Goal: Register for event/course: Sign up to attend an event or enroll in a course

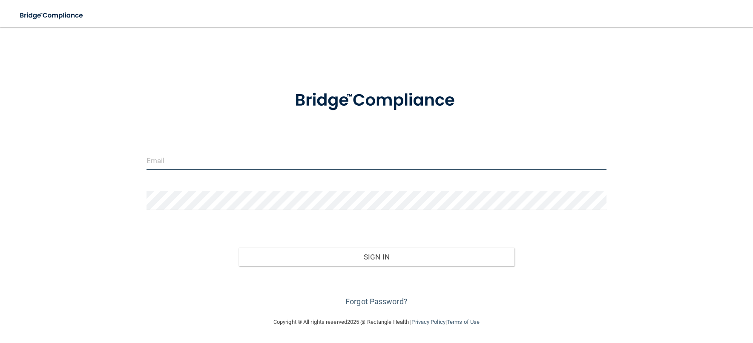
click at [176, 154] on input "email" at bounding box center [376, 160] width 460 height 19
type input "[EMAIL_ADDRESS][DOMAIN_NAME]"
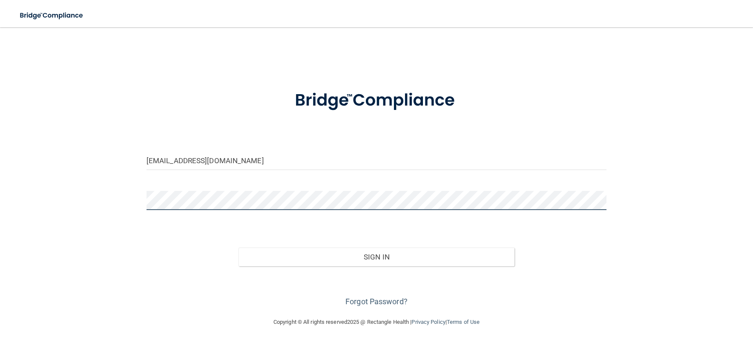
click at [238, 247] on button "Sign In" at bounding box center [376, 256] width 276 height 19
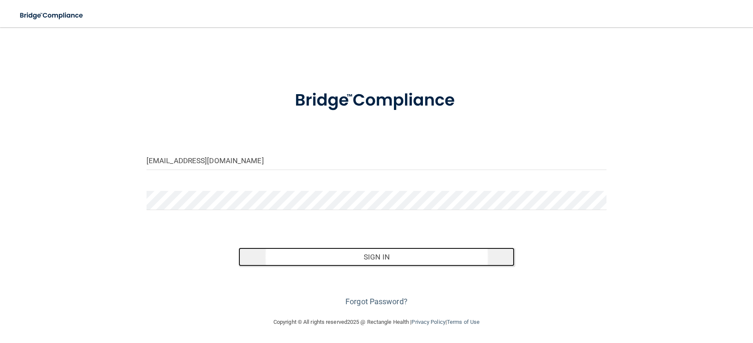
click at [292, 255] on button "Sign In" at bounding box center [376, 256] width 276 height 19
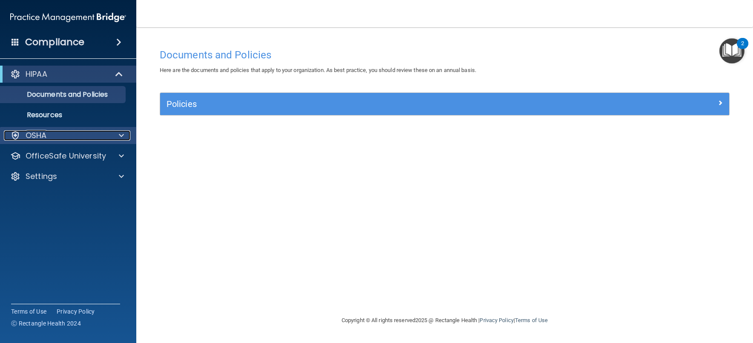
click at [66, 136] on div "OSHA" at bounding box center [57, 135] width 106 height 10
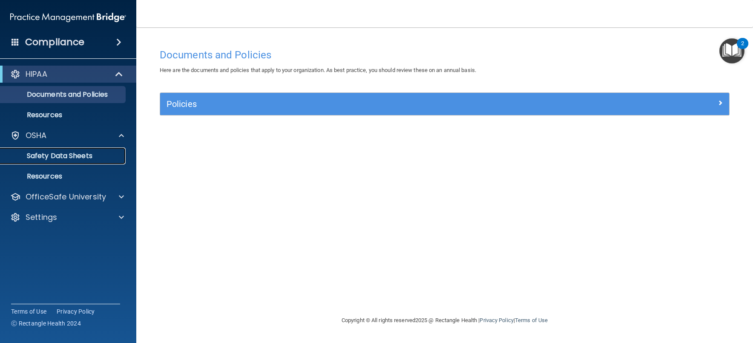
click at [75, 157] on p "Safety Data Sheets" at bounding box center [64, 156] width 116 height 9
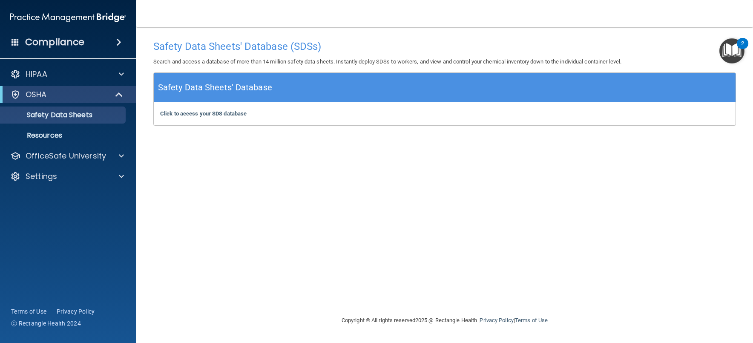
click at [120, 42] on span at bounding box center [118, 42] width 5 height 10
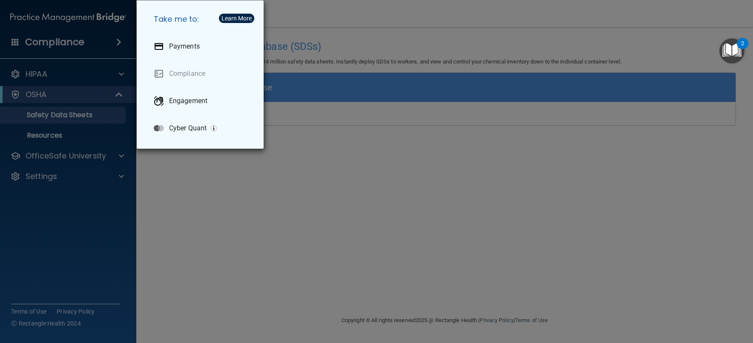
click at [237, 15] on div "Learn More" at bounding box center [236, 18] width 30 height 6
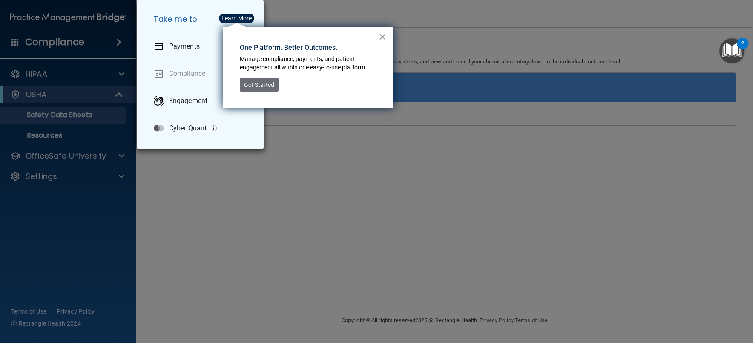
click at [382, 35] on button "×" at bounding box center [382, 37] width 8 height 14
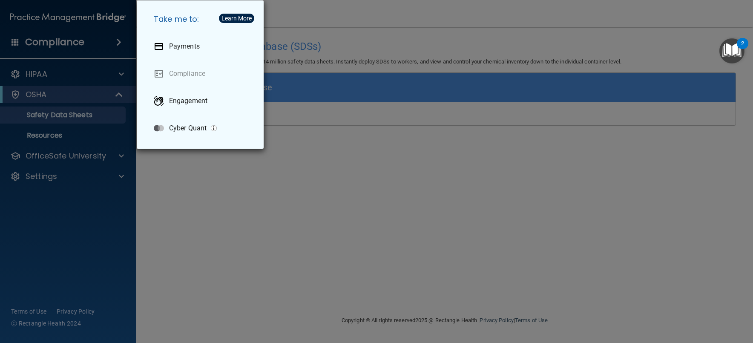
click at [366, 151] on div "Take me to: Payments Compliance Engagement Cyber Quant" at bounding box center [376, 171] width 753 height 343
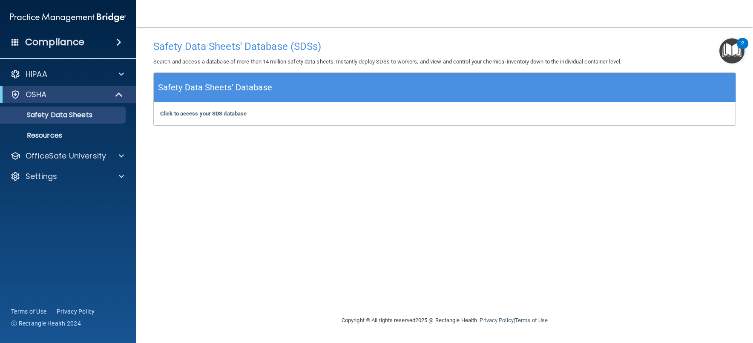
click at [732, 49] on img "Open Resource Center, 2 new notifications" at bounding box center [731, 50] width 25 height 25
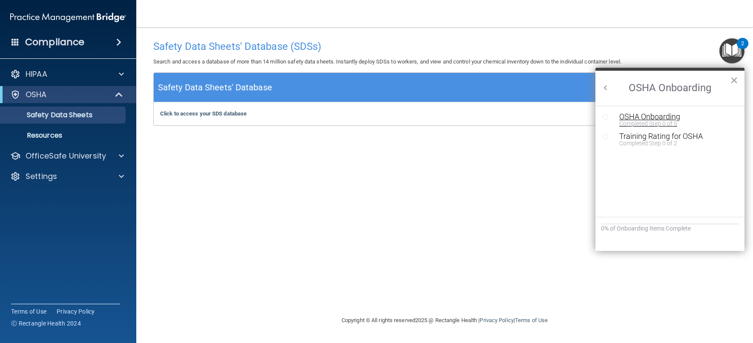
click at [648, 120] on div "Completed Step 0 of 5" at bounding box center [676, 123] width 114 height 6
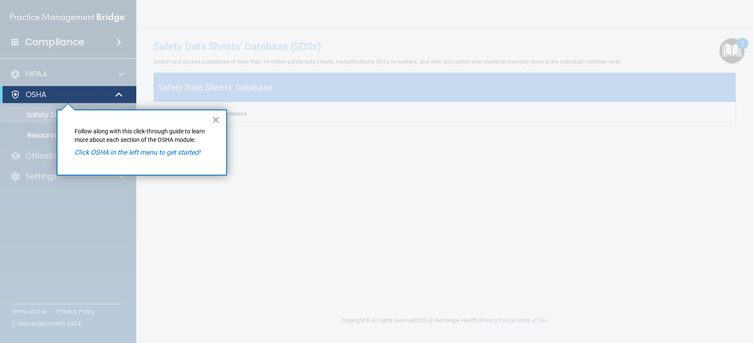
click at [217, 120] on button "×" at bounding box center [216, 120] width 8 height 14
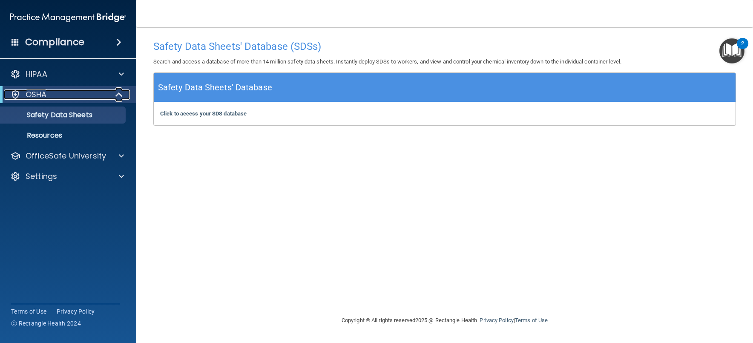
click at [106, 94] on div "OSHA" at bounding box center [56, 94] width 105 height 10
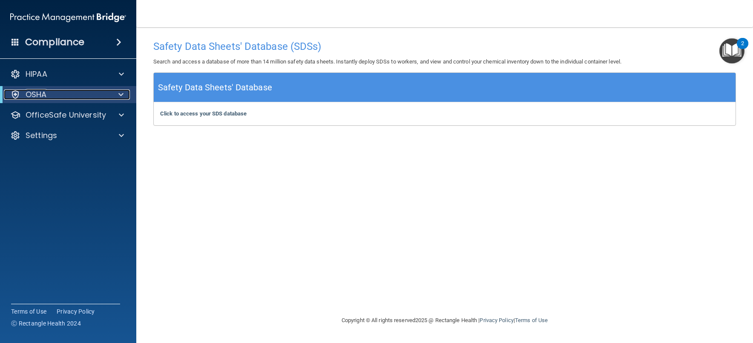
click at [106, 94] on div "OSHA" at bounding box center [56, 94] width 105 height 10
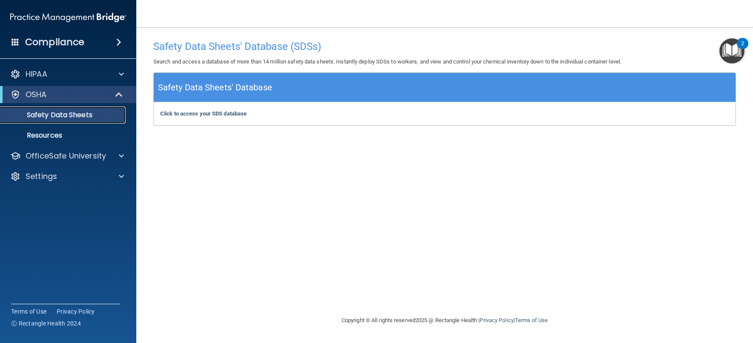
click at [45, 111] on p "Safety Data Sheets" at bounding box center [64, 115] width 116 height 9
click at [226, 112] on b "Click to access your SDS database" at bounding box center [203, 113] width 86 height 6
click at [56, 133] on p "Resources" at bounding box center [64, 135] width 116 height 9
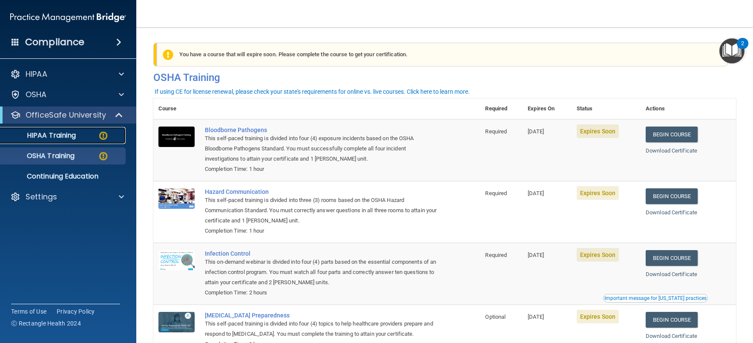
click at [84, 136] on div "HIPAA Training" at bounding box center [64, 135] width 116 height 9
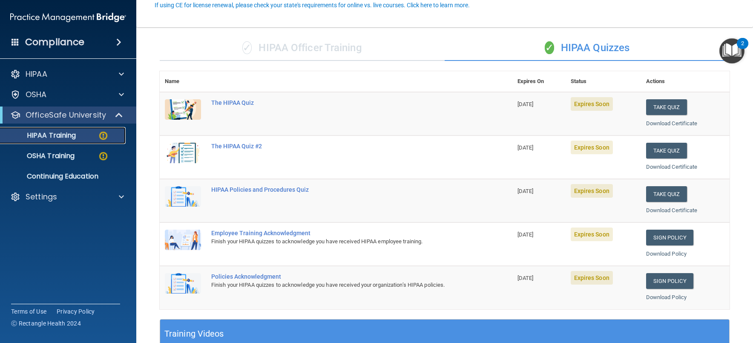
scroll to position [85, 0]
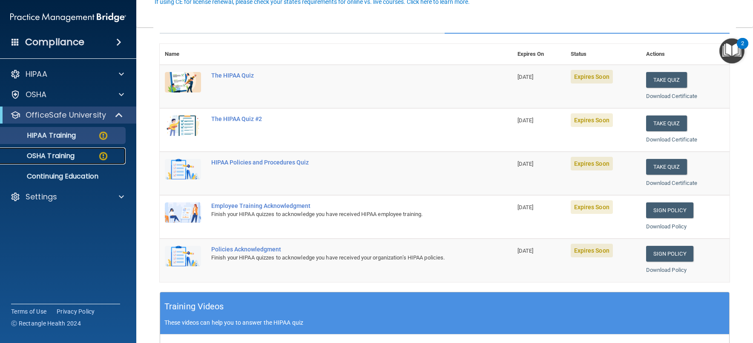
click at [47, 156] on p "OSHA Training" at bounding box center [40, 156] width 69 height 9
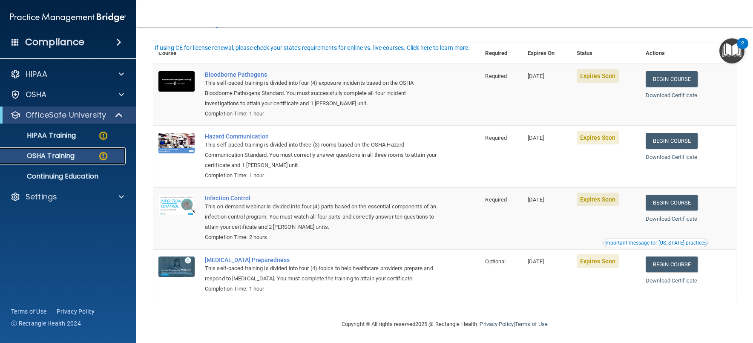
scroll to position [59, 0]
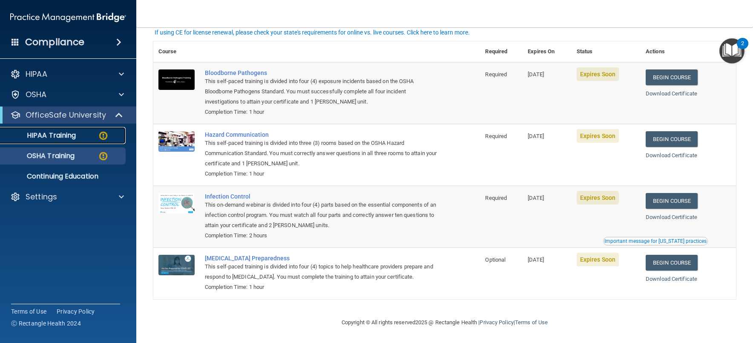
click at [78, 132] on div "HIPAA Training" at bounding box center [64, 135] width 116 height 9
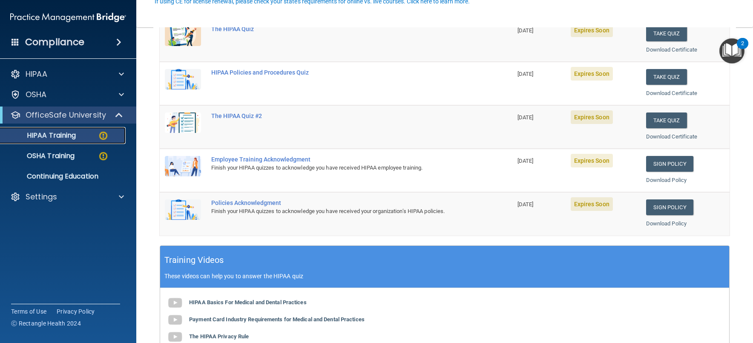
scroll to position [256, 0]
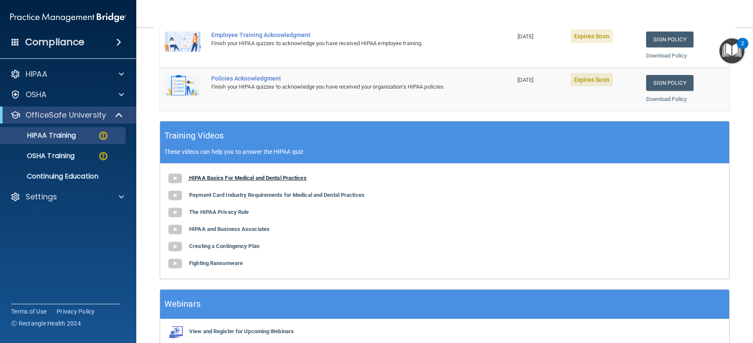
click at [253, 179] on b "HIPAA Basics For Medical and Dental Practices" at bounding box center [247, 178] width 117 height 6
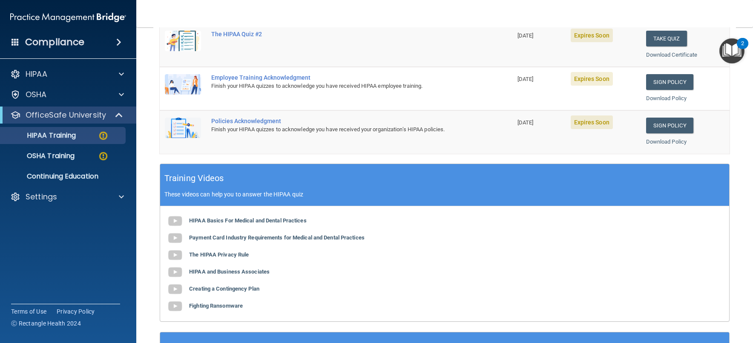
scroll to position [298, 0]
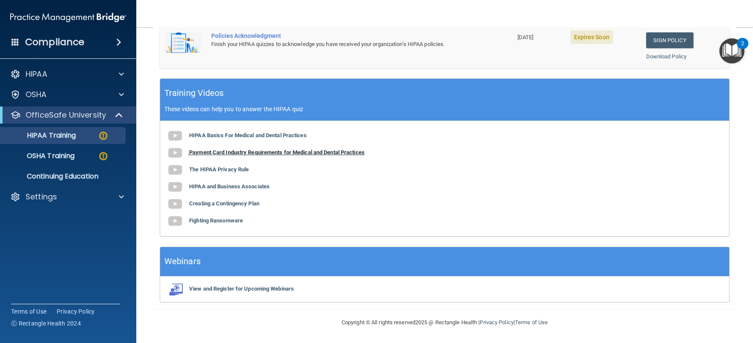
click at [352, 154] on b "Payment Card Industry Requirements for Medical and Dental Practices" at bounding box center [276, 152] width 175 height 6
click at [212, 172] on b "The HIPAA Privacy Rule" at bounding box center [219, 169] width 60 height 6
click at [219, 188] on b "HIPAA and Business Associates" at bounding box center [229, 186] width 80 height 6
click at [234, 206] on b "Creating a Contingency Plan" at bounding box center [224, 203] width 70 height 6
click at [232, 223] on b "Fighting Ransomware" at bounding box center [216, 220] width 54 height 6
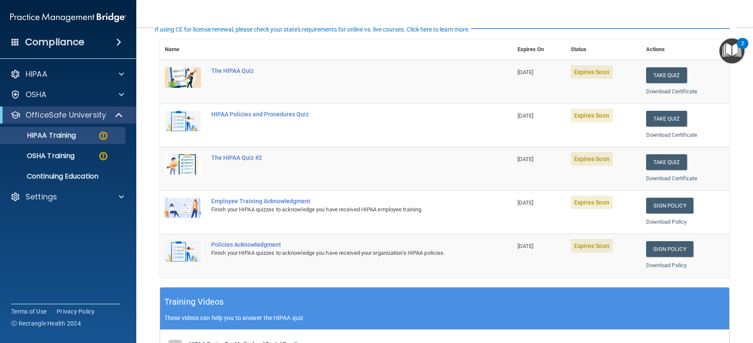
scroll to position [43, 0]
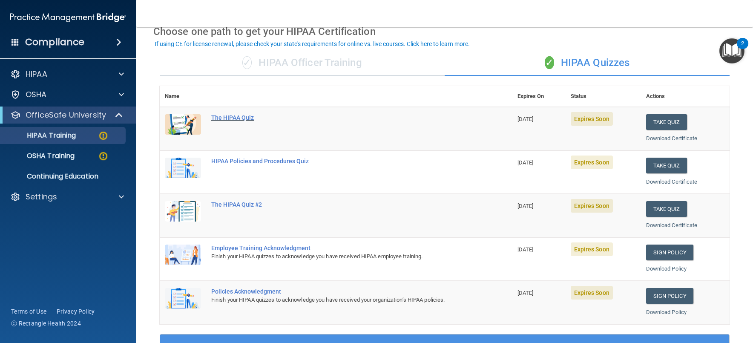
click at [246, 118] on div "The HIPAA Quiz" at bounding box center [340, 117] width 258 height 7
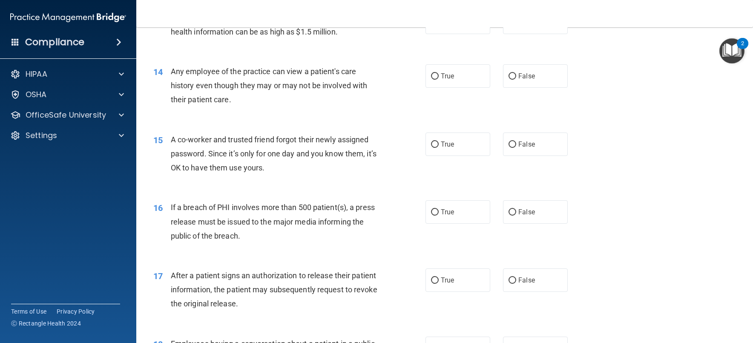
scroll to position [846, 0]
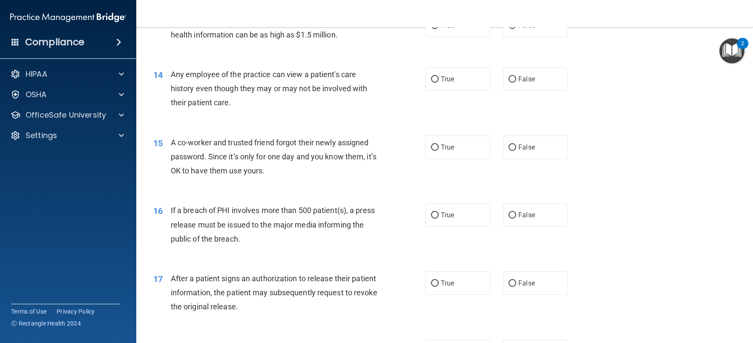
click at [745, 176] on main "- The HIPAA Quiz This quiz doesn’t expire until 10/11/2025. Are you sure you wa…" at bounding box center [444, 184] width 616 height 315
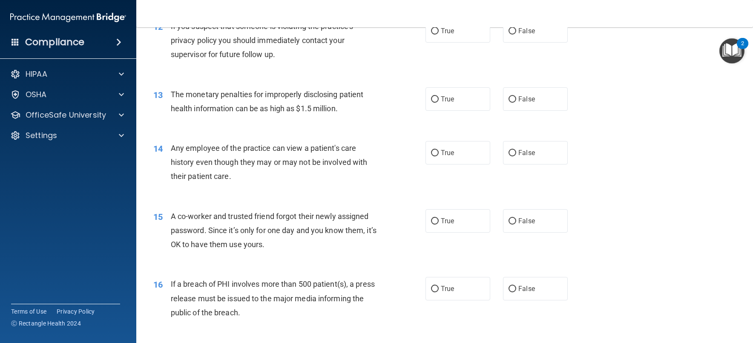
scroll to position [0, 0]
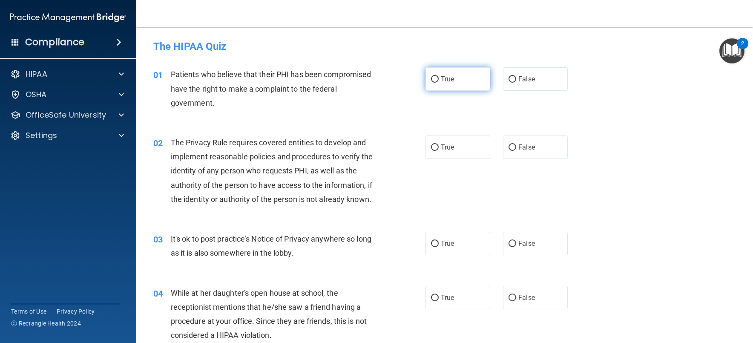
click at [466, 77] on label "True" at bounding box center [457, 78] width 65 height 23
click at [438, 77] on input "True" at bounding box center [435, 79] width 8 height 6
radio input "true"
drag, startPoint x: 403, startPoint y: 107, endPoint x: 476, endPoint y: 166, distance: 94.1
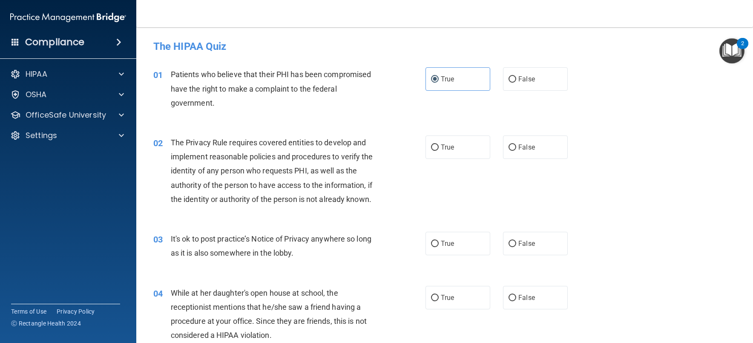
click at [671, 95] on div "01 Patients who believe that their PHI has been compromised have the right to m…" at bounding box center [444, 91] width 595 height 68
click at [452, 145] on label "True" at bounding box center [457, 146] width 65 height 23
click at [438, 145] on input "True" at bounding box center [435, 147] width 8 height 6
radio input "true"
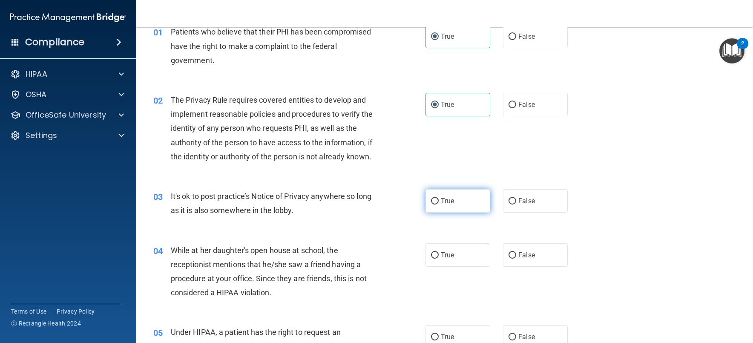
click at [439, 205] on label "True" at bounding box center [457, 200] width 65 height 23
click at [438, 204] on input "True" at bounding box center [435, 201] width 8 height 6
radio input "true"
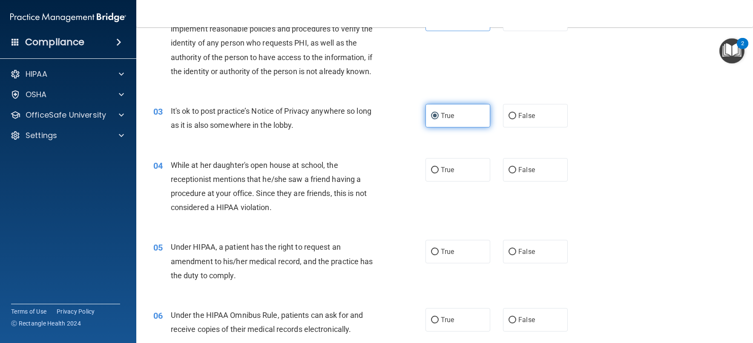
scroll to position [170, 0]
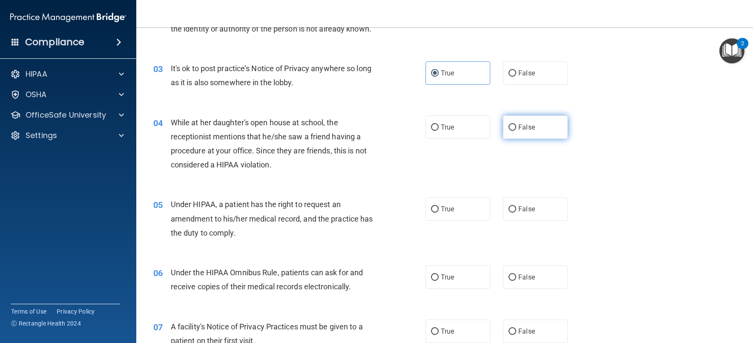
click at [545, 127] on label "False" at bounding box center [535, 126] width 65 height 23
click at [516, 127] on input "False" at bounding box center [512, 127] width 8 height 6
radio input "true"
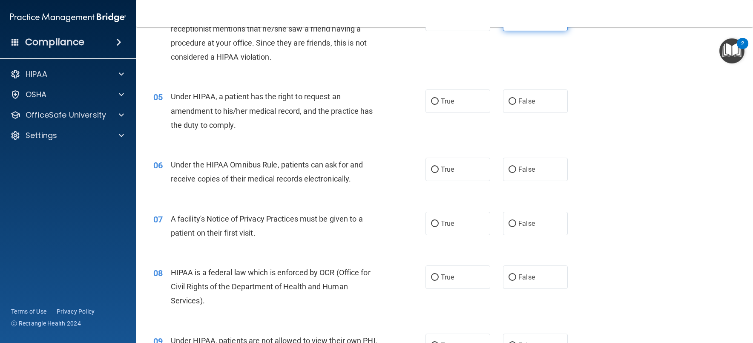
scroll to position [298, 0]
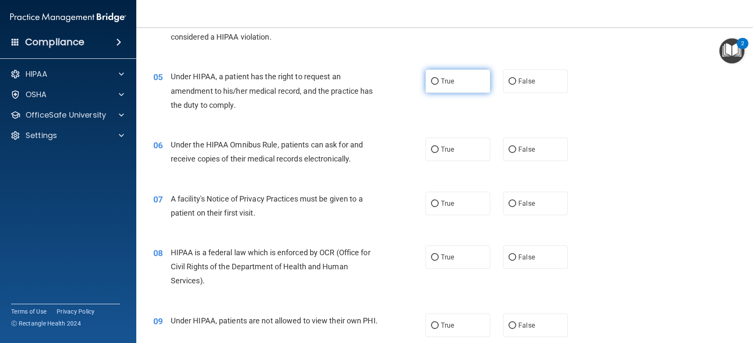
click at [476, 84] on label "True" at bounding box center [457, 80] width 65 height 23
click at [438, 84] on input "True" at bounding box center [435, 81] width 8 height 6
radio input "true"
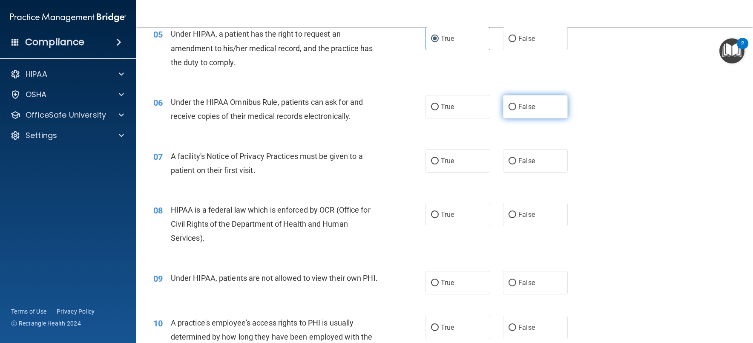
scroll to position [383, 0]
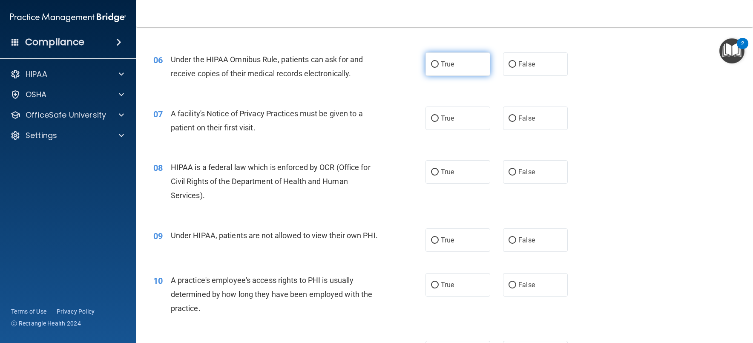
click at [434, 63] on input "True" at bounding box center [435, 64] width 8 height 6
radio input "true"
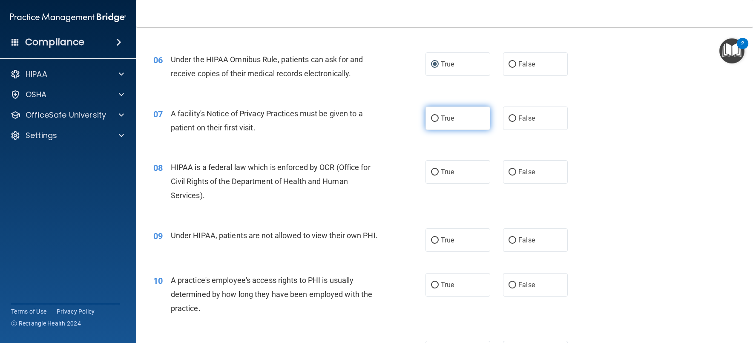
click at [441, 120] on span "True" at bounding box center [447, 118] width 13 height 8
click at [438, 120] on input "True" at bounding box center [435, 118] width 8 height 6
radio input "true"
click at [443, 172] on span "True" at bounding box center [447, 172] width 13 height 8
click at [438, 172] on input "True" at bounding box center [435, 172] width 8 height 6
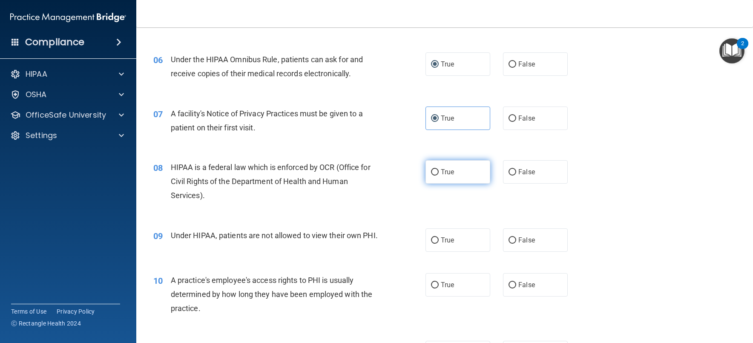
radio input "true"
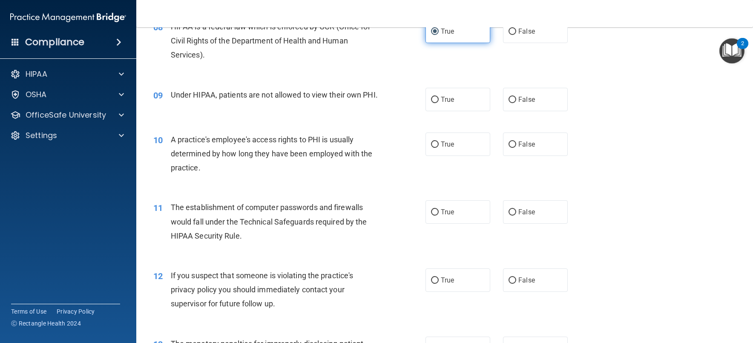
scroll to position [553, 0]
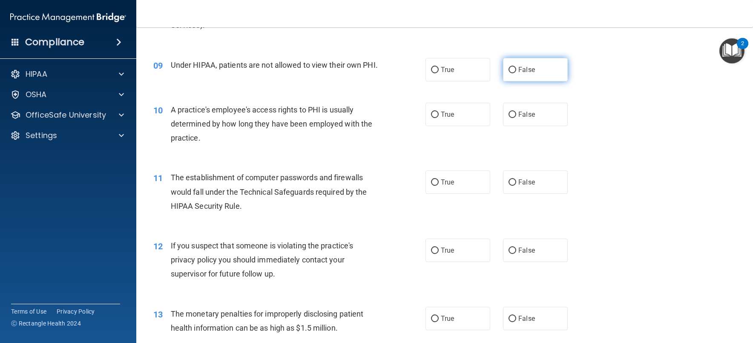
click at [524, 77] on label "False" at bounding box center [535, 69] width 65 height 23
click at [516, 73] on input "False" at bounding box center [512, 70] width 8 height 6
radio input "true"
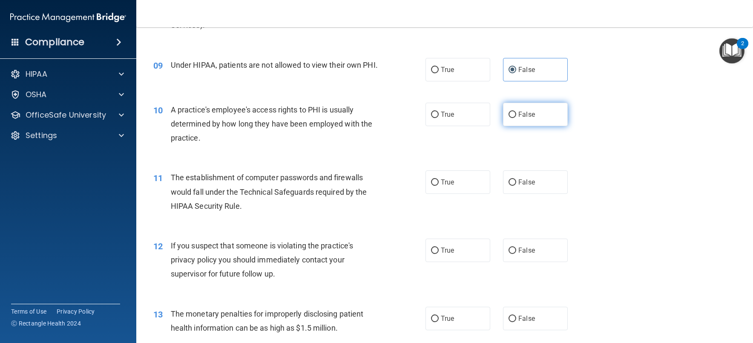
click at [541, 126] on label "False" at bounding box center [535, 114] width 65 height 23
click at [516, 118] on input "False" at bounding box center [512, 115] width 8 height 6
radio input "true"
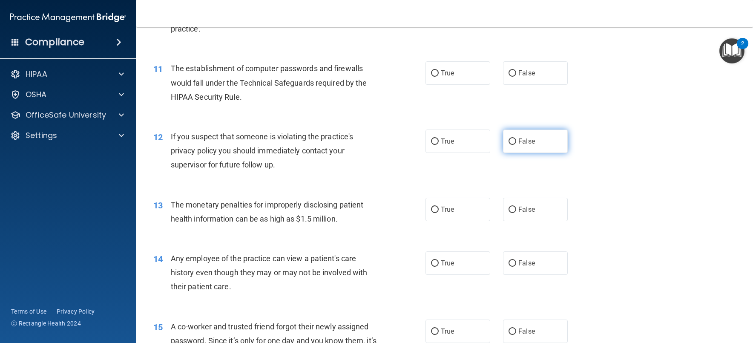
scroll to position [681, 0]
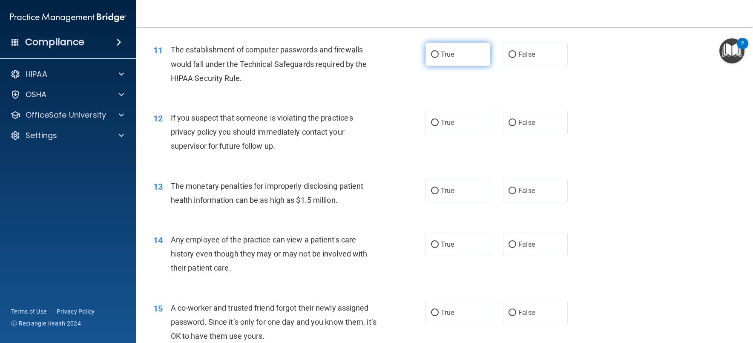
click at [472, 58] on label "True" at bounding box center [457, 54] width 65 height 23
click at [438, 58] on input "True" at bounding box center [435, 55] width 8 height 6
radio input "true"
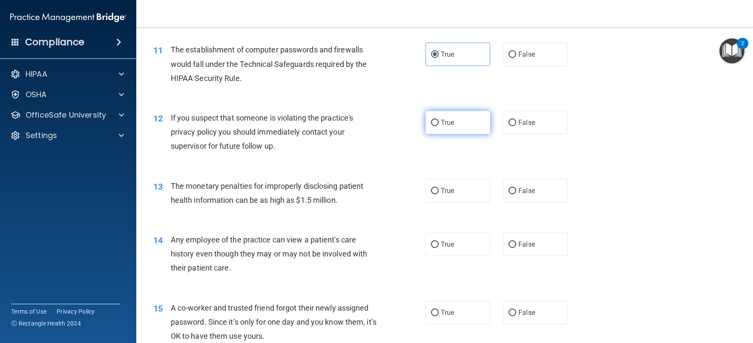
click at [457, 130] on label "True" at bounding box center [457, 122] width 65 height 23
click at [438, 126] on input "True" at bounding box center [435, 123] width 8 height 6
radio input "true"
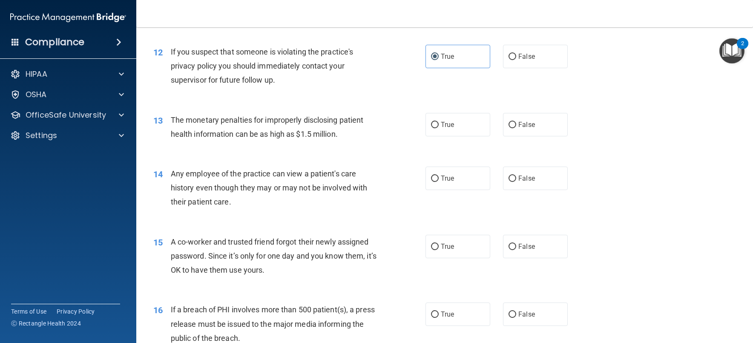
scroll to position [766, 0]
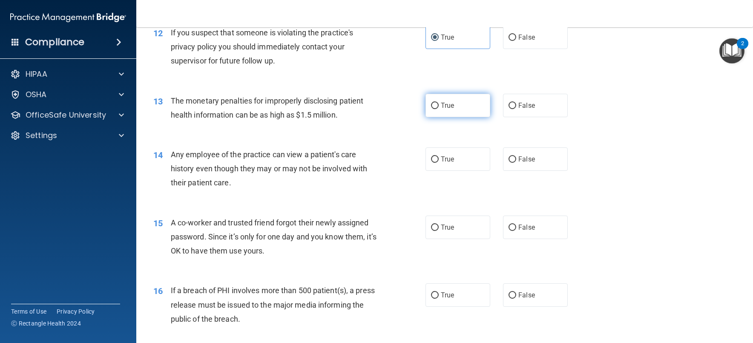
click at [455, 117] on label "True" at bounding box center [457, 105] width 65 height 23
click at [438, 109] on input "True" at bounding box center [435, 106] width 8 height 6
radio input "true"
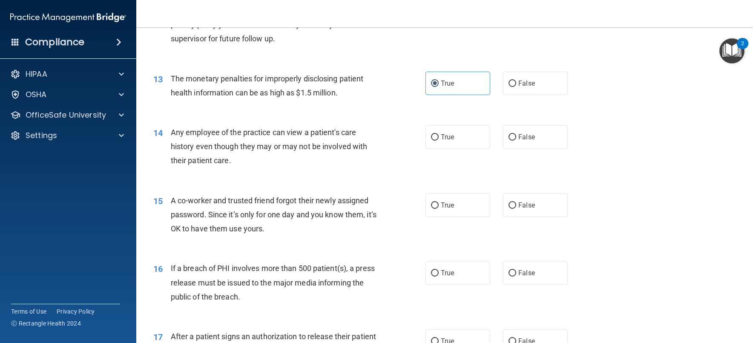
scroll to position [809, 0]
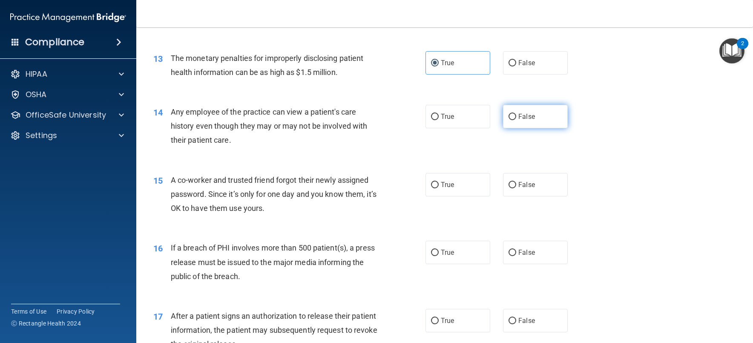
click at [535, 128] on label "False" at bounding box center [535, 116] width 65 height 23
click at [516, 120] on input "False" at bounding box center [512, 117] width 8 height 6
radio input "true"
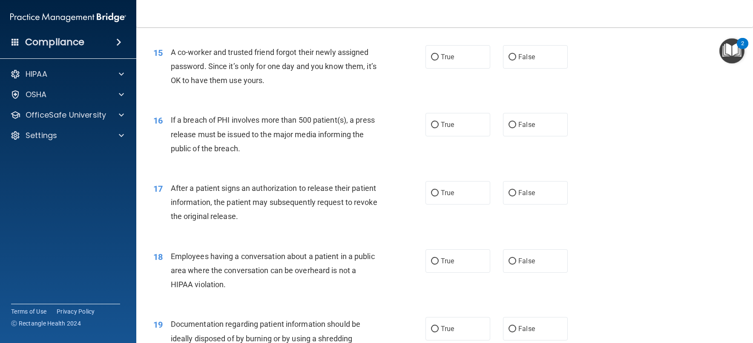
scroll to position [894, 0]
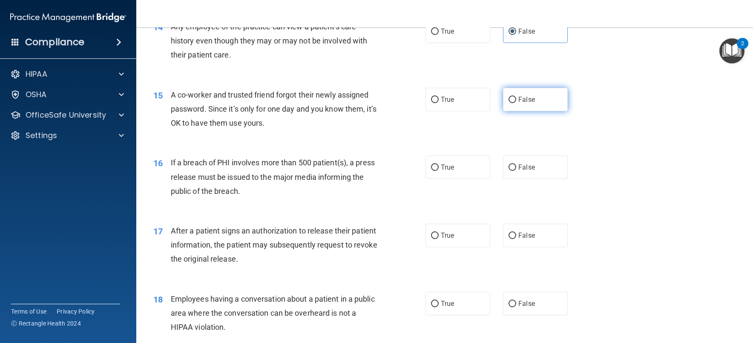
drag, startPoint x: 550, startPoint y: 106, endPoint x: 546, endPoint y: 109, distance: 5.3
click at [549, 107] on label "False" at bounding box center [535, 99] width 65 height 23
click at [516, 103] on input "False" at bounding box center [512, 100] width 8 height 6
radio input "true"
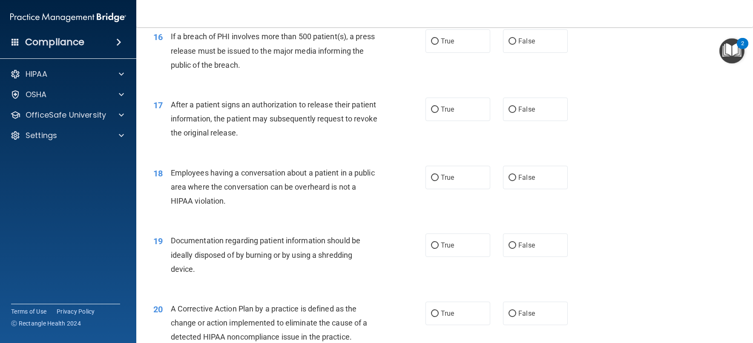
scroll to position [1022, 0]
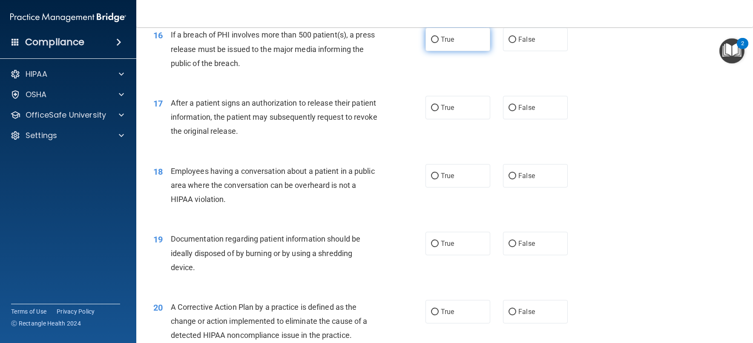
click at [480, 51] on label "True" at bounding box center [457, 39] width 65 height 23
click at [438, 43] on input "True" at bounding box center [435, 40] width 8 height 6
radio input "true"
click at [461, 111] on label "True" at bounding box center [457, 107] width 65 height 23
click at [438, 111] on input "True" at bounding box center [435, 108] width 8 height 6
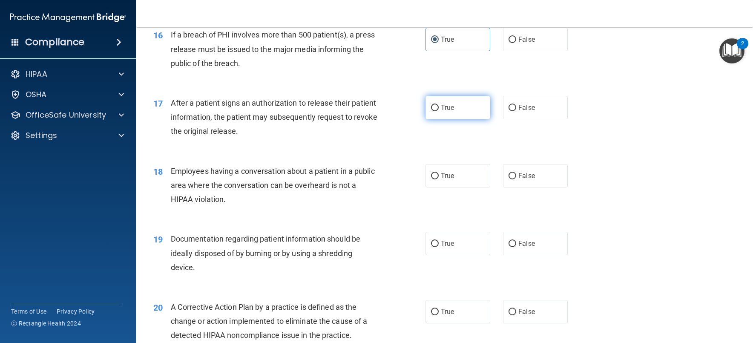
radio input "true"
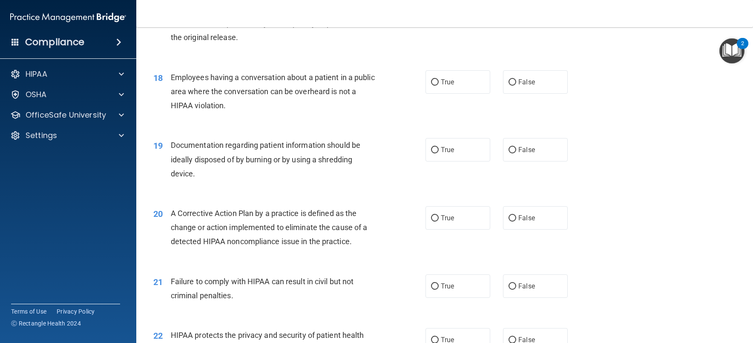
scroll to position [1149, 0]
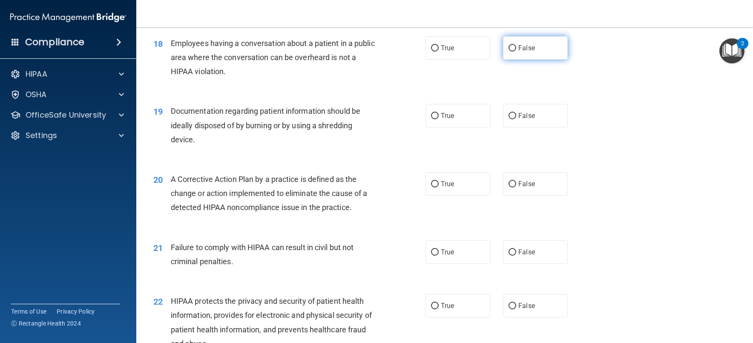
click at [518, 52] on span "False" at bounding box center [526, 48] width 17 height 8
click at [516, 52] on input "False" at bounding box center [512, 48] width 8 height 6
radio input "true"
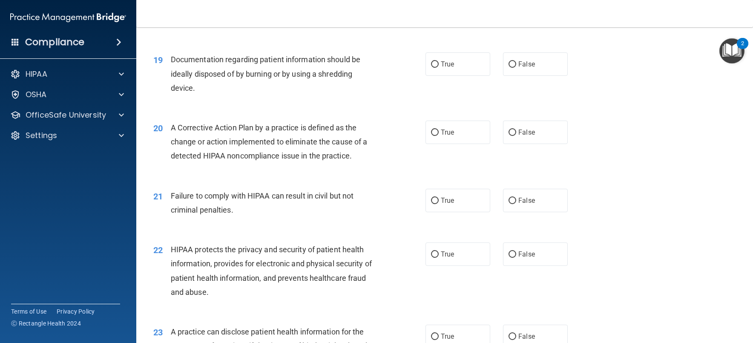
scroll to position [1235, 0]
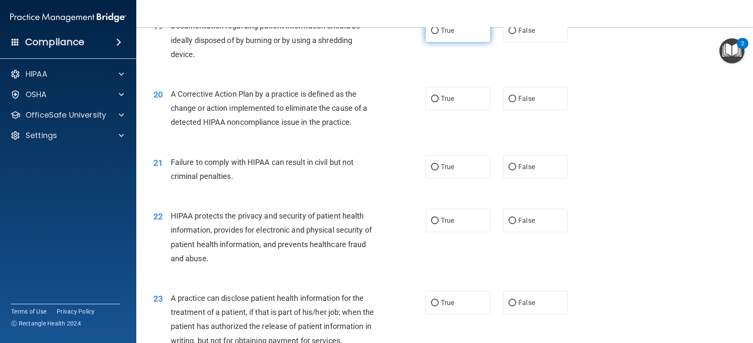
click at [441, 42] on label "True" at bounding box center [457, 30] width 65 height 23
click at [438, 34] on input "True" at bounding box center [435, 31] width 8 height 6
radio input "true"
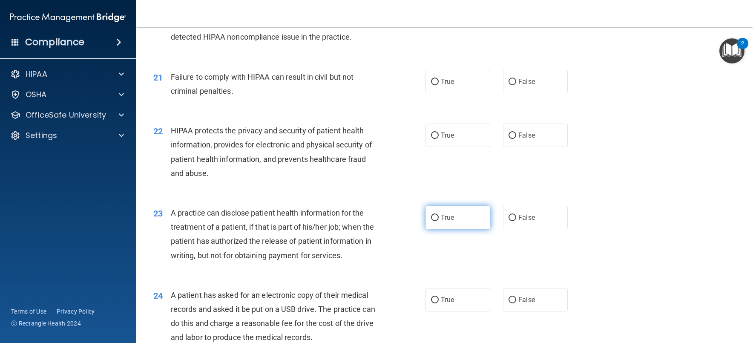
scroll to position [1277, 0]
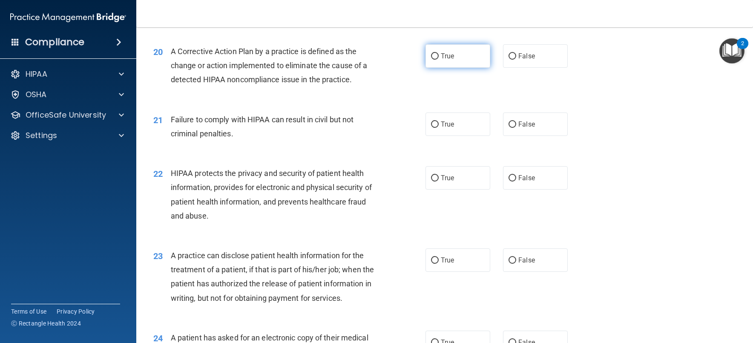
click at [458, 68] on label "True" at bounding box center [457, 55] width 65 height 23
click at [438, 60] on input "True" at bounding box center [435, 56] width 8 height 6
radio input "true"
click at [447, 125] on label "True" at bounding box center [457, 123] width 65 height 23
click at [438, 125] on input "True" at bounding box center [435, 124] width 8 height 6
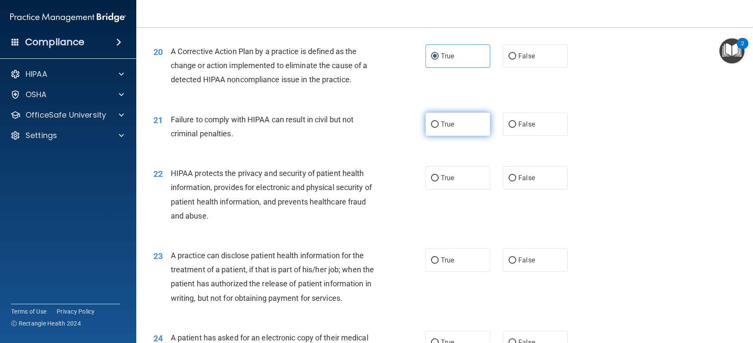
radio input "true"
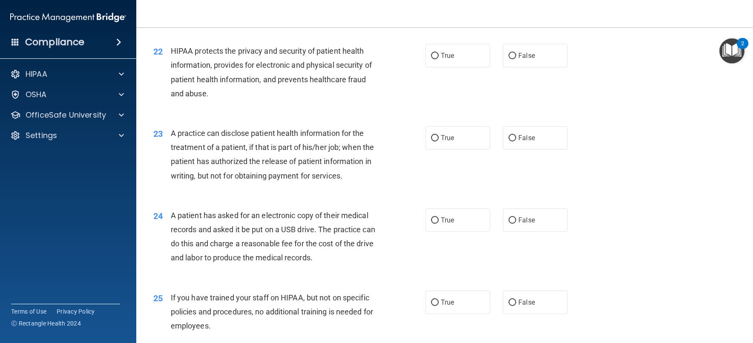
scroll to position [1405, 0]
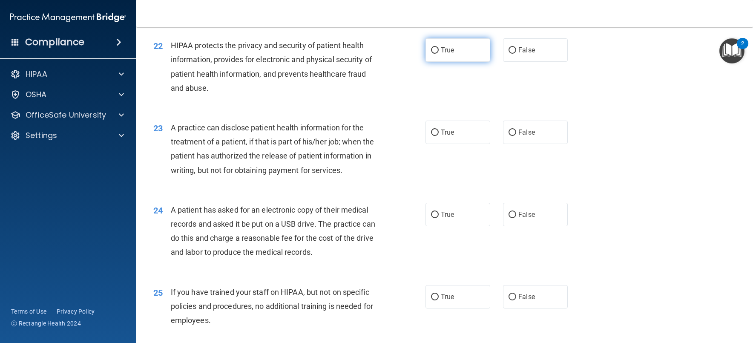
click at [468, 59] on label "True" at bounding box center [457, 49] width 65 height 23
click at [438, 54] on input "True" at bounding box center [435, 50] width 8 height 6
radio input "true"
click at [443, 136] on span "True" at bounding box center [447, 132] width 13 height 8
click at [438, 136] on input "True" at bounding box center [435, 132] width 8 height 6
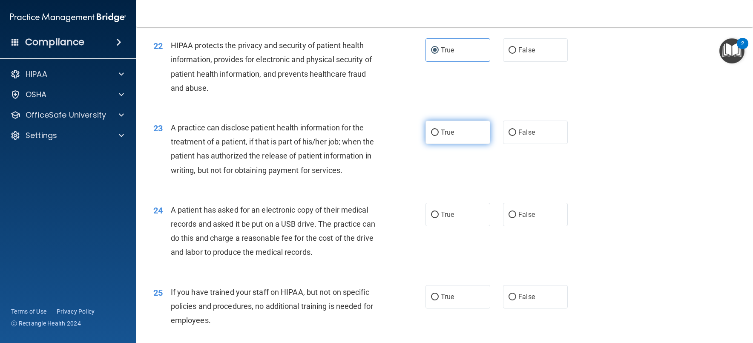
radio input "true"
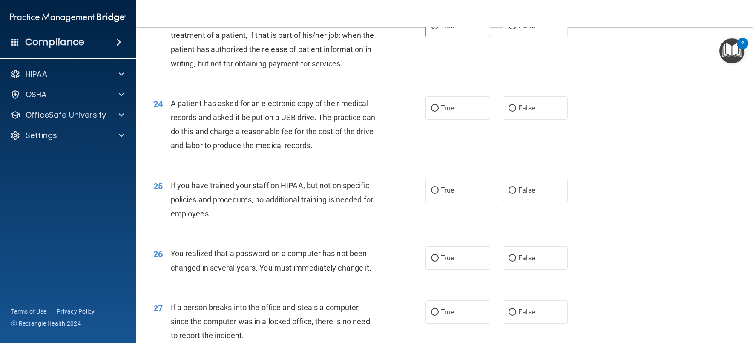
scroll to position [1575, 0]
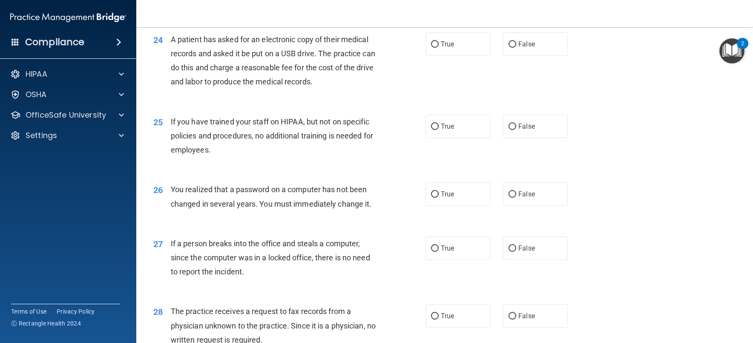
drag, startPoint x: 453, startPoint y: 63, endPoint x: 530, endPoint y: 50, distance: 78.1
click at [454, 56] on label "True" at bounding box center [457, 43] width 65 height 23
click at [438, 48] on input "True" at bounding box center [435, 44] width 8 height 6
radio input "true"
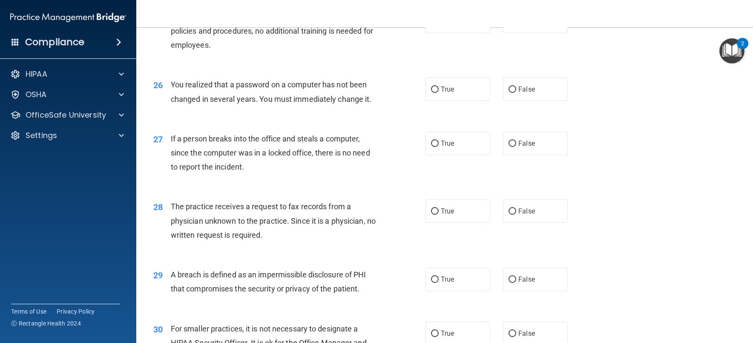
scroll to position [1660, 0]
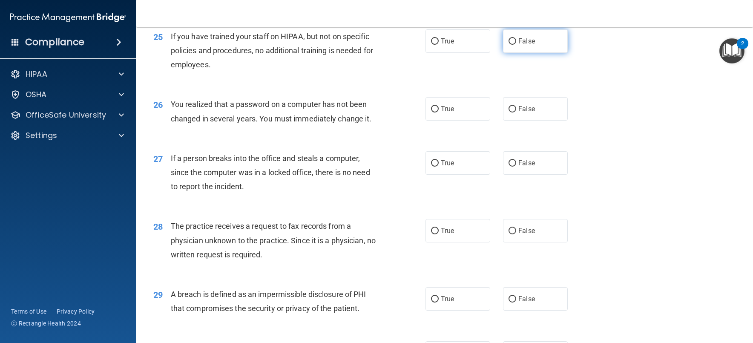
click at [532, 53] on label "False" at bounding box center [535, 40] width 65 height 23
click at [516, 45] on input "False" at bounding box center [512, 41] width 8 height 6
radio input "true"
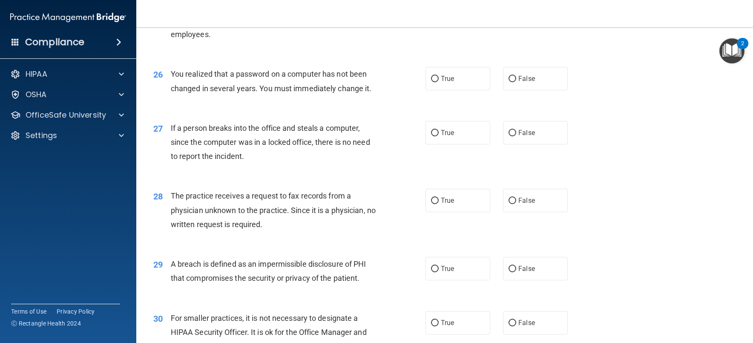
scroll to position [1745, 0]
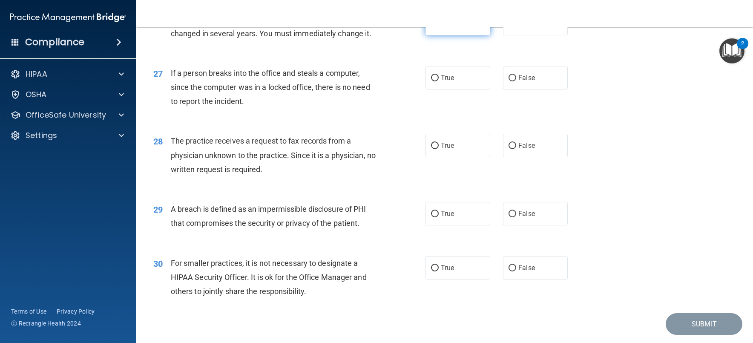
click at [466, 35] on label "True" at bounding box center [457, 23] width 65 height 23
click at [438, 27] on input "True" at bounding box center [435, 24] width 8 height 6
radio input "true"
click at [550, 89] on label "False" at bounding box center [535, 77] width 65 height 23
click at [516, 81] on input "False" at bounding box center [512, 78] width 8 height 6
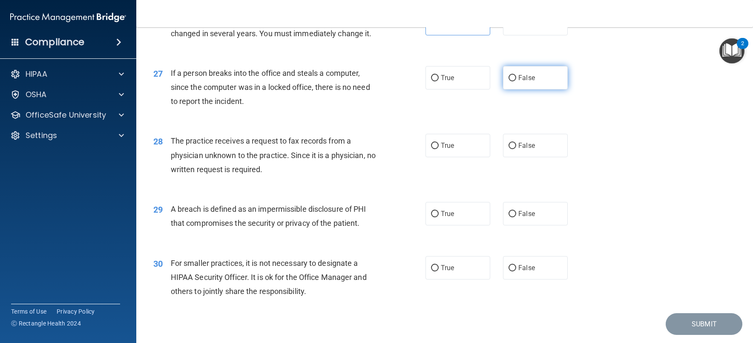
radio input "true"
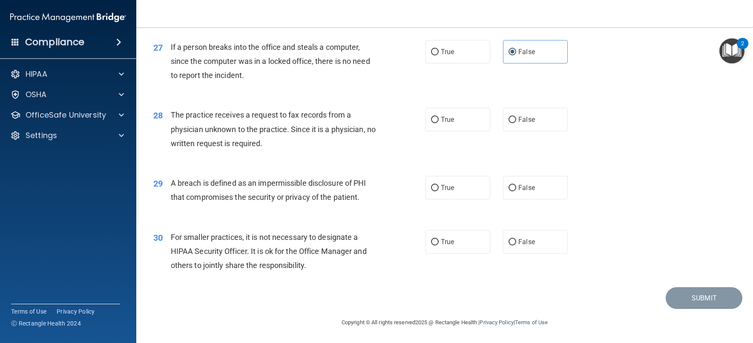
scroll to position [1794, 0]
click at [456, 115] on label "True" at bounding box center [457, 119] width 65 height 23
click at [438, 117] on input "True" at bounding box center [435, 120] width 8 height 6
radio input "true"
click at [459, 190] on label "True" at bounding box center [457, 187] width 65 height 23
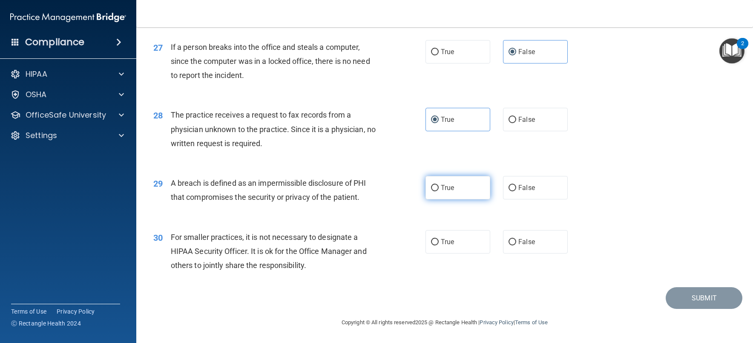
click at [438, 190] on input "True" at bounding box center [435, 188] width 8 height 6
radio input "true"
click at [441, 247] on label "True" at bounding box center [457, 241] width 65 height 23
click at [438, 245] on input "True" at bounding box center [435, 242] width 8 height 6
radio input "true"
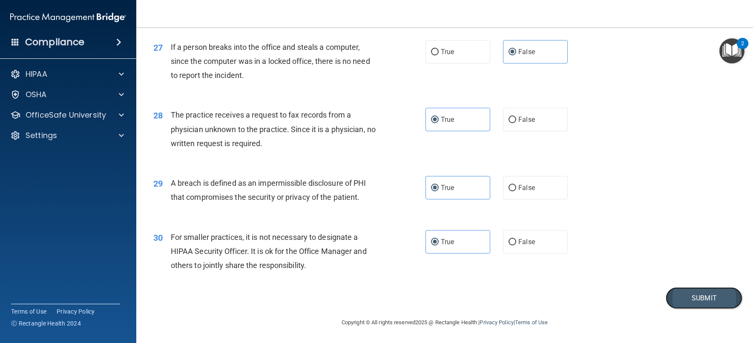
click at [702, 300] on button "Submit" at bounding box center [703, 298] width 77 height 22
click at [685, 301] on button "Submit" at bounding box center [703, 298] width 77 height 22
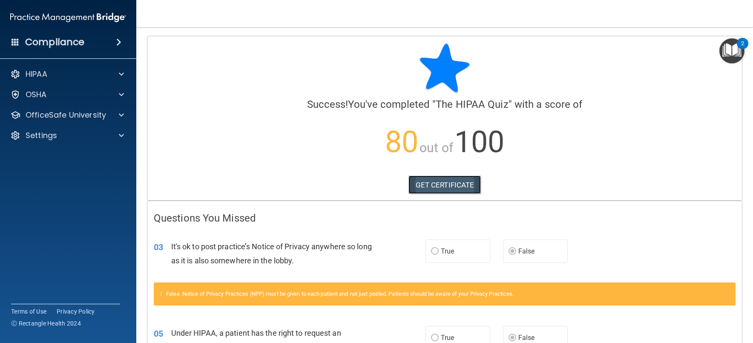
click at [436, 187] on link "GET CERTIFICATE" at bounding box center [444, 184] width 73 height 19
click at [117, 71] on div at bounding box center [119, 74] width 21 height 10
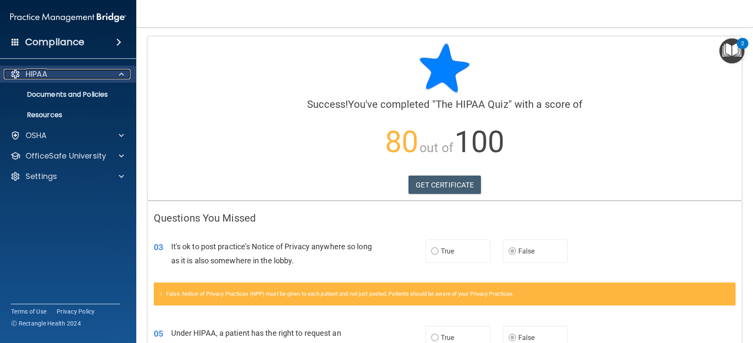
click at [37, 77] on p "HIPAA" at bounding box center [37, 74] width 22 height 10
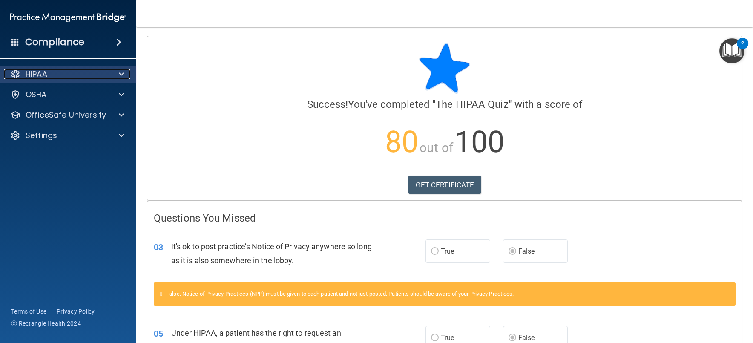
click at [36, 75] on p "HIPAA" at bounding box center [37, 74] width 22 height 10
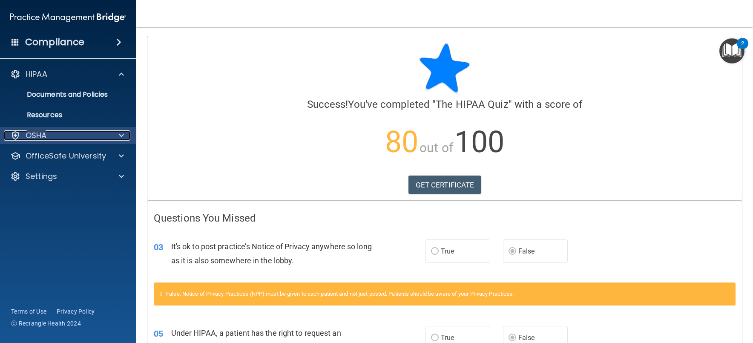
click at [91, 137] on div "OSHA" at bounding box center [57, 135] width 106 height 10
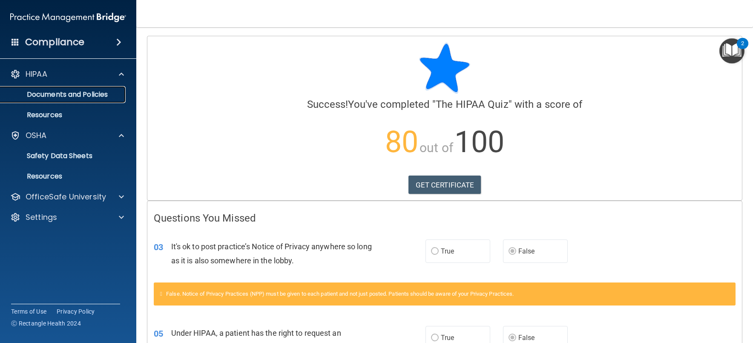
click at [43, 92] on p "Documents and Policies" at bounding box center [64, 94] width 116 height 9
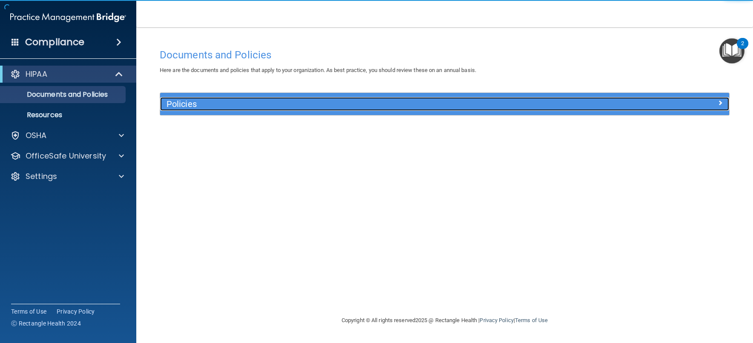
click at [706, 98] on div at bounding box center [658, 102] width 142 height 10
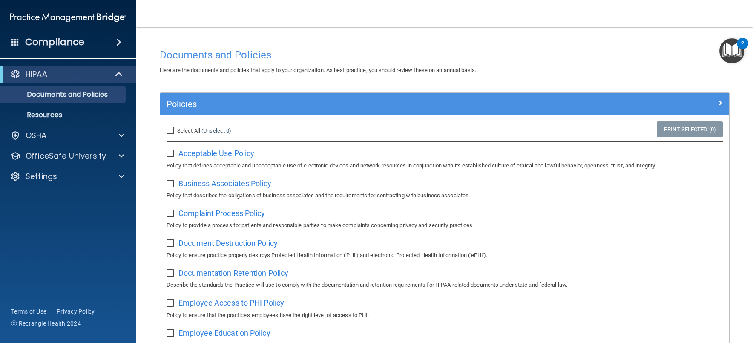
click at [14, 47] on div "Compliance" at bounding box center [68, 42] width 136 height 19
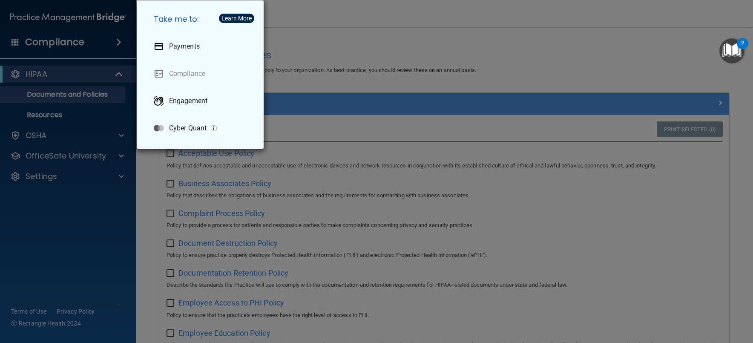
click at [458, 100] on div "Take me to: Payments Compliance Engagement Cyber Quant" at bounding box center [376, 171] width 753 height 343
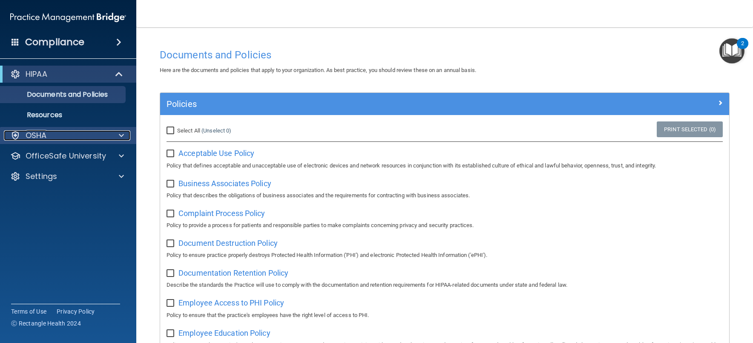
click at [67, 134] on div "OSHA" at bounding box center [57, 135] width 106 height 10
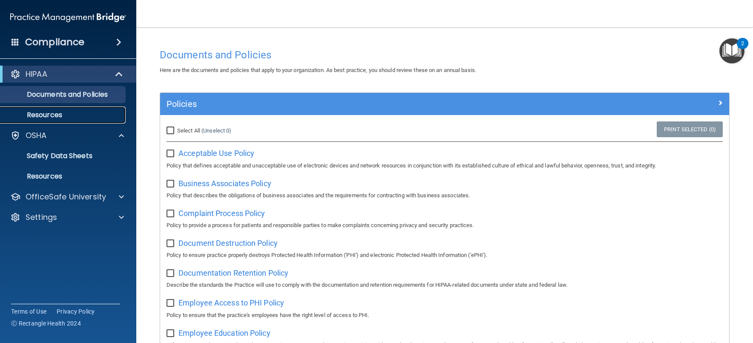
click at [55, 117] on p "Resources" at bounding box center [64, 115] width 116 height 9
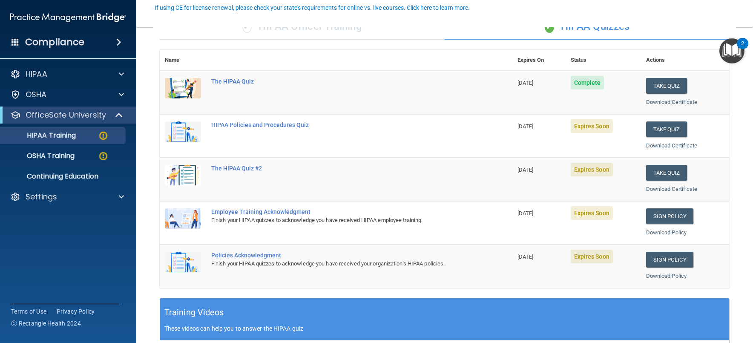
scroll to position [85, 0]
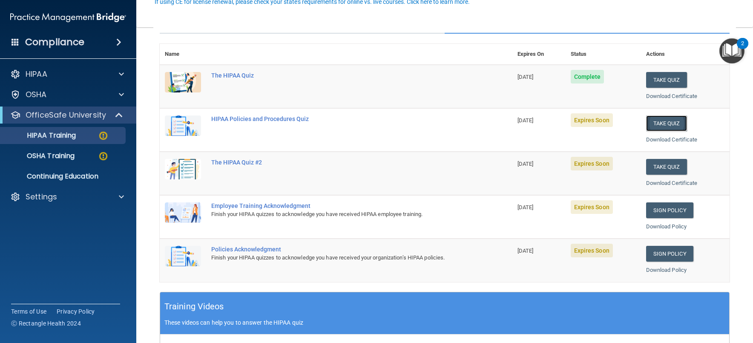
click at [670, 125] on button "Take Quiz" at bounding box center [666, 123] width 41 height 16
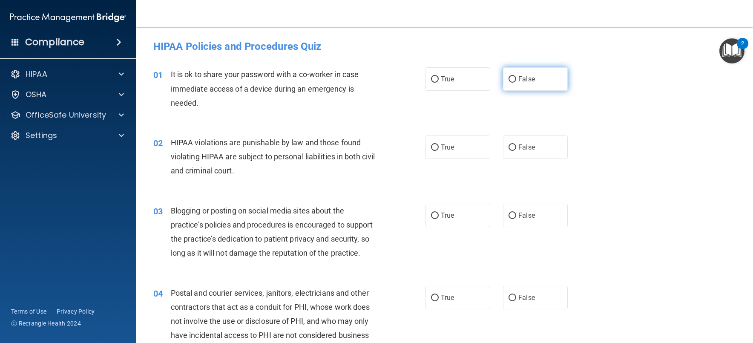
click at [516, 83] on label "False" at bounding box center [535, 78] width 65 height 23
click at [516, 83] on input "False" at bounding box center [512, 79] width 8 height 6
radio input "true"
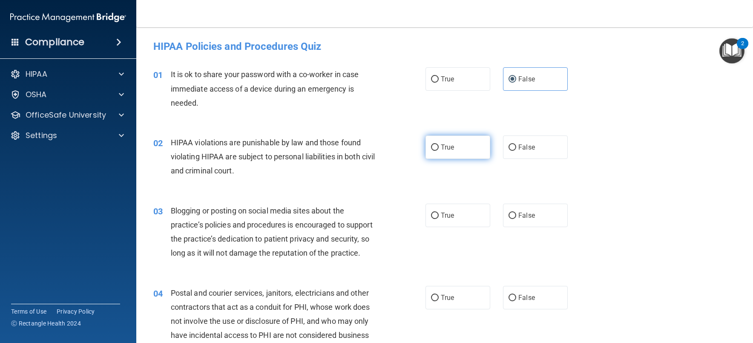
click at [452, 146] on label "True" at bounding box center [457, 146] width 65 height 23
click at [438, 146] on input "True" at bounding box center [435, 147] width 8 height 6
radio input "true"
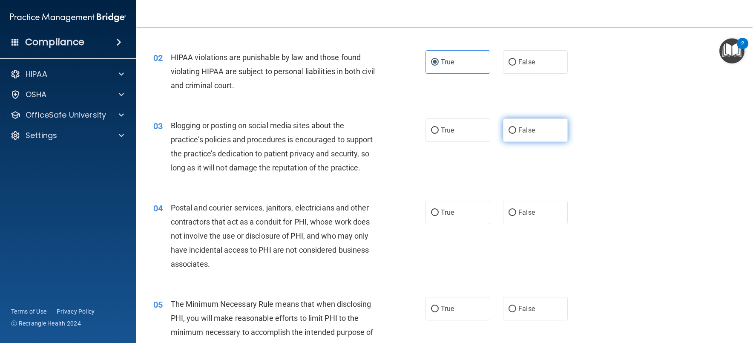
scroll to position [128, 0]
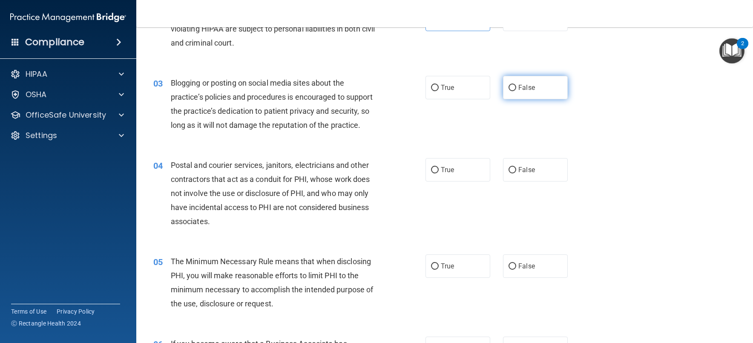
click at [551, 84] on label "False" at bounding box center [535, 87] width 65 height 23
click at [516, 85] on input "False" at bounding box center [512, 88] width 8 height 6
radio input "true"
click at [450, 174] on label "True" at bounding box center [457, 169] width 65 height 23
click at [438, 173] on input "True" at bounding box center [435, 170] width 8 height 6
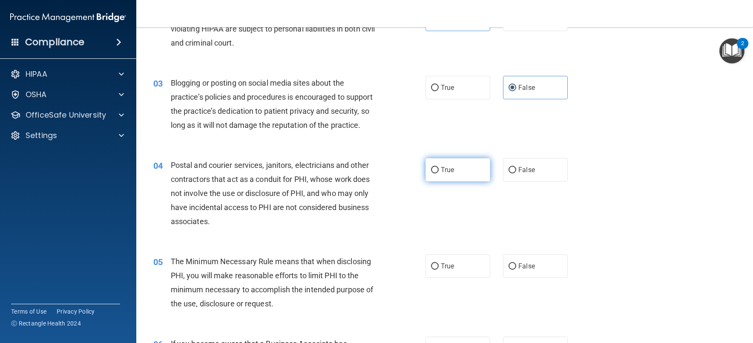
radio input "true"
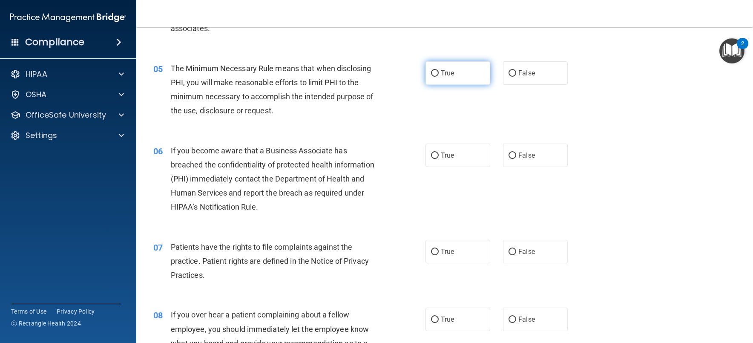
scroll to position [341, 0]
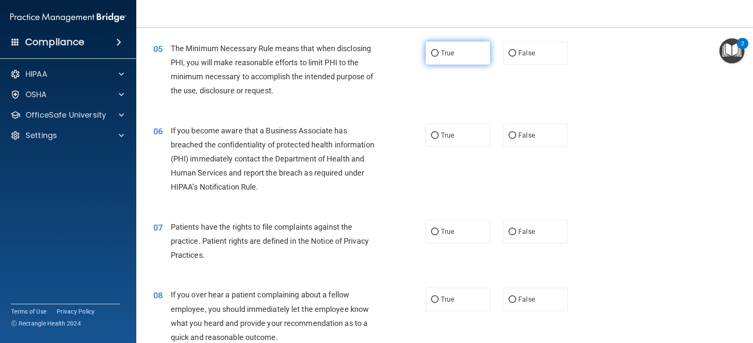
click at [475, 55] on label "True" at bounding box center [457, 52] width 65 height 23
click at [438, 55] on input "True" at bounding box center [435, 53] width 8 height 6
radio input "true"
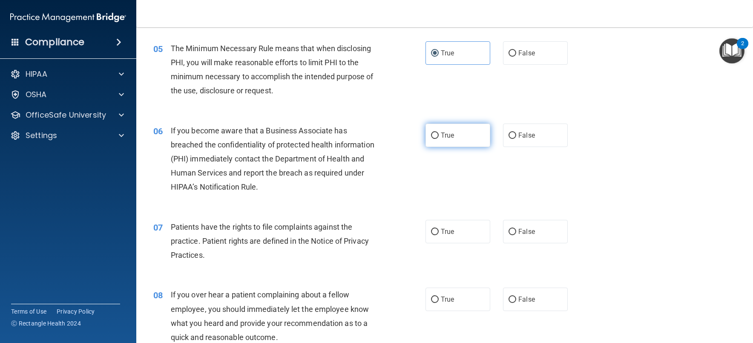
click at [452, 133] on label "True" at bounding box center [457, 134] width 65 height 23
click at [438, 133] on input "True" at bounding box center [435, 135] width 8 height 6
radio input "true"
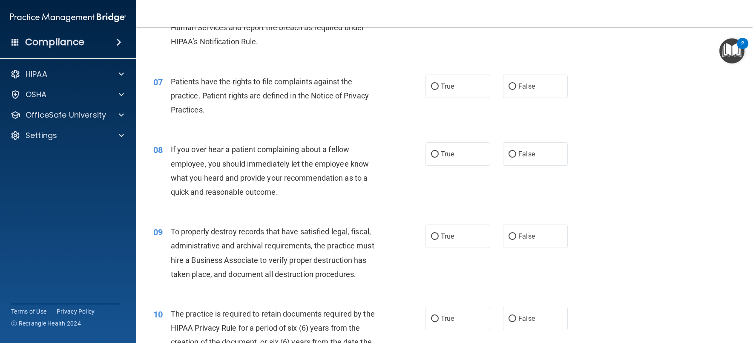
scroll to position [511, 0]
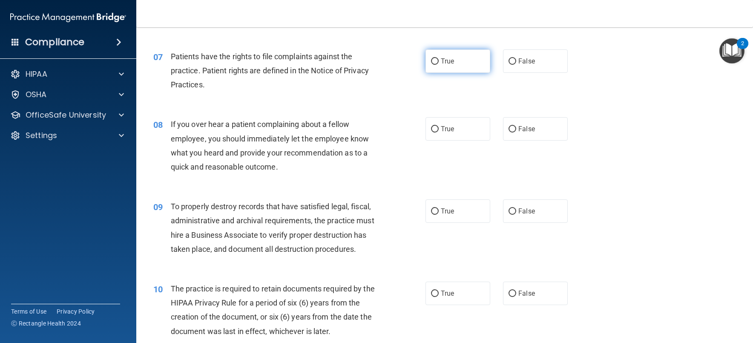
click at [442, 67] on label "True" at bounding box center [457, 60] width 65 height 23
click at [438, 65] on input "True" at bounding box center [435, 61] width 8 height 6
radio input "true"
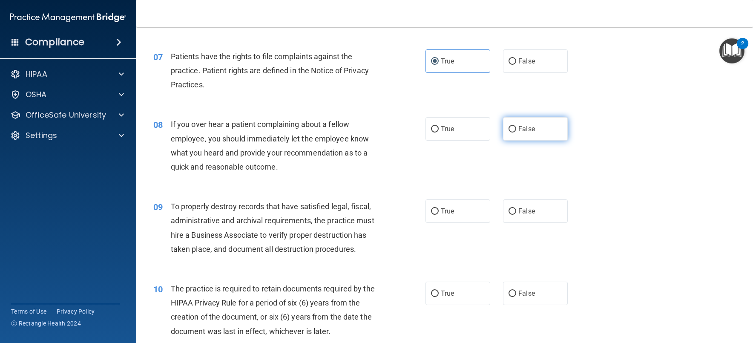
click at [518, 127] on span "False" at bounding box center [526, 129] width 17 height 8
click at [516, 127] on input "False" at bounding box center [512, 129] width 8 height 6
radio input "true"
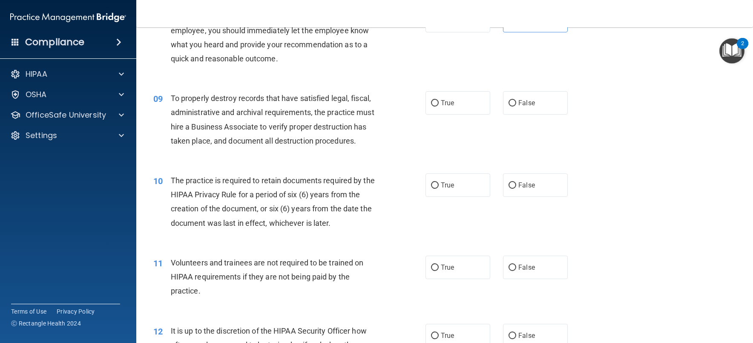
scroll to position [639, 0]
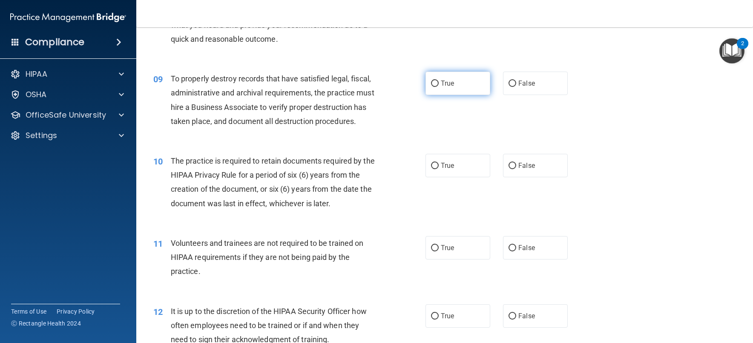
click at [452, 85] on label "True" at bounding box center [457, 83] width 65 height 23
click at [438, 85] on input "True" at bounding box center [435, 83] width 8 height 6
radio input "true"
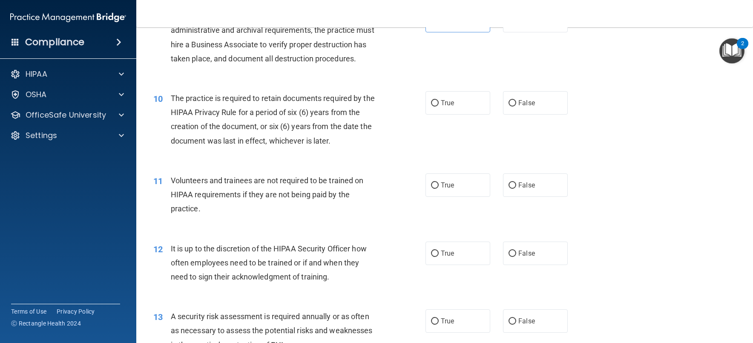
scroll to position [724, 0]
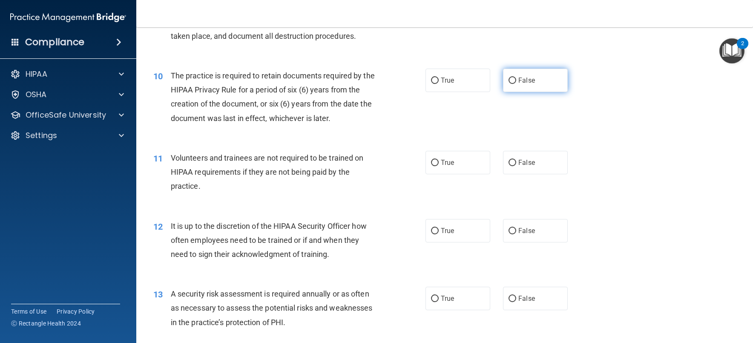
click at [534, 74] on label "False" at bounding box center [535, 80] width 65 height 23
click at [516, 77] on input "False" at bounding box center [512, 80] width 8 height 6
radio input "true"
click at [441, 148] on div "11 Volunteers and trainees are not required to be trained on HIPAA requirements…" at bounding box center [444, 174] width 595 height 68
click at [442, 154] on label "True" at bounding box center [457, 162] width 65 height 23
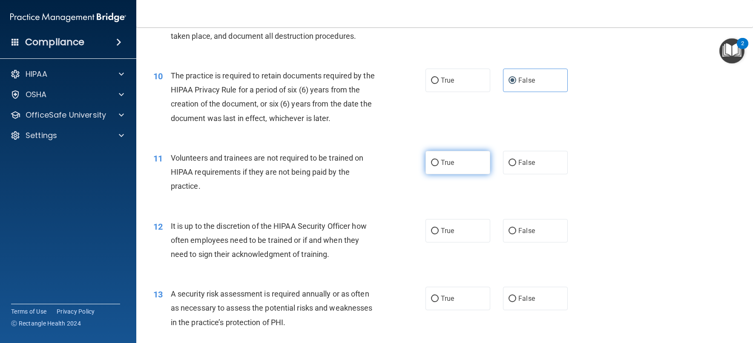
click at [438, 160] on input "True" at bounding box center [435, 163] width 8 height 6
radio input "true"
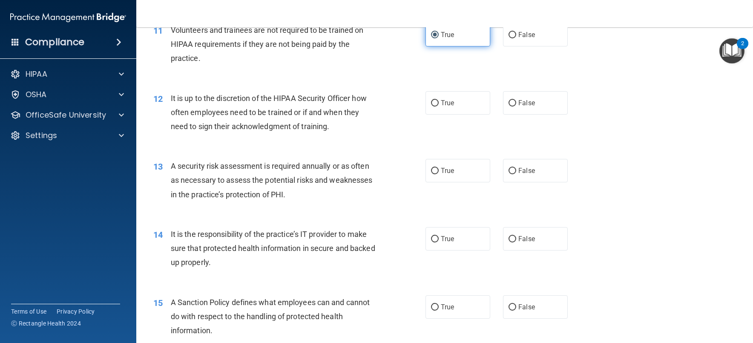
scroll to position [894, 0]
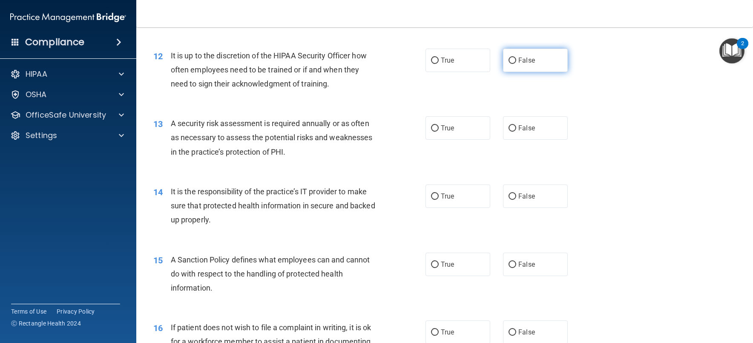
click at [539, 66] on label "False" at bounding box center [535, 60] width 65 height 23
click at [516, 64] on input "False" at bounding box center [512, 60] width 8 height 6
radio input "true"
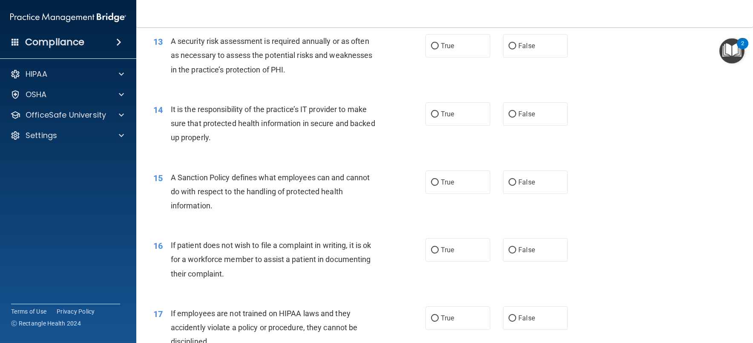
scroll to position [979, 0]
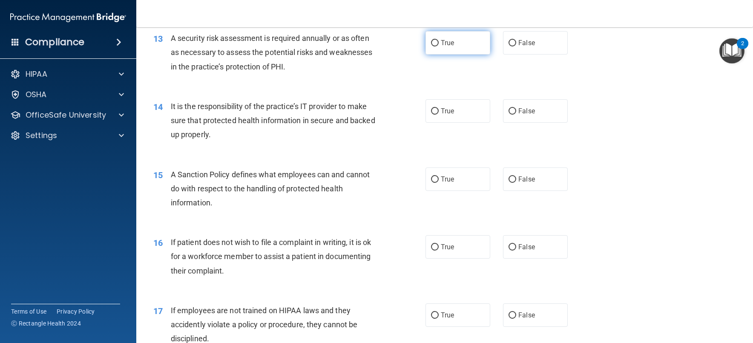
click at [461, 54] on label "True" at bounding box center [457, 42] width 65 height 23
click at [438, 46] on input "True" at bounding box center [435, 43] width 8 height 6
radio input "true"
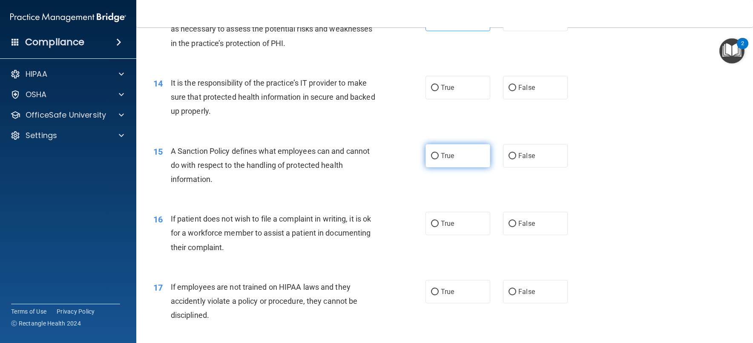
scroll to position [1022, 0]
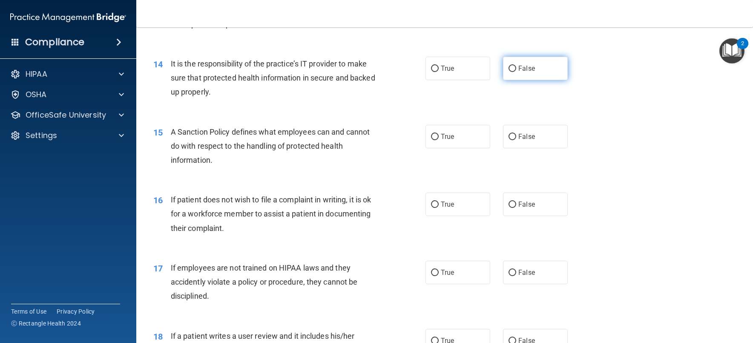
click at [543, 73] on label "False" at bounding box center [535, 68] width 65 height 23
click at [516, 72] on input "False" at bounding box center [512, 69] width 8 height 6
radio input "true"
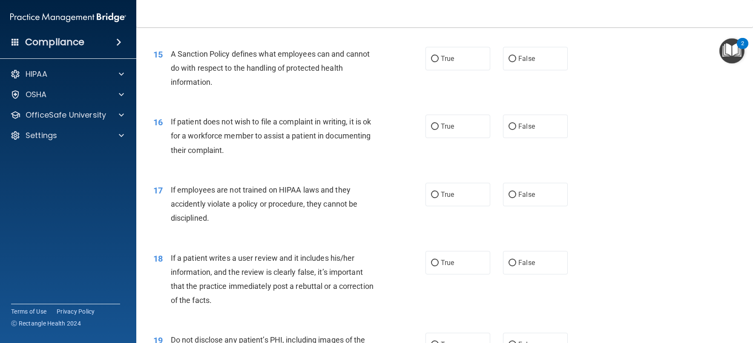
scroll to position [1107, 0]
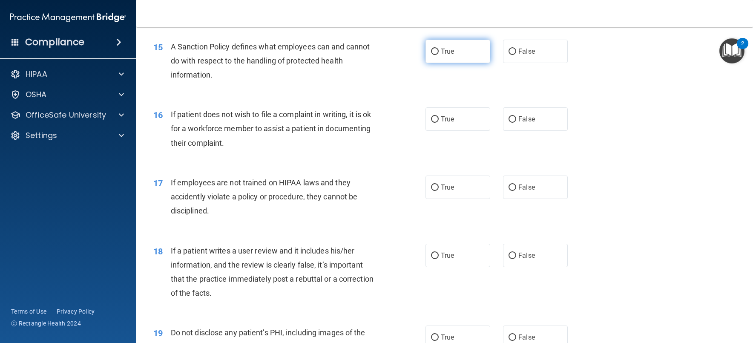
click at [447, 45] on label "True" at bounding box center [457, 51] width 65 height 23
click at [438, 49] on input "True" at bounding box center [435, 52] width 8 height 6
radio input "true"
click at [537, 116] on label "False" at bounding box center [535, 118] width 65 height 23
click at [516, 116] on input "False" at bounding box center [512, 119] width 8 height 6
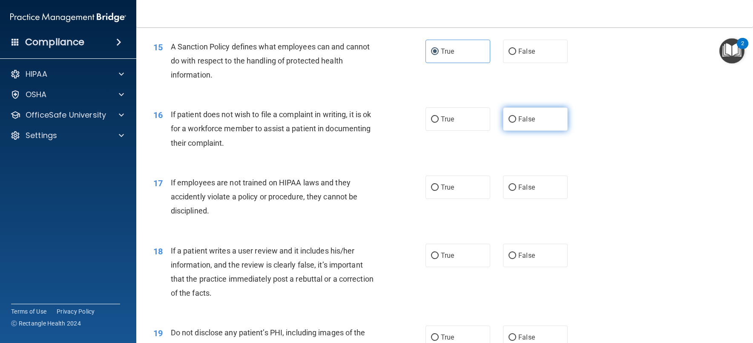
radio input "true"
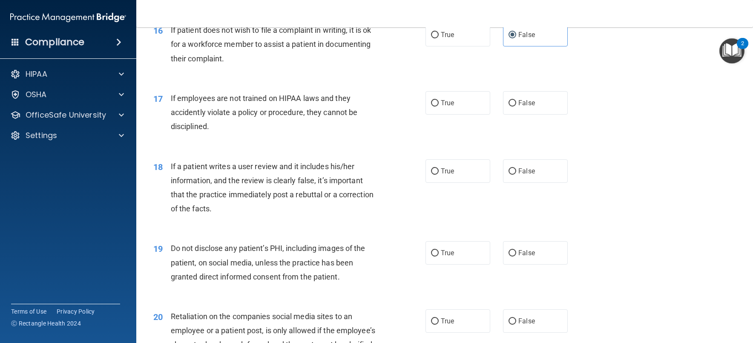
scroll to position [1192, 0]
click at [527, 103] on span "False" at bounding box center [526, 102] width 17 height 8
click at [516, 103] on input "False" at bounding box center [512, 102] width 8 height 6
radio input "true"
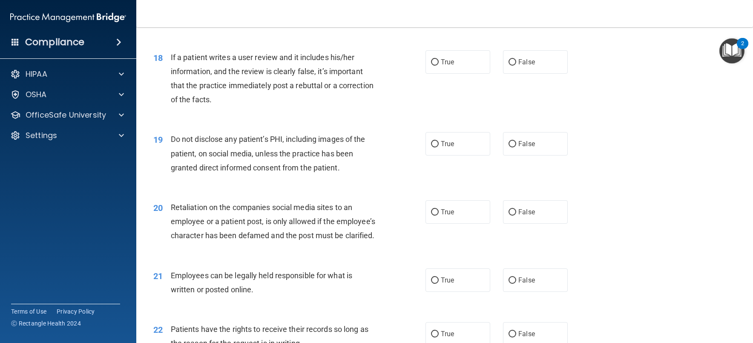
scroll to position [1320, 0]
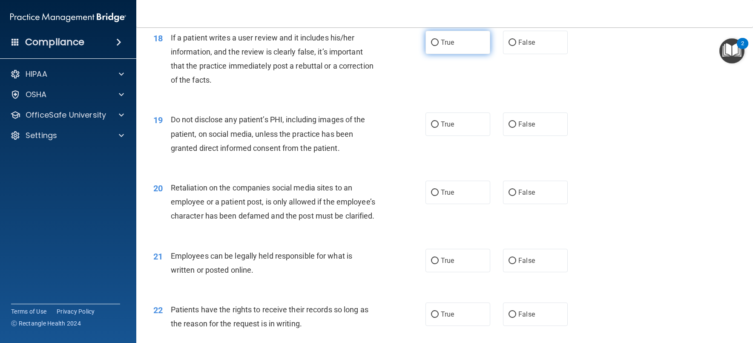
click at [455, 43] on label "True" at bounding box center [457, 42] width 65 height 23
click at [438, 43] on input "True" at bounding box center [435, 43] width 8 height 6
radio input "true"
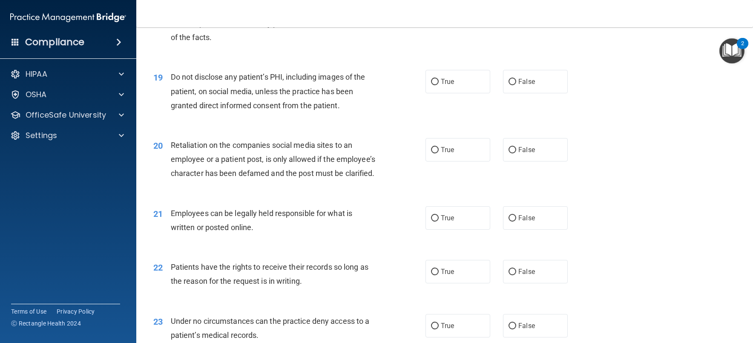
scroll to position [1405, 0]
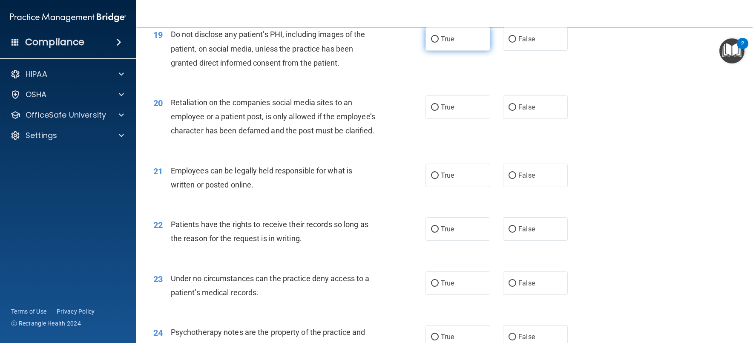
click at [458, 43] on label "True" at bounding box center [457, 38] width 65 height 23
click at [438, 43] on input "True" at bounding box center [435, 39] width 8 height 6
radio input "true"
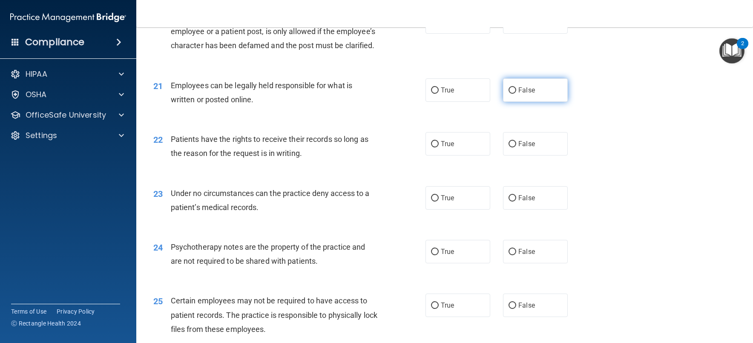
scroll to position [1447, 0]
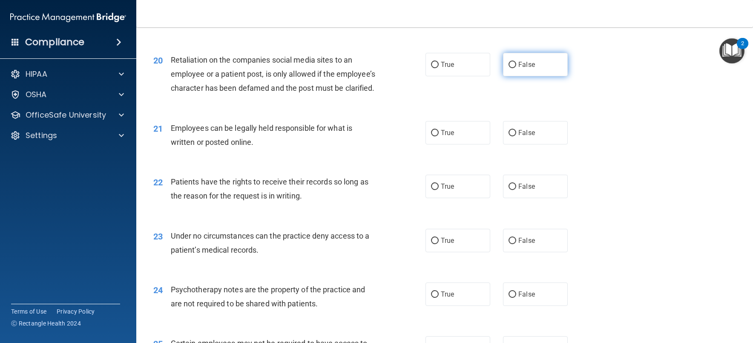
click at [546, 74] on label "False" at bounding box center [535, 64] width 65 height 23
click at [516, 68] on input "False" at bounding box center [512, 65] width 8 height 6
radio input "true"
click at [443, 137] on span "True" at bounding box center [447, 133] width 13 height 8
click at [438, 136] on input "True" at bounding box center [435, 133] width 8 height 6
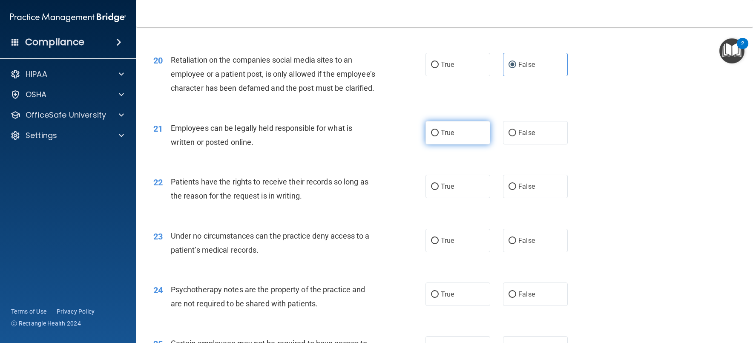
radio input "true"
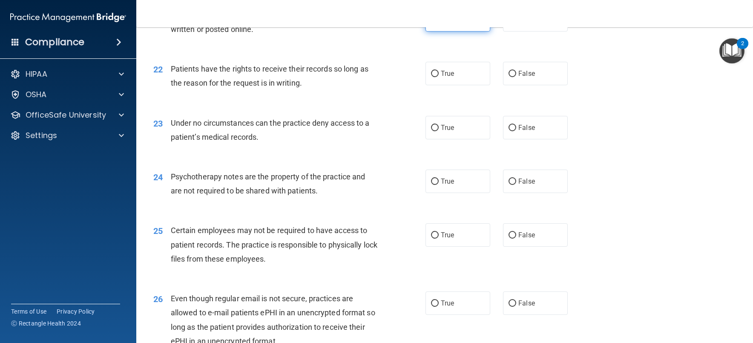
scroll to position [1575, 0]
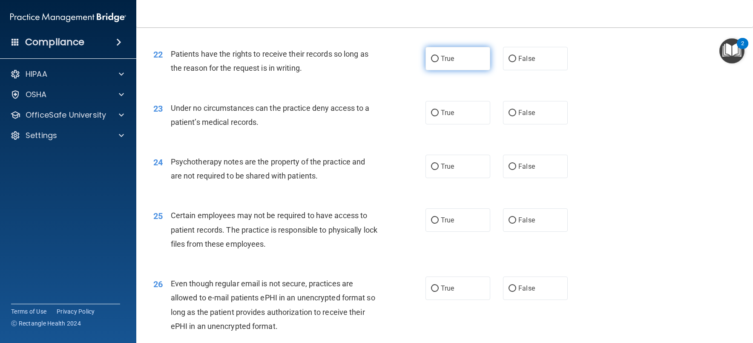
click at [453, 70] on label "True" at bounding box center [457, 58] width 65 height 23
click at [438, 62] on input "True" at bounding box center [435, 59] width 8 height 6
radio input "true"
click at [453, 124] on label "True" at bounding box center [457, 112] width 65 height 23
click at [438, 116] on input "True" at bounding box center [435, 113] width 8 height 6
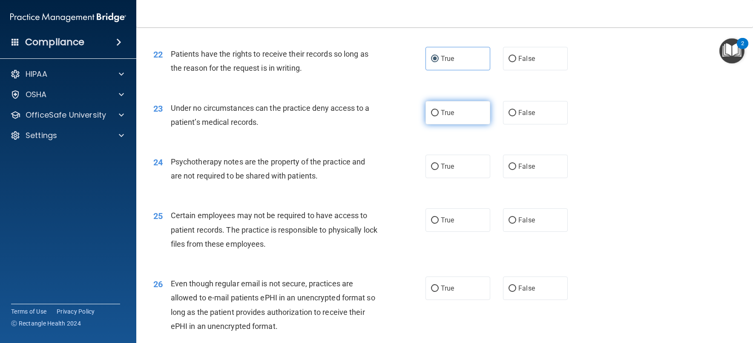
radio input "true"
click at [451, 170] on span "True" at bounding box center [447, 166] width 13 height 8
click at [438, 170] on input "True" at bounding box center [435, 166] width 8 height 6
radio input "true"
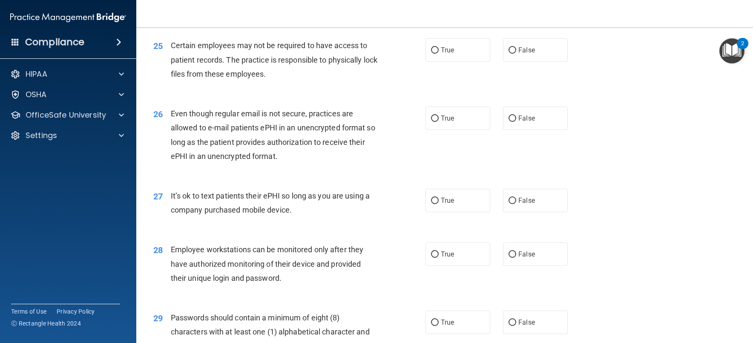
scroll to position [1745, 0]
click at [455, 61] on label "True" at bounding box center [457, 49] width 65 height 23
click at [438, 53] on input "True" at bounding box center [435, 50] width 8 height 6
radio input "true"
click at [488, 129] on div "True False" at bounding box center [502, 117] width 155 height 23
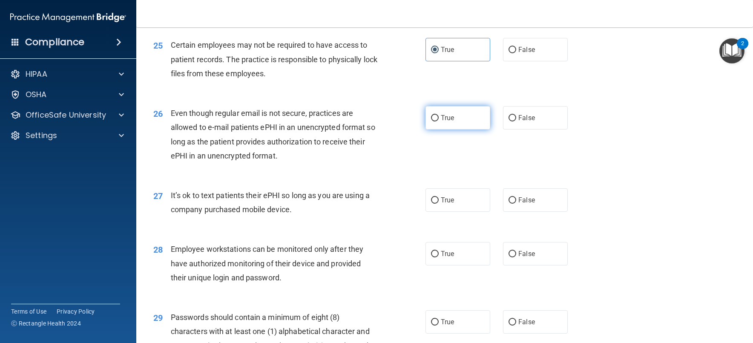
click at [481, 129] on label "True" at bounding box center [457, 117] width 65 height 23
click at [438, 121] on input "True" at bounding box center [435, 118] width 8 height 6
radio input "true"
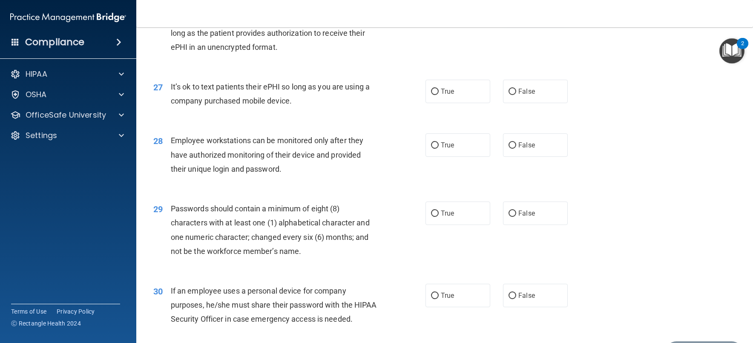
scroll to position [1873, 0]
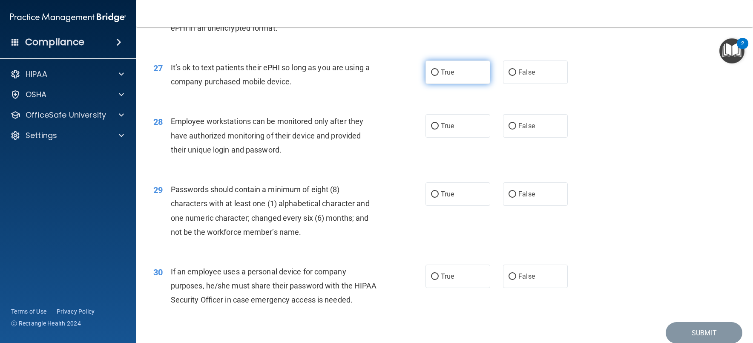
click at [433, 82] on label "True" at bounding box center [457, 71] width 65 height 23
click at [433, 76] on input "True" at bounding box center [435, 72] width 8 height 6
radio input "true"
click at [469, 137] on label "True" at bounding box center [457, 125] width 65 height 23
click at [438, 129] on input "True" at bounding box center [435, 126] width 8 height 6
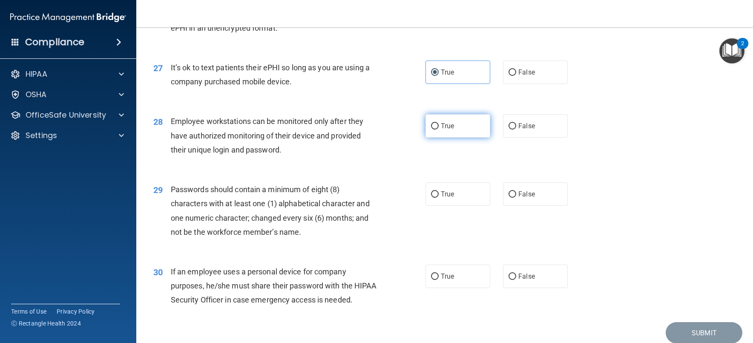
radio input "true"
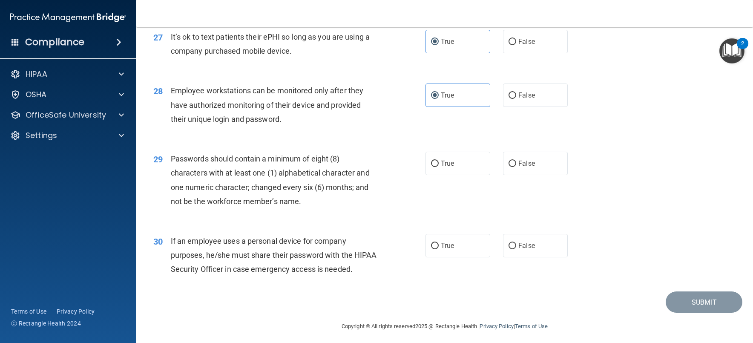
scroll to position [1936, 0]
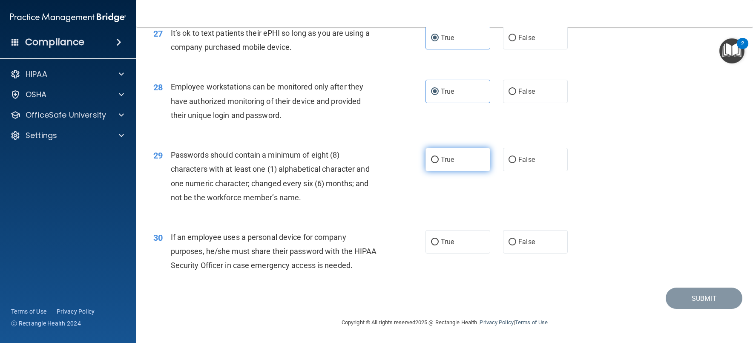
click at [441, 155] on label "True" at bounding box center [457, 159] width 65 height 23
click at [438, 157] on input "True" at bounding box center [435, 160] width 8 height 6
radio input "true"
click at [541, 230] on label "False" at bounding box center [535, 241] width 65 height 23
click at [516, 239] on input "False" at bounding box center [512, 242] width 8 height 6
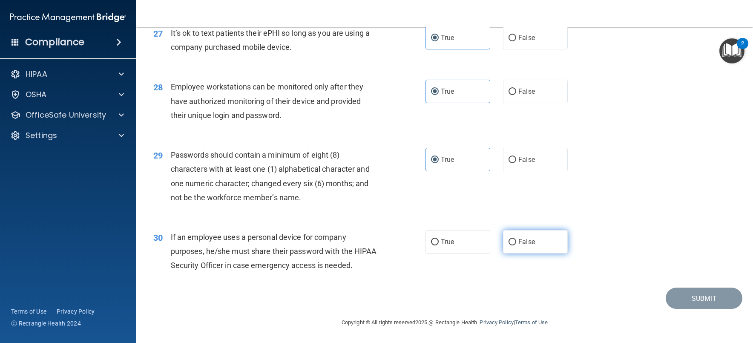
radio input "true"
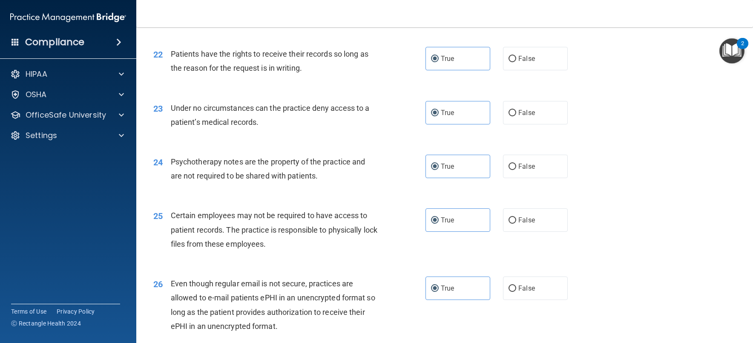
scroll to position [1788, 0]
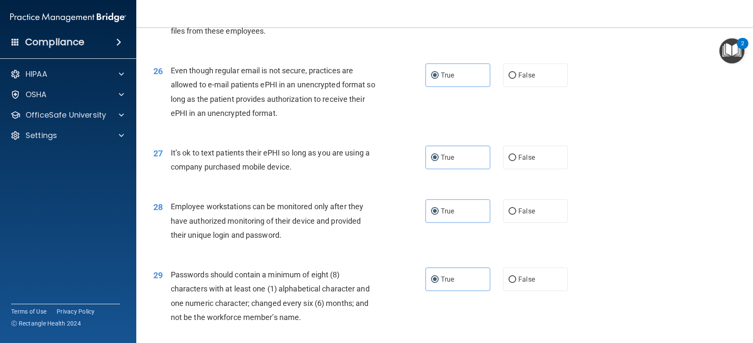
drag, startPoint x: 662, startPoint y: 216, endPoint x: 642, endPoint y: 283, distance: 69.9
click at [644, 283] on div "29 Passwords should contain a minimum of eight (8) characters with at least one…" at bounding box center [444, 298] width 595 height 82
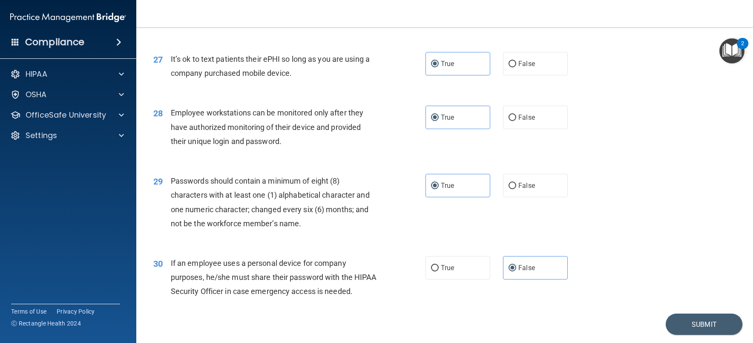
scroll to position [1936, 0]
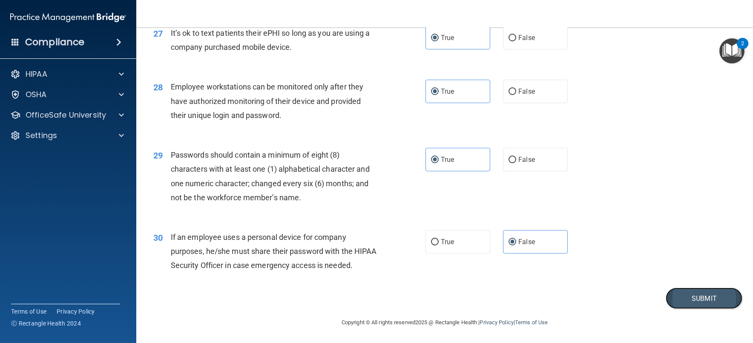
click at [677, 297] on button "Submit" at bounding box center [703, 298] width 77 height 22
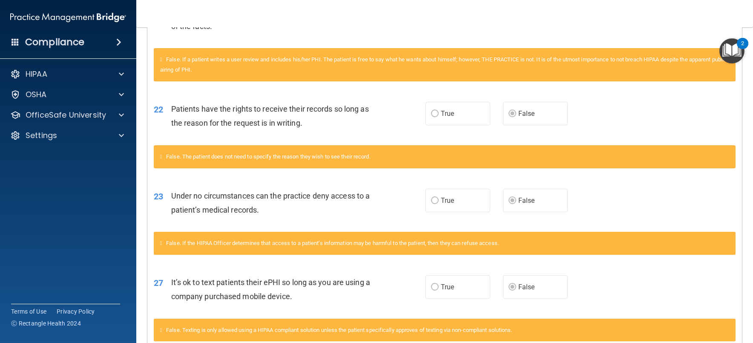
scroll to position [1094, 0]
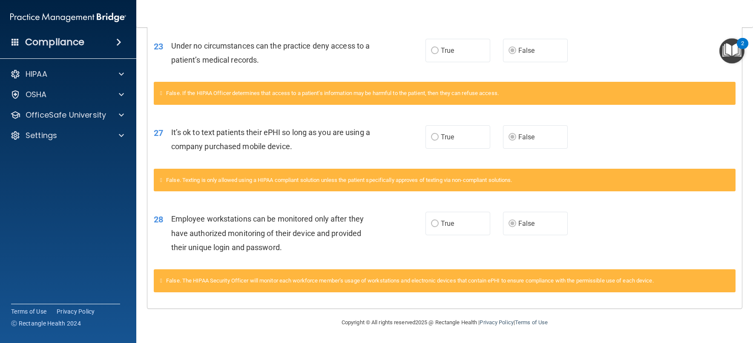
drag, startPoint x: 682, startPoint y: 164, endPoint x: 667, endPoint y: 225, distance: 62.9
click at [667, 225] on div "28 Employee workstations can be monitored only after they have authorized monit…" at bounding box center [444, 235] width 594 height 68
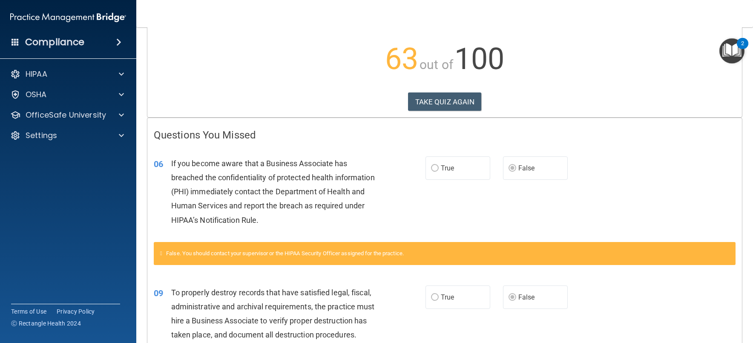
scroll to position [0, 0]
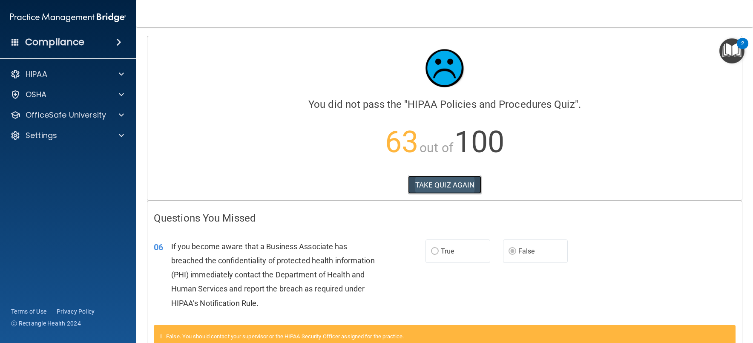
click at [443, 186] on button "TAKE QUIZ AGAIN" at bounding box center [445, 184] width 74 height 19
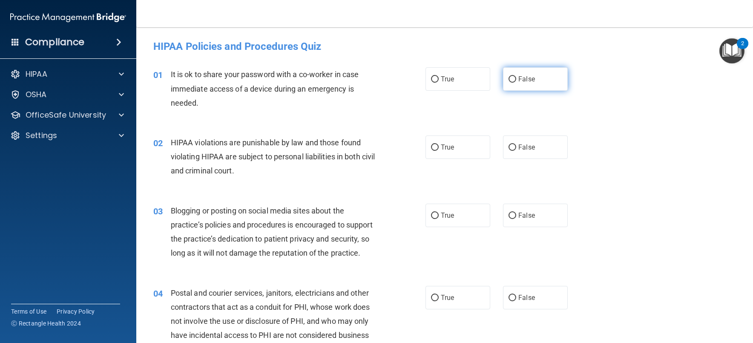
click at [531, 83] on label "False" at bounding box center [535, 78] width 65 height 23
click at [516, 83] on input "False" at bounding box center [512, 79] width 8 height 6
radio input "true"
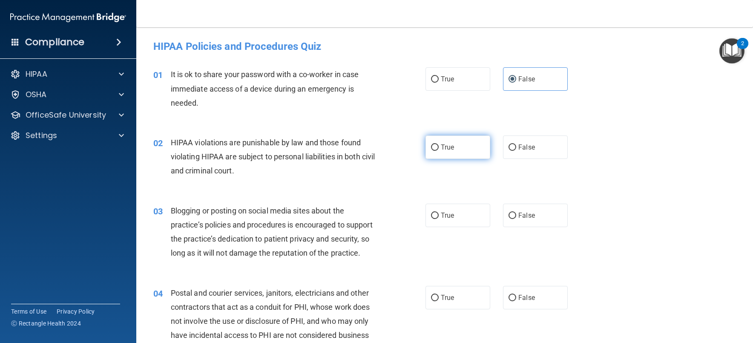
click at [461, 147] on label "True" at bounding box center [457, 146] width 65 height 23
click at [438, 147] on input "True" at bounding box center [435, 147] width 8 height 6
radio input "true"
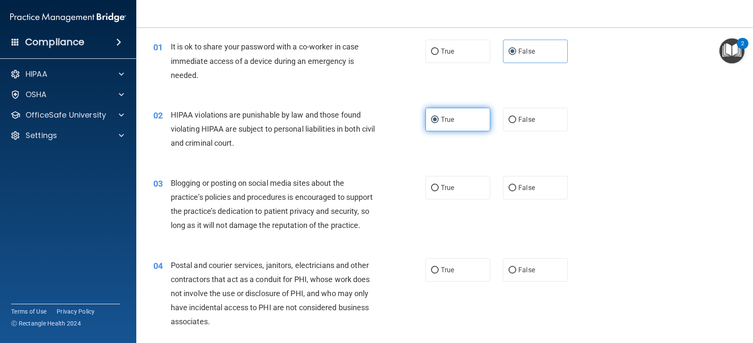
scroll to position [43, 0]
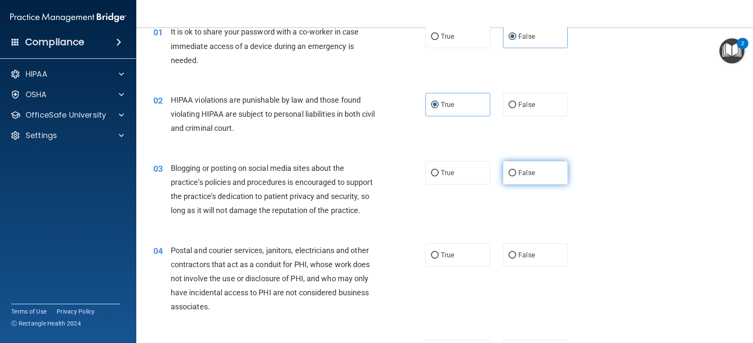
click at [511, 172] on input "False" at bounding box center [512, 173] width 8 height 6
radio input "true"
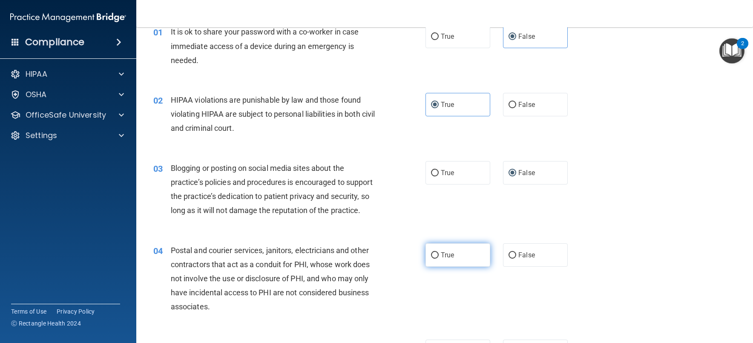
click at [466, 248] on label "True" at bounding box center [457, 254] width 65 height 23
click at [438, 252] on input "True" at bounding box center [435, 255] width 8 height 6
radio input "true"
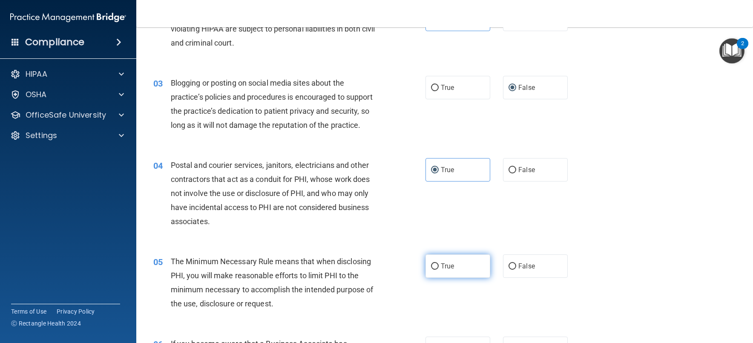
click at [452, 268] on label "True" at bounding box center [457, 265] width 65 height 23
click at [438, 268] on input "True" at bounding box center [435, 266] width 8 height 6
radio input "true"
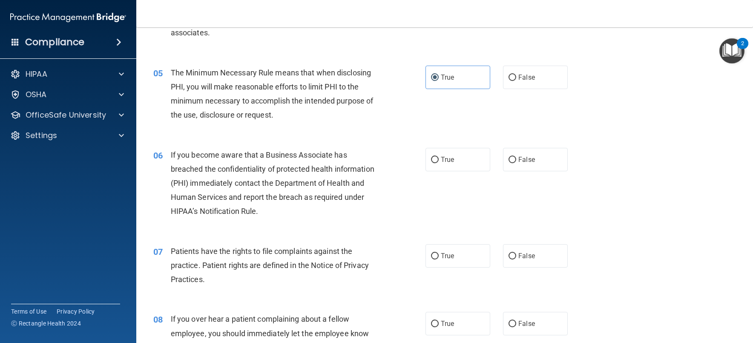
scroll to position [341, 0]
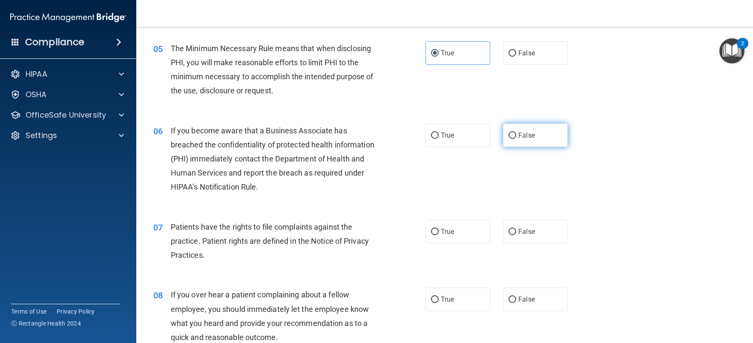
click at [518, 132] on span "False" at bounding box center [526, 135] width 17 height 8
click at [516, 132] on input "False" at bounding box center [512, 135] width 8 height 6
radio input "true"
click at [518, 229] on span "False" at bounding box center [526, 231] width 17 height 8
click at [516, 229] on input "False" at bounding box center [512, 232] width 8 height 6
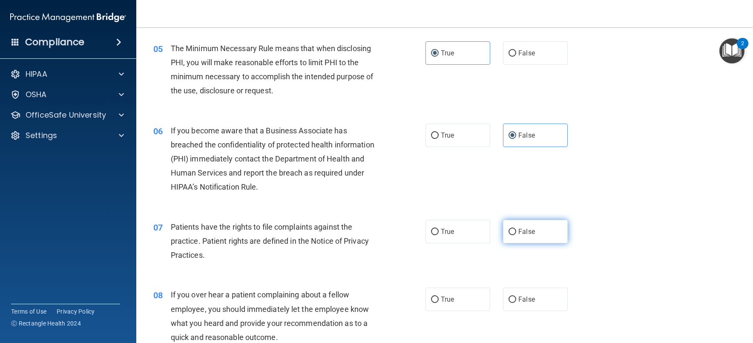
radio input "true"
click at [466, 238] on label "True" at bounding box center [457, 231] width 65 height 23
click at [438, 235] on input "True" at bounding box center [435, 232] width 8 height 6
radio input "true"
radio input "false"
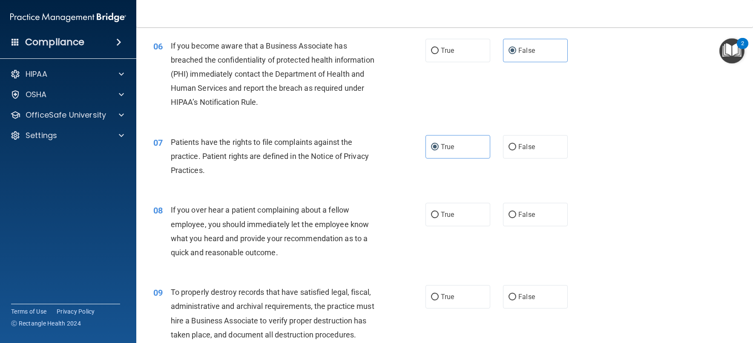
scroll to position [426, 0]
click at [547, 217] on label "False" at bounding box center [535, 213] width 65 height 23
click at [516, 217] on input "False" at bounding box center [512, 214] width 8 height 6
radio input "true"
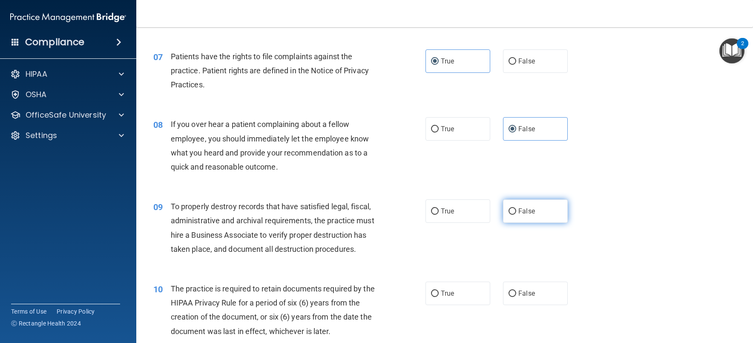
click at [542, 218] on label "False" at bounding box center [535, 210] width 65 height 23
click at [516, 215] on input "False" at bounding box center [512, 211] width 8 height 6
radio input "true"
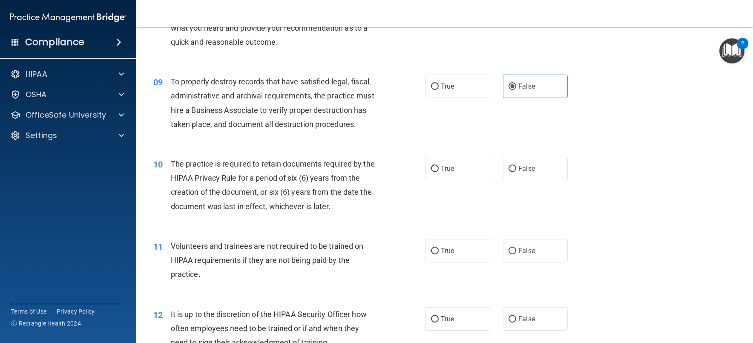
scroll to position [639, 0]
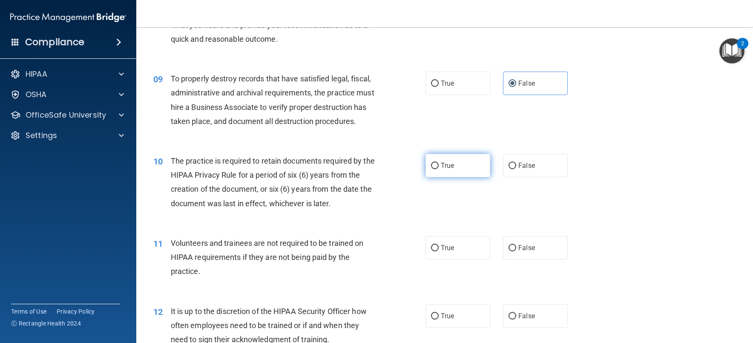
click at [467, 166] on label "True" at bounding box center [457, 165] width 65 height 23
click at [438, 166] on input "True" at bounding box center [435, 166] width 8 height 6
radio input "true"
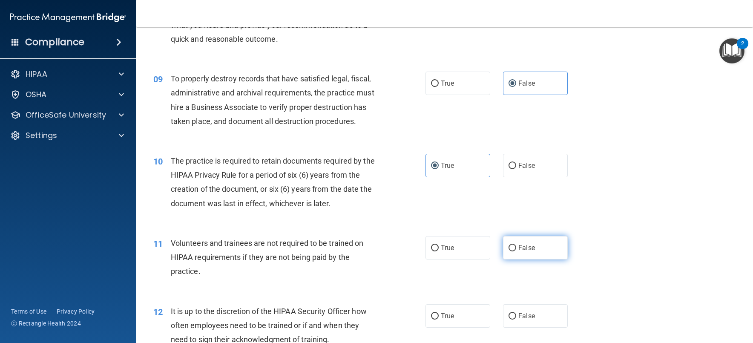
click at [518, 251] on span "False" at bounding box center [526, 247] width 17 height 8
click at [516, 251] on input "False" at bounding box center [512, 248] width 8 height 6
radio input "true"
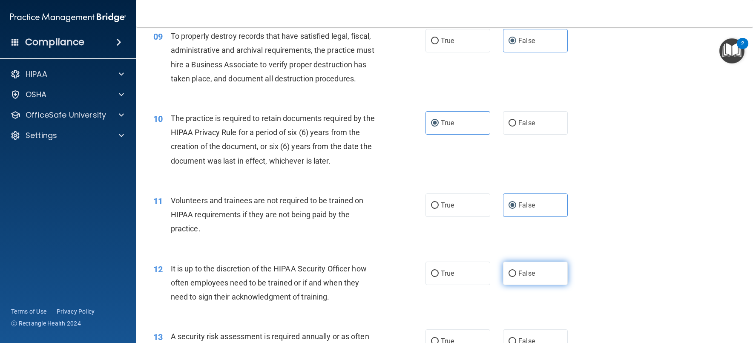
click at [518, 262] on label "False" at bounding box center [535, 272] width 65 height 23
click at [516, 270] on input "False" at bounding box center [512, 273] width 8 height 6
radio input "true"
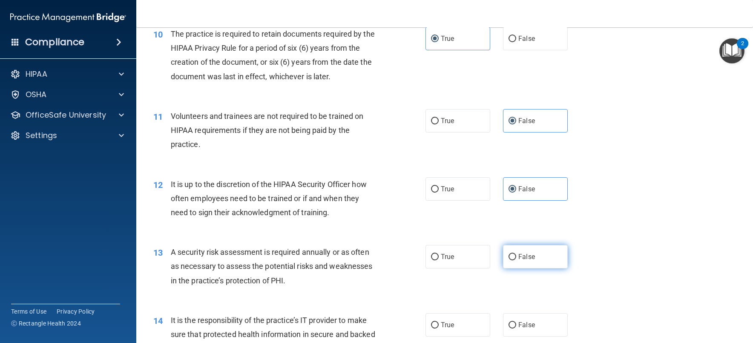
scroll to position [766, 0]
click at [467, 262] on label "True" at bounding box center [457, 255] width 65 height 23
click at [438, 259] on input "True" at bounding box center [435, 256] width 8 height 6
radio input "true"
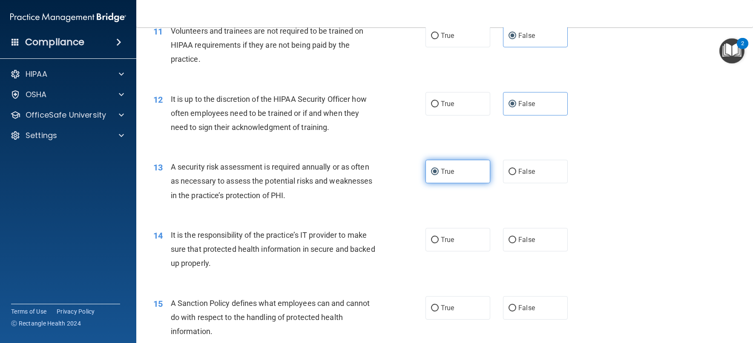
scroll to position [851, 0]
click at [503, 249] on label "False" at bounding box center [535, 238] width 65 height 23
click at [508, 242] on input "False" at bounding box center [512, 239] width 8 height 6
radio input "true"
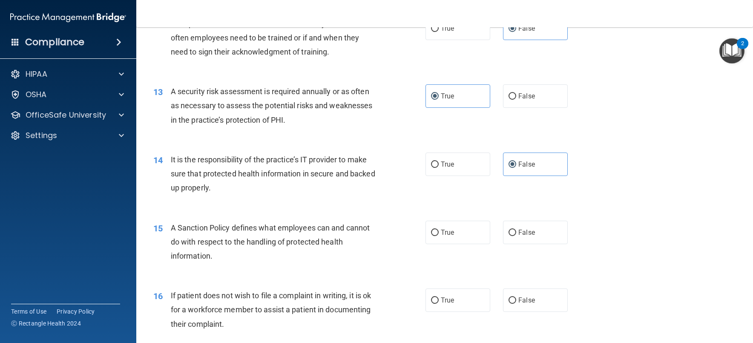
scroll to position [937, 0]
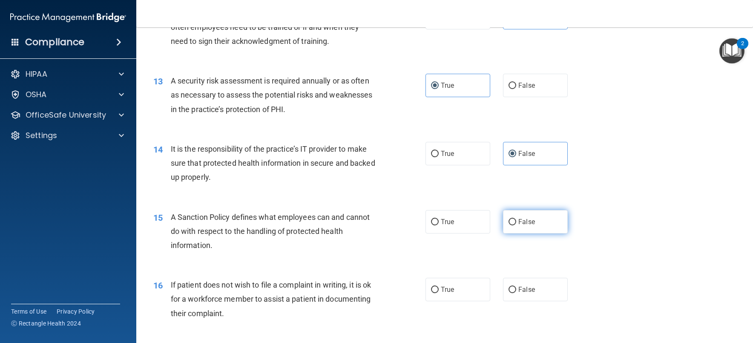
click at [514, 226] on label "False" at bounding box center [535, 221] width 65 height 23
click at [514, 225] on input "False" at bounding box center [512, 222] width 8 height 6
radio input "true"
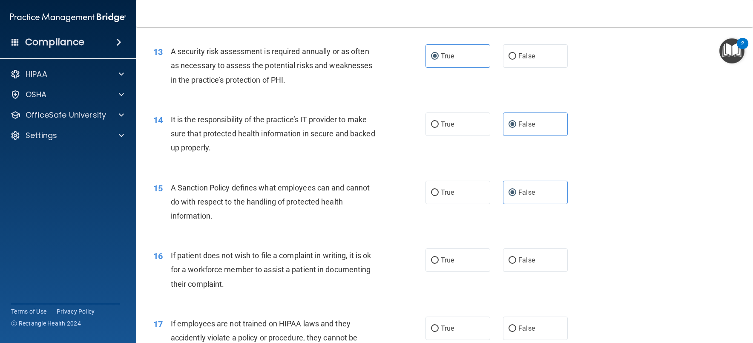
scroll to position [1022, 0]
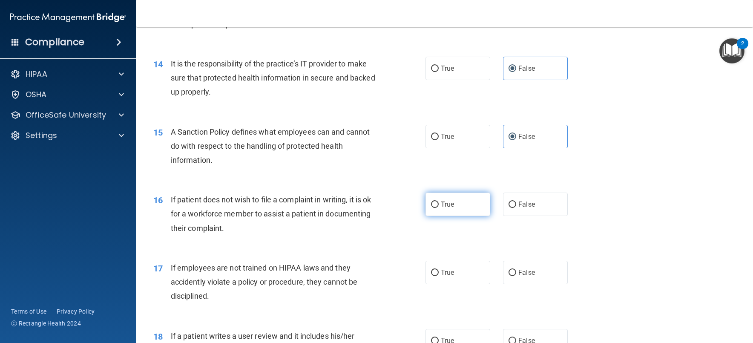
click at [472, 210] on label "True" at bounding box center [457, 203] width 65 height 23
click at [438, 208] on input "True" at bounding box center [435, 204] width 8 height 6
radio input "true"
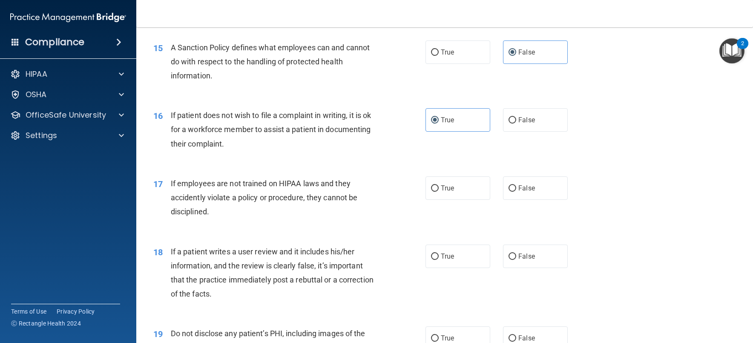
scroll to position [1107, 0]
click at [522, 195] on label "False" at bounding box center [535, 186] width 65 height 23
click at [516, 191] on input "False" at bounding box center [512, 187] width 8 height 6
radio input "true"
click at [525, 253] on span "False" at bounding box center [526, 255] width 17 height 8
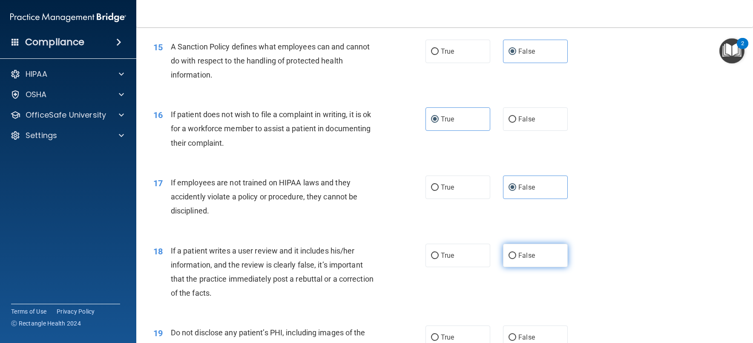
click at [516, 253] on input "False" at bounding box center [512, 255] width 8 height 6
radio input "true"
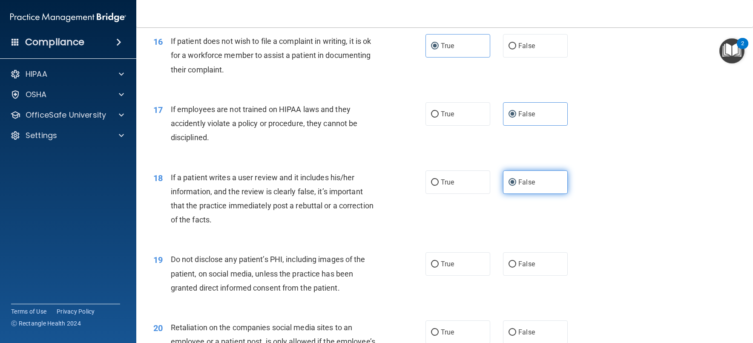
scroll to position [1235, 0]
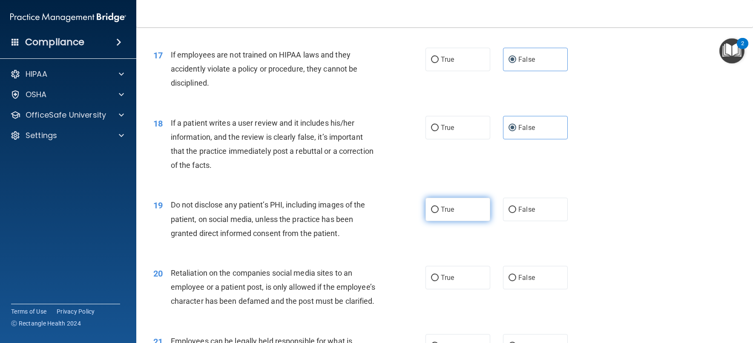
click at [448, 212] on span "True" at bounding box center [447, 209] width 13 height 8
click at [438, 212] on input "True" at bounding box center [435, 209] width 8 height 6
radio input "true"
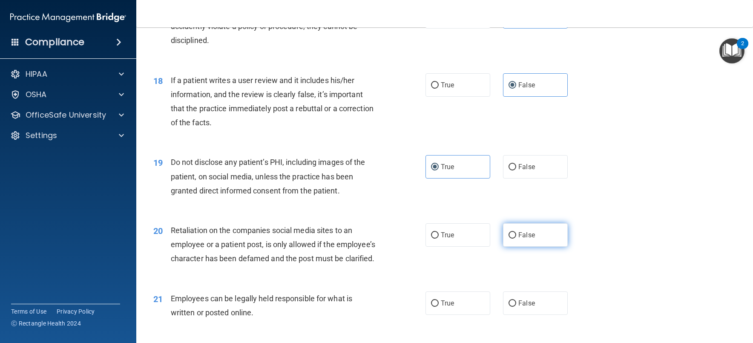
click at [519, 237] on span "False" at bounding box center [526, 235] width 17 height 8
click at [516, 237] on input "False" at bounding box center [512, 235] width 8 height 6
radio input "true"
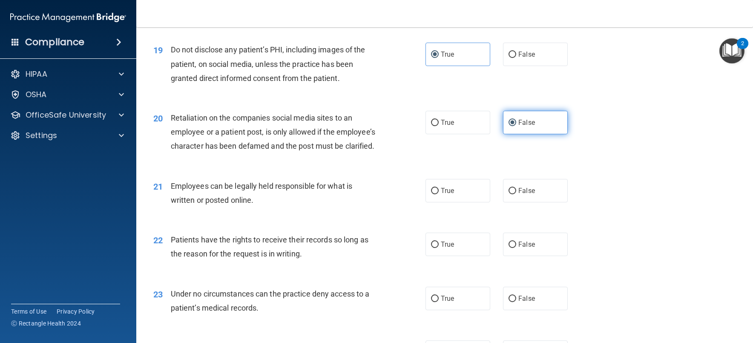
scroll to position [1405, 0]
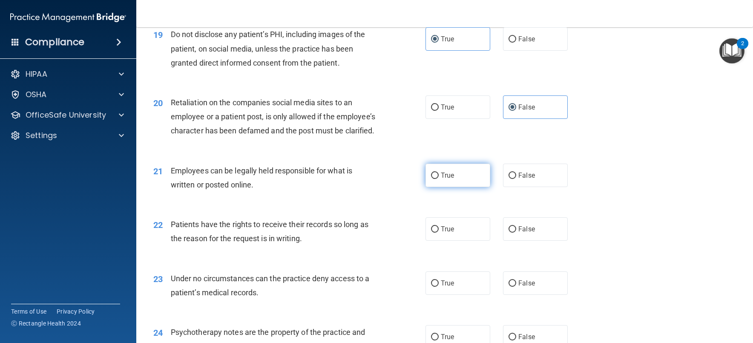
click at [461, 187] on label "True" at bounding box center [457, 174] width 65 height 23
click at [438, 179] on input "True" at bounding box center [435, 175] width 8 height 6
radio input "true"
click at [535, 241] on label "False" at bounding box center [535, 228] width 65 height 23
click at [516, 232] on input "False" at bounding box center [512, 229] width 8 height 6
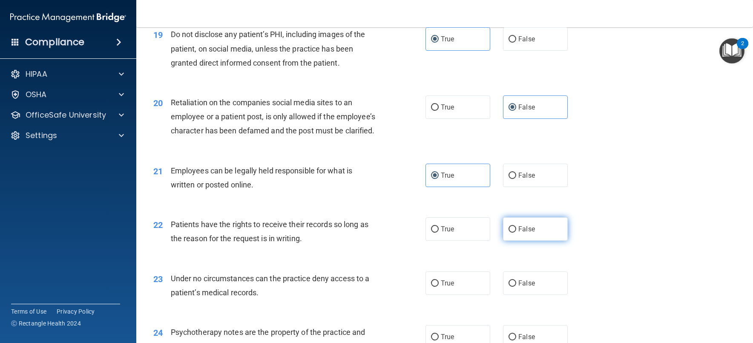
radio input "true"
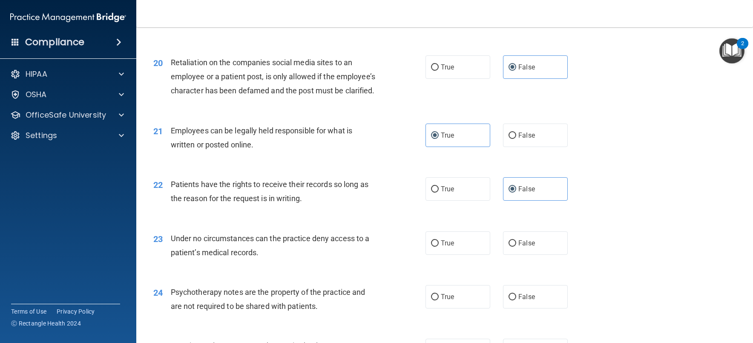
scroll to position [1490, 0]
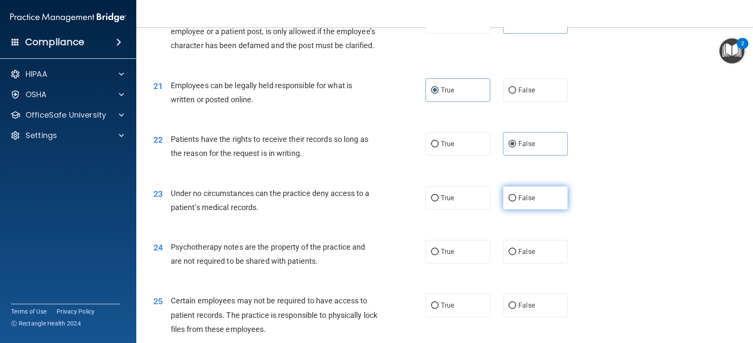
click at [521, 209] on label "False" at bounding box center [535, 197] width 65 height 23
click at [516, 201] on input "False" at bounding box center [512, 198] width 8 height 6
radio input "true"
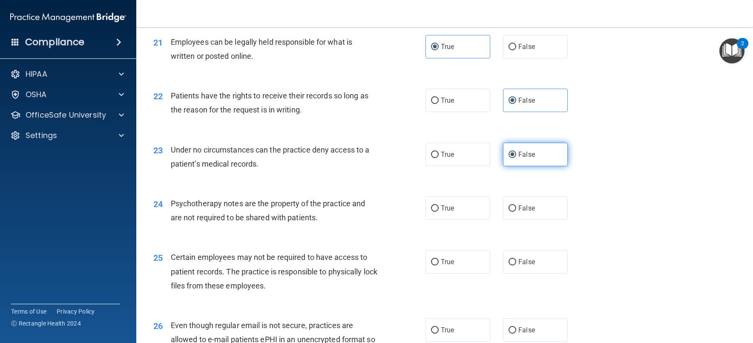
scroll to position [1575, 0]
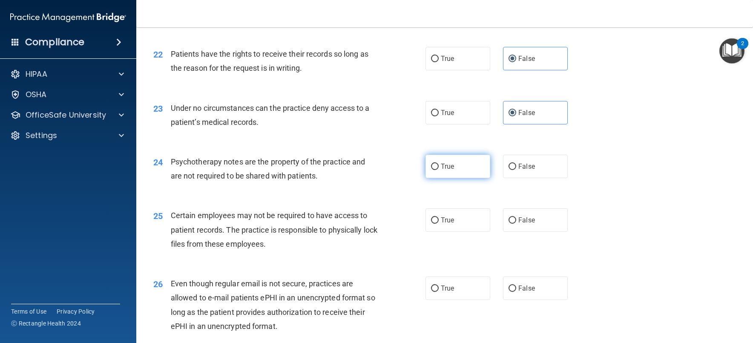
click at [461, 178] on label "True" at bounding box center [457, 166] width 65 height 23
click at [438, 170] on input "True" at bounding box center [435, 166] width 8 height 6
radio input "true"
click at [461, 229] on label "True" at bounding box center [457, 219] width 65 height 23
click at [438, 223] on input "True" at bounding box center [435, 220] width 8 height 6
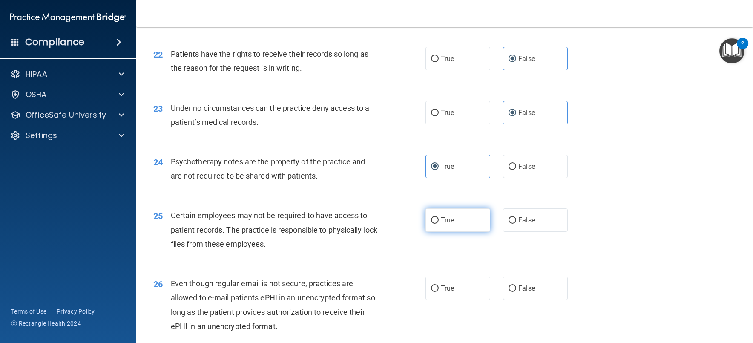
radio input "true"
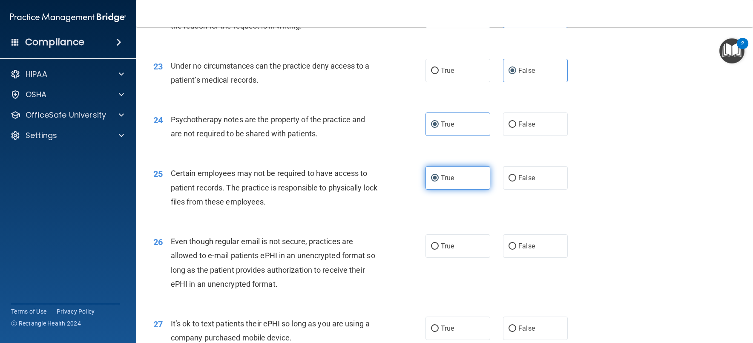
scroll to position [1618, 0]
click at [457, 249] on label "True" at bounding box center [457, 245] width 65 height 23
click at [438, 249] on input "True" at bounding box center [435, 246] width 8 height 6
radio input "true"
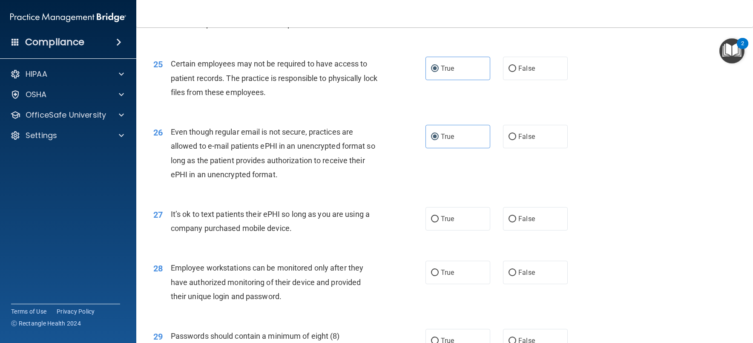
scroll to position [1745, 0]
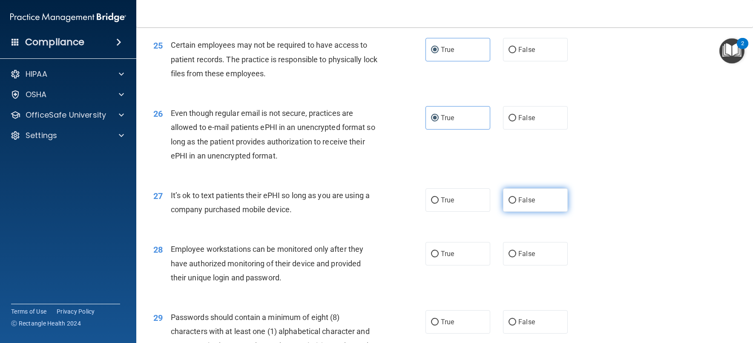
click at [508, 203] on input "False" at bounding box center [512, 200] width 8 height 6
radio input "true"
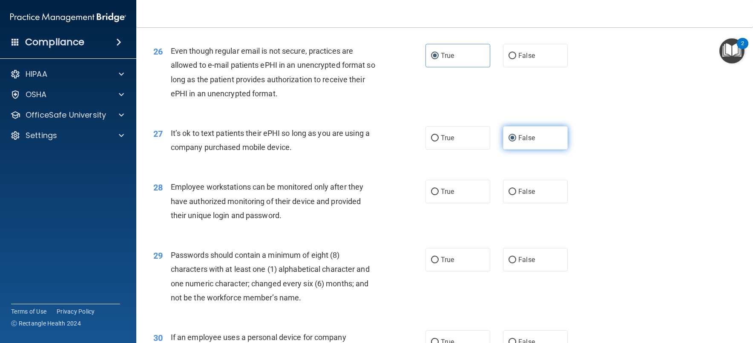
scroll to position [1830, 0]
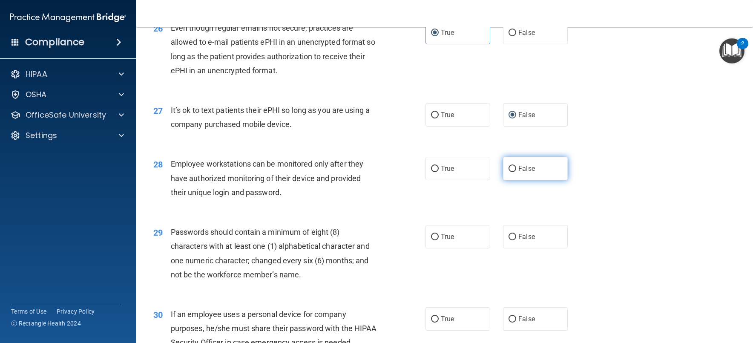
click at [516, 180] on label "False" at bounding box center [535, 168] width 65 height 23
click at [516, 172] on input "False" at bounding box center [512, 169] width 8 height 6
radio input "true"
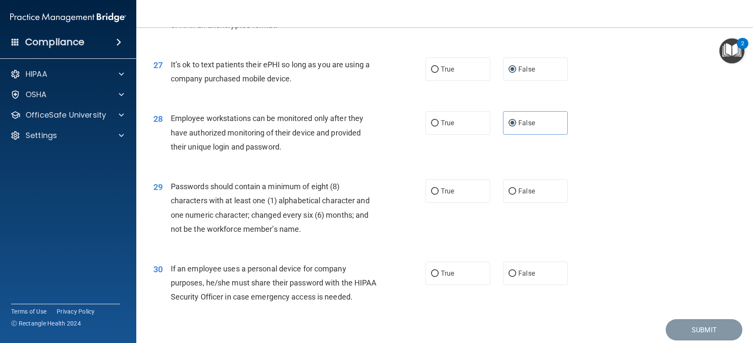
scroll to position [1916, 0]
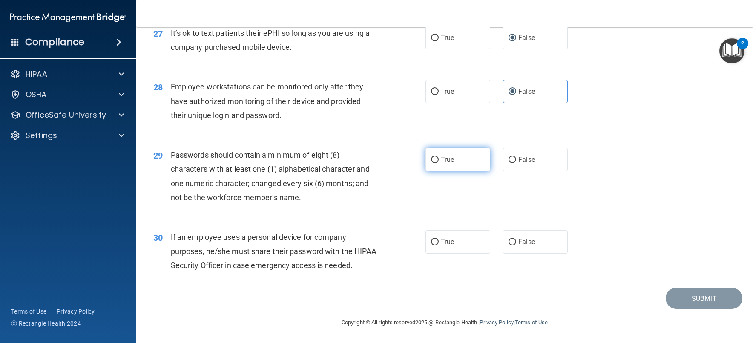
click at [445, 163] on span "True" at bounding box center [447, 159] width 13 height 8
click at [438, 163] on input "True" at bounding box center [435, 160] width 8 height 6
radio input "true"
click at [532, 251] on label "False" at bounding box center [535, 241] width 65 height 23
click at [516, 245] on input "False" at bounding box center [512, 242] width 8 height 6
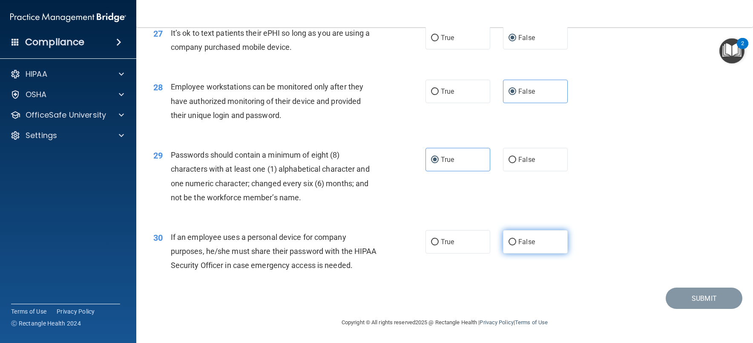
radio input "true"
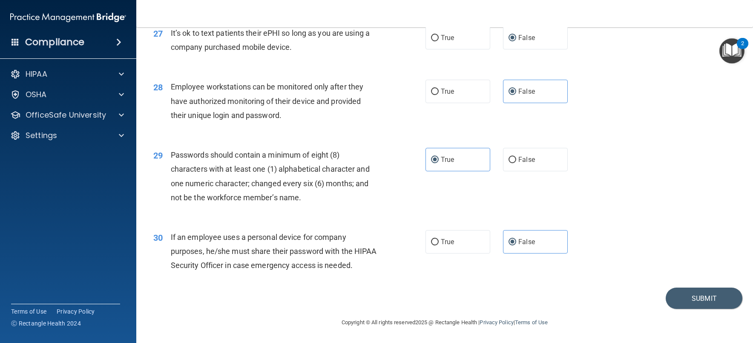
scroll to position [1936, 0]
click at [691, 293] on button "Submit" at bounding box center [703, 298] width 77 height 22
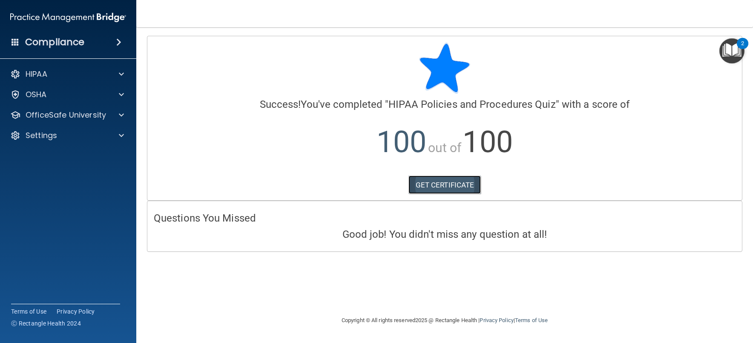
click at [456, 183] on link "GET CERTIFICATE" at bounding box center [444, 184] width 73 height 19
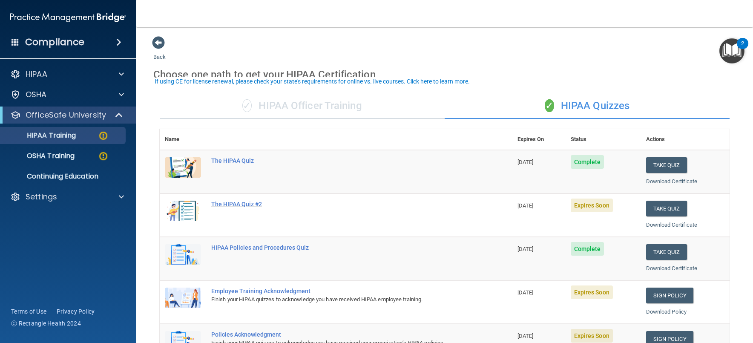
scroll to position [43, 0]
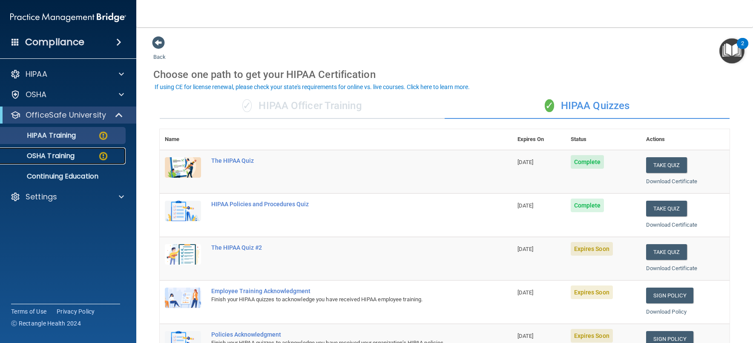
click at [79, 156] on div "OSHA Training" at bounding box center [64, 156] width 116 height 9
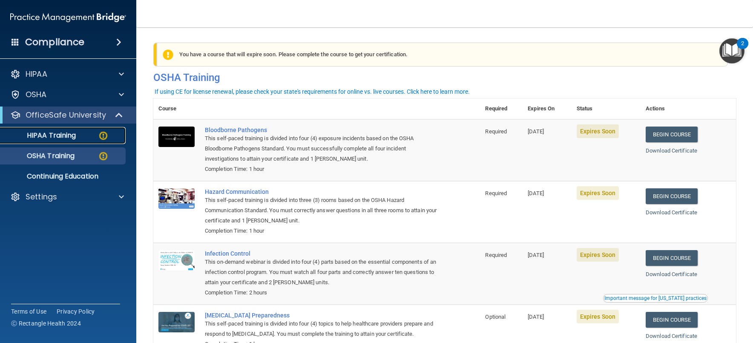
click at [50, 134] on p "HIPAA Training" at bounding box center [41, 135] width 70 height 9
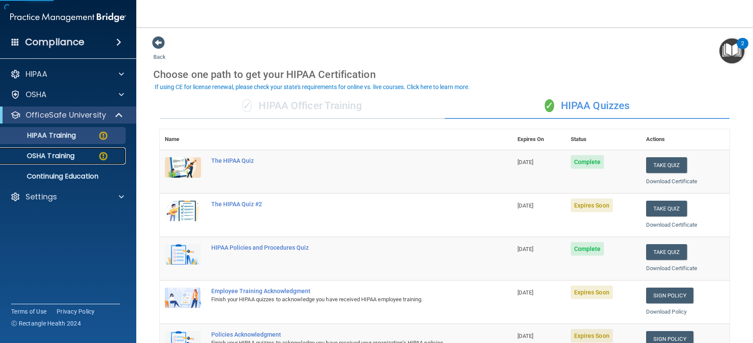
click at [63, 156] on p "OSHA Training" at bounding box center [40, 156] width 69 height 9
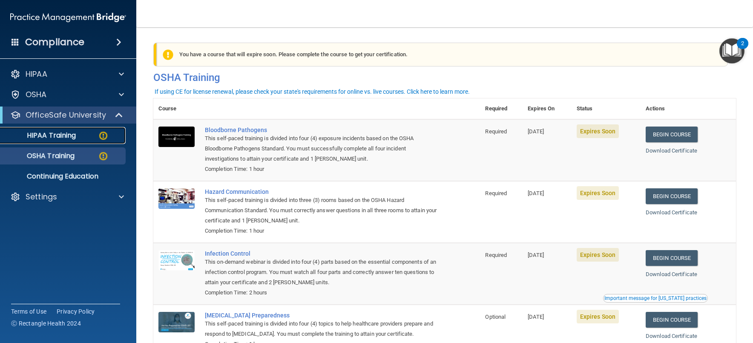
click at [62, 131] on p "HIPAA Training" at bounding box center [41, 135] width 70 height 9
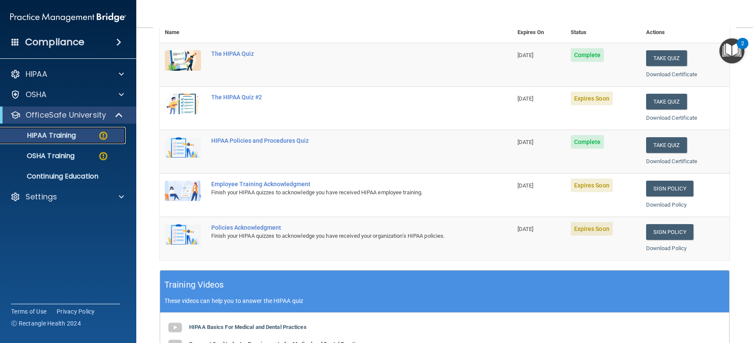
scroll to position [128, 0]
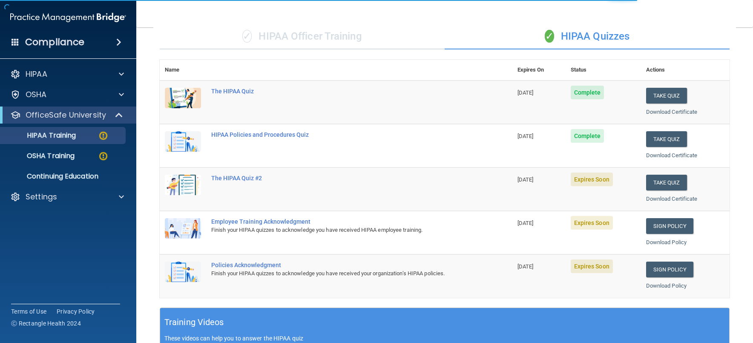
scroll to position [128, 0]
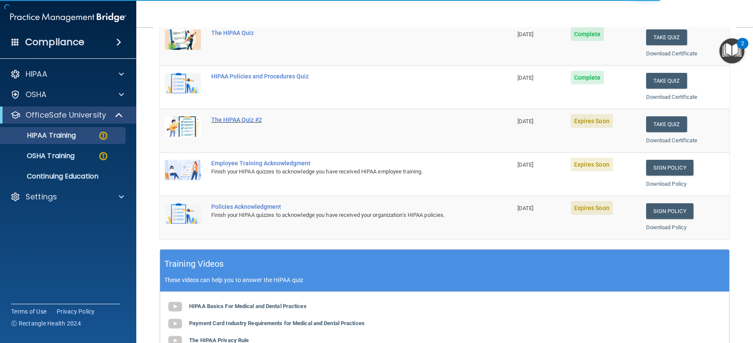
click at [243, 119] on div "The HIPAA Quiz #2" at bounding box center [340, 119] width 258 height 7
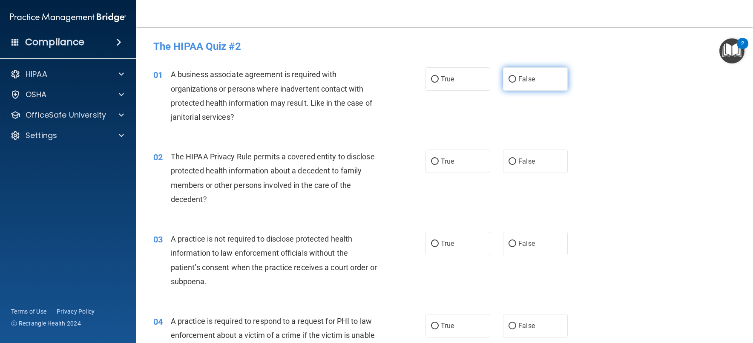
click at [553, 82] on label "False" at bounding box center [535, 78] width 65 height 23
click at [516, 82] on input "False" at bounding box center [512, 79] width 8 height 6
radio input "true"
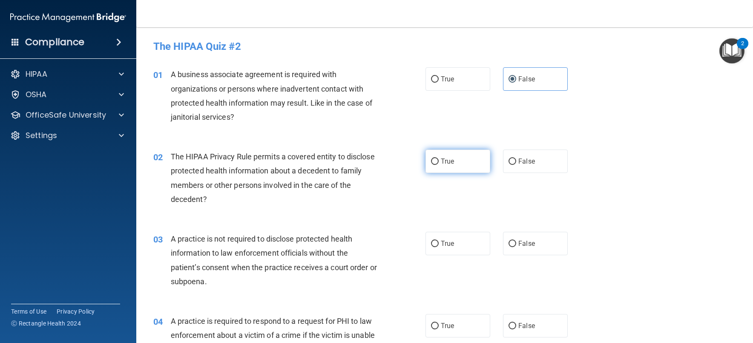
click at [472, 165] on label "True" at bounding box center [457, 160] width 65 height 23
click at [438, 165] on input "True" at bounding box center [435, 161] width 8 height 6
radio input "true"
click at [509, 241] on input "False" at bounding box center [512, 244] width 8 height 6
radio input "true"
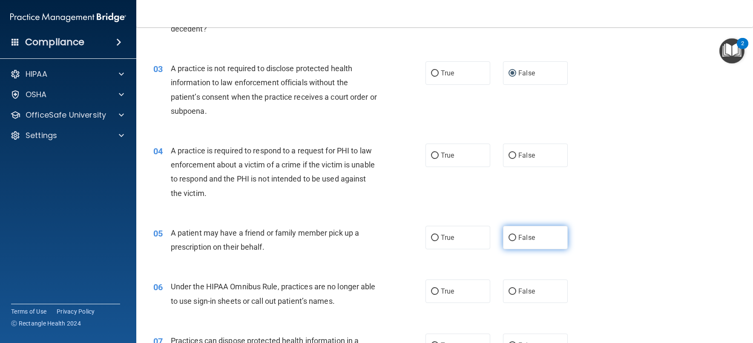
scroll to position [213, 0]
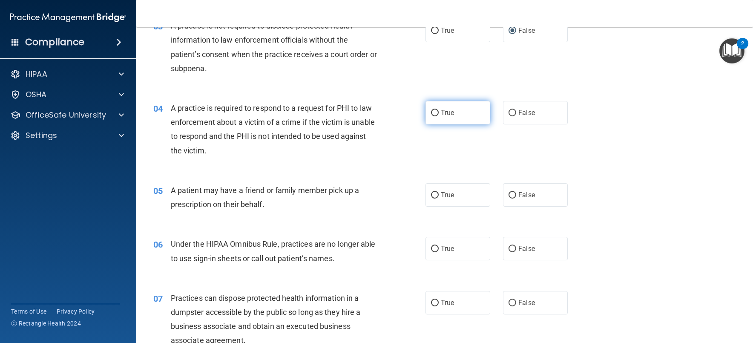
click at [484, 110] on label "True" at bounding box center [457, 112] width 65 height 23
click at [438, 110] on input "True" at bounding box center [435, 113] width 8 height 6
radio input "true"
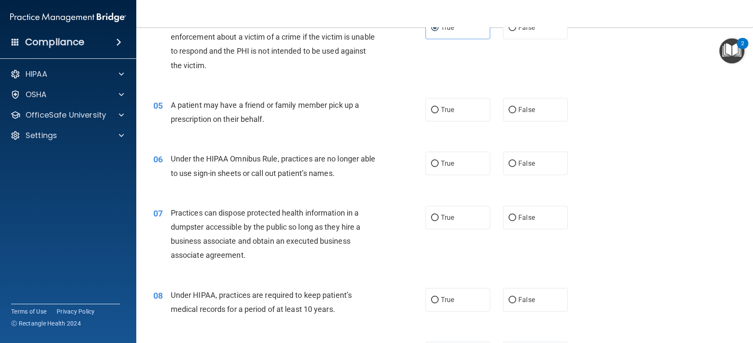
scroll to position [341, 0]
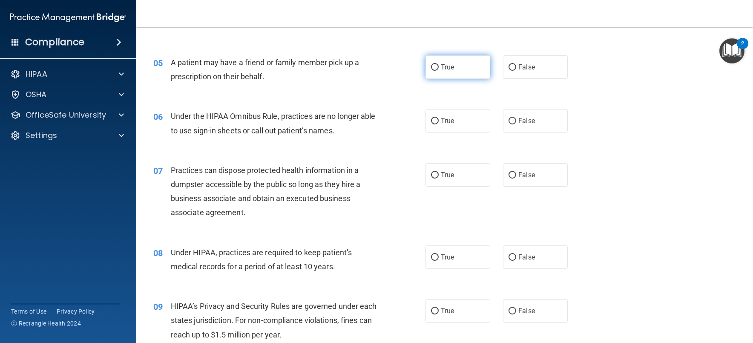
click at [464, 69] on label "True" at bounding box center [457, 66] width 65 height 23
click at [438, 69] on input "True" at bounding box center [435, 67] width 8 height 6
radio input "true"
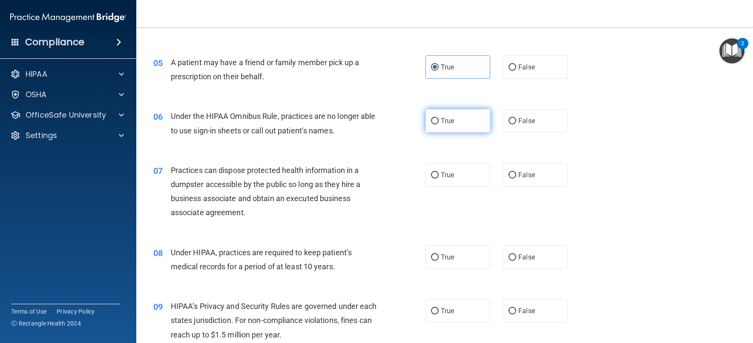
click at [451, 118] on label "True" at bounding box center [457, 120] width 65 height 23
click at [438, 118] on input "True" at bounding box center [435, 121] width 8 height 6
radio input "true"
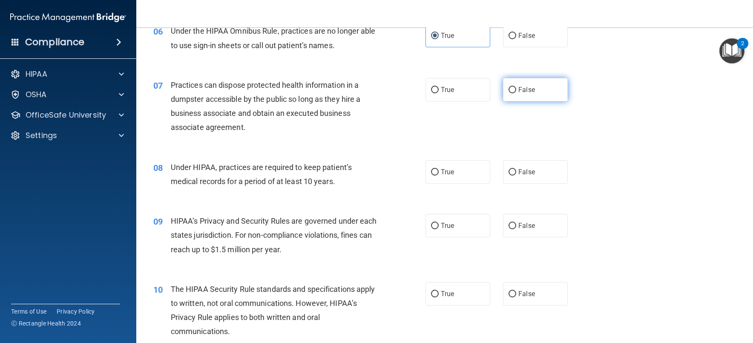
click at [561, 99] on label "False" at bounding box center [535, 89] width 65 height 23
click at [516, 93] on input "False" at bounding box center [512, 90] width 8 height 6
radio input "true"
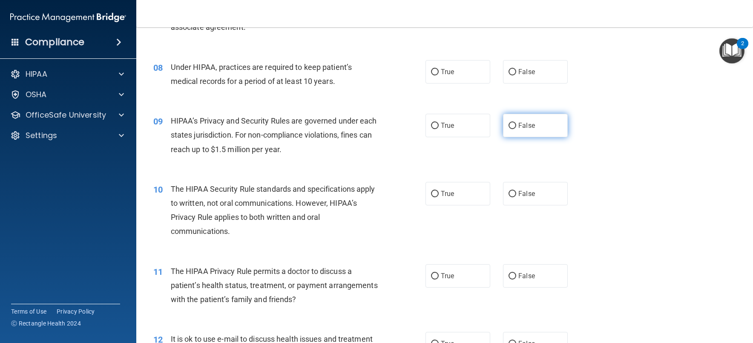
scroll to position [511, 0]
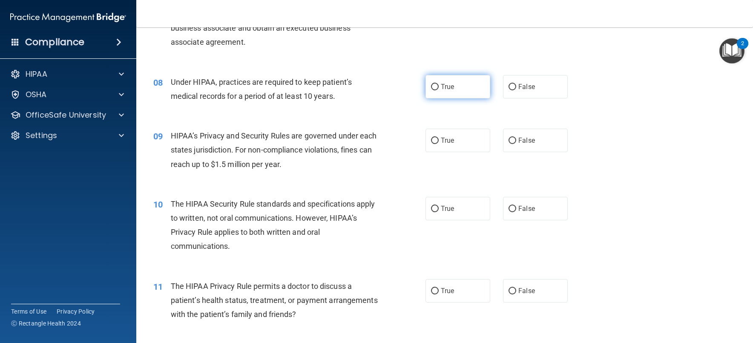
click at [452, 95] on label "True" at bounding box center [457, 86] width 65 height 23
click at [438, 90] on input "True" at bounding box center [435, 87] width 8 height 6
radio input "true"
click at [442, 128] on div "09 HIPAA’s Privacy and Security Rules are governed under each states jurisdicti…" at bounding box center [444, 152] width 595 height 68
click at [443, 137] on span "True" at bounding box center [447, 140] width 13 height 8
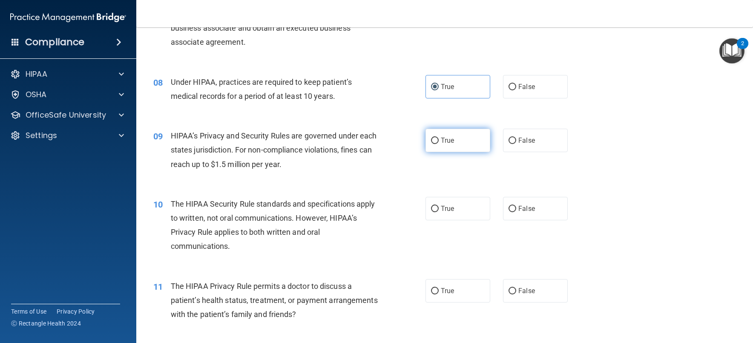
click at [438, 137] on input "True" at bounding box center [435, 140] width 8 height 6
radio input "true"
click at [464, 209] on label "True" at bounding box center [457, 208] width 65 height 23
click at [438, 209] on input "True" at bounding box center [435, 209] width 8 height 6
radio input "true"
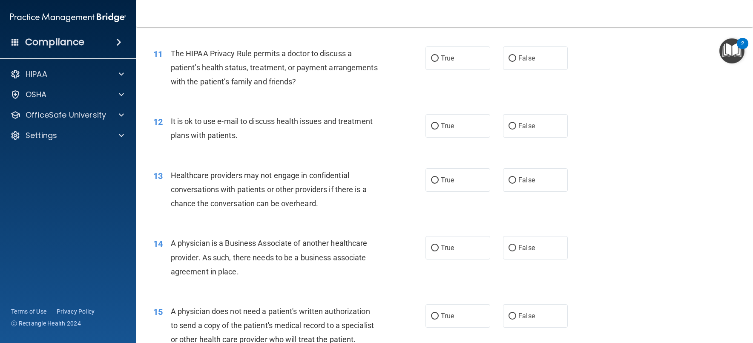
scroll to position [724, 0]
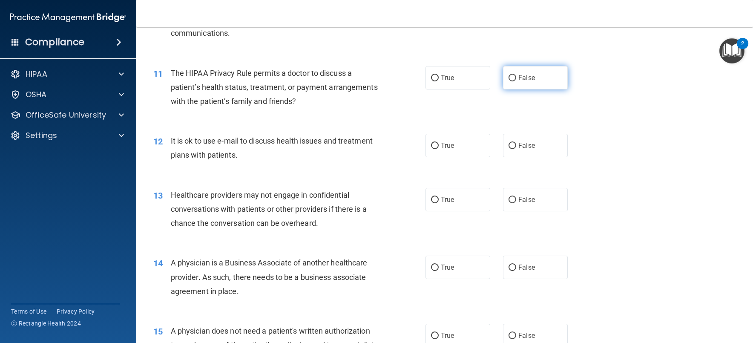
click at [537, 76] on label "False" at bounding box center [535, 77] width 65 height 23
click at [516, 76] on input "False" at bounding box center [512, 78] width 8 height 6
radio input "true"
drag, startPoint x: 518, startPoint y: 149, endPoint x: 512, endPoint y: 155, distance: 8.1
click at [515, 152] on label "False" at bounding box center [535, 145] width 65 height 23
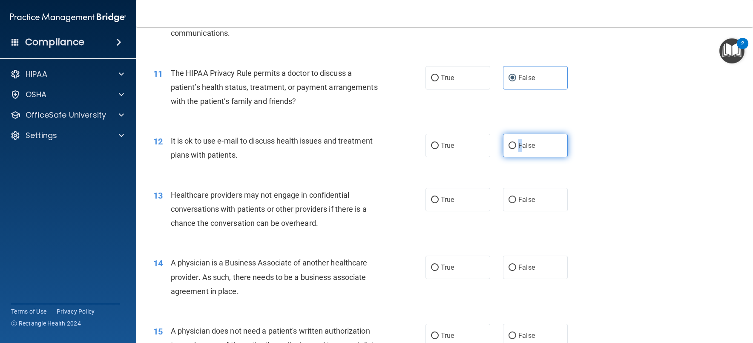
click at [518, 142] on span "False" at bounding box center [526, 145] width 17 height 8
click at [516, 143] on input "False" at bounding box center [512, 146] width 8 height 6
radio input "true"
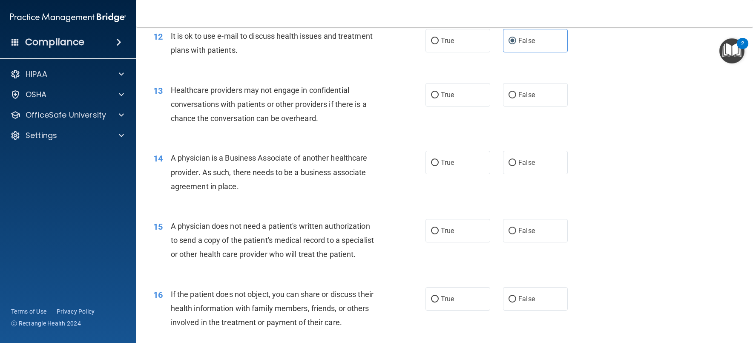
scroll to position [851, 0]
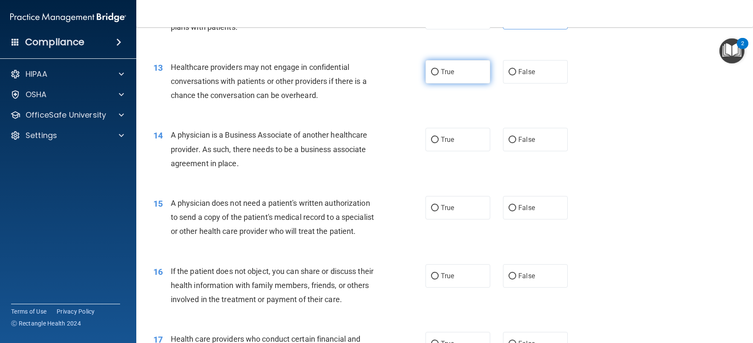
click at [469, 73] on label "True" at bounding box center [457, 71] width 65 height 23
click at [438, 73] on input "True" at bounding box center [435, 72] width 8 height 6
radio input "true"
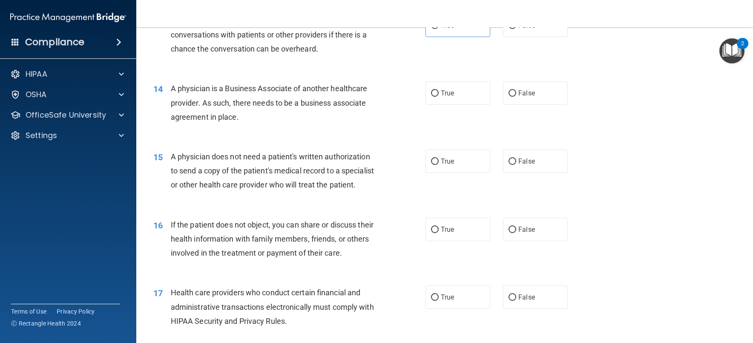
scroll to position [937, 0]
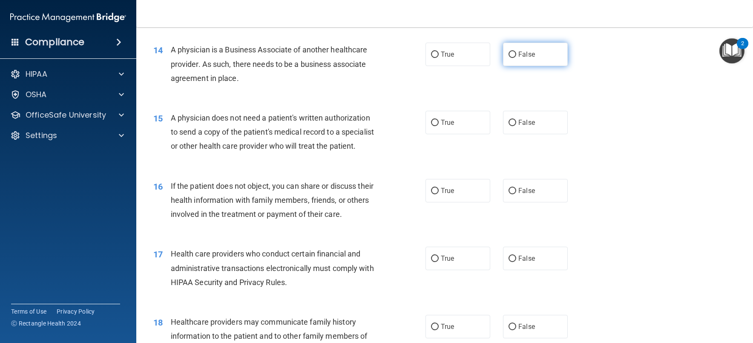
click at [556, 46] on label "False" at bounding box center [535, 54] width 65 height 23
click at [516, 52] on input "False" at bounding box center [512, 55] width 8 height 6
radio input "true"
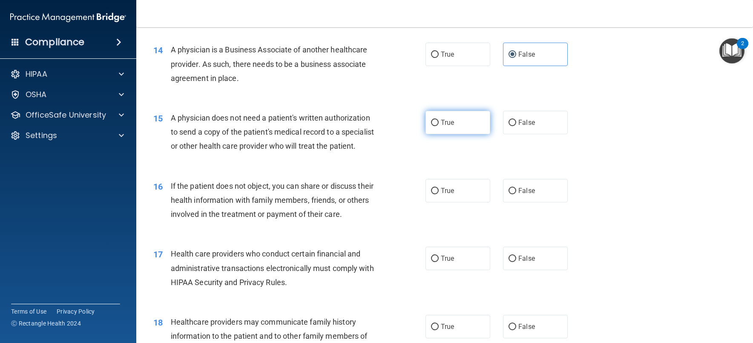
click at [470, 126] on label "True" at bounding box center [457, 122] width 65 height 23
click at [438, 126] on input "True" at bounding box center [435, 123] width 8 height 6
radio input "true"
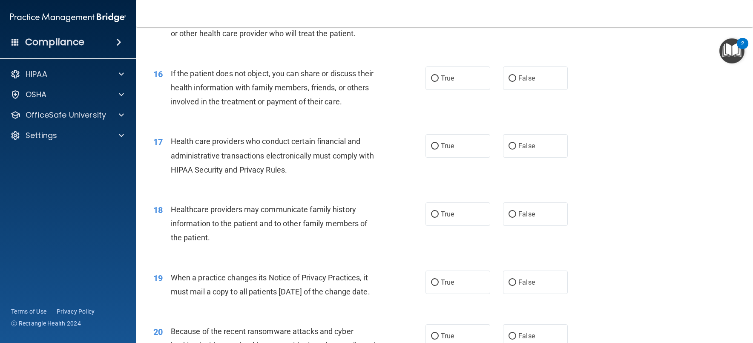
scroll to position [1064, 0]
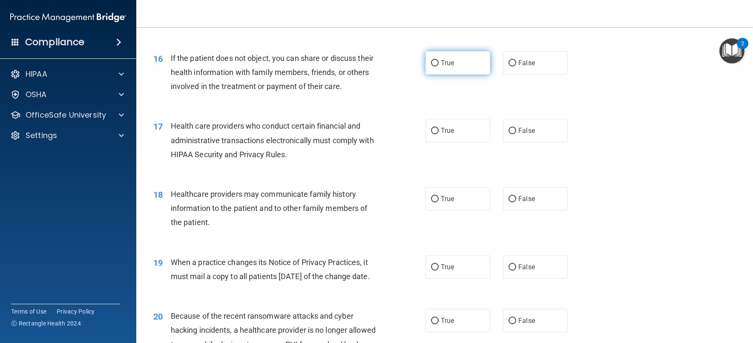
click at [462, 74] on label "True" at bounding box center [457, 62] width 65 height 23
click at [438, 66] on input "True" at bounding box center [435, 63] width 8 height 6
radio input "true"
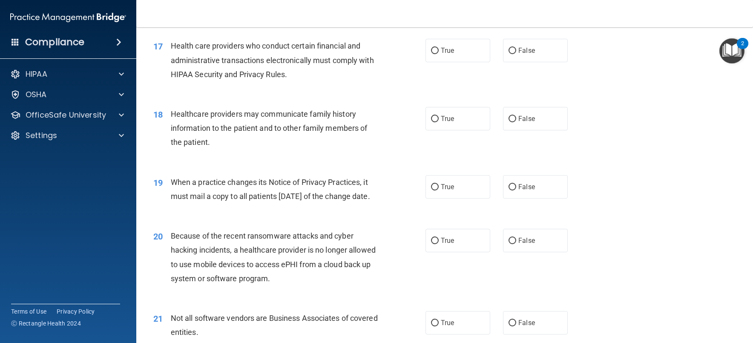
scroll to position [1149, 0]
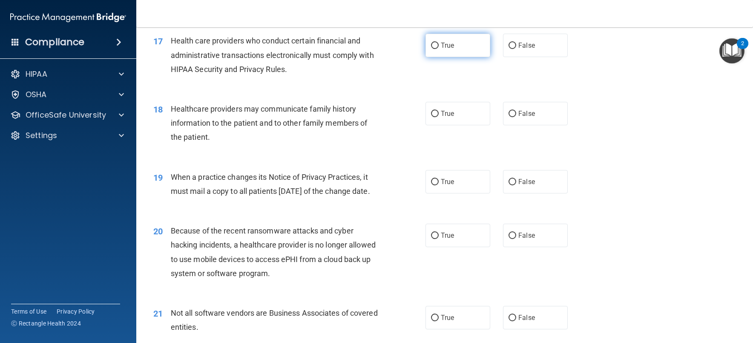
click at [459, 57] on label "True" at bounding box center [457, 45] width 65 height 23
click at [438, 49] on input "True" at bounding box center [435, 46] width 8 height 6
radio input "true"
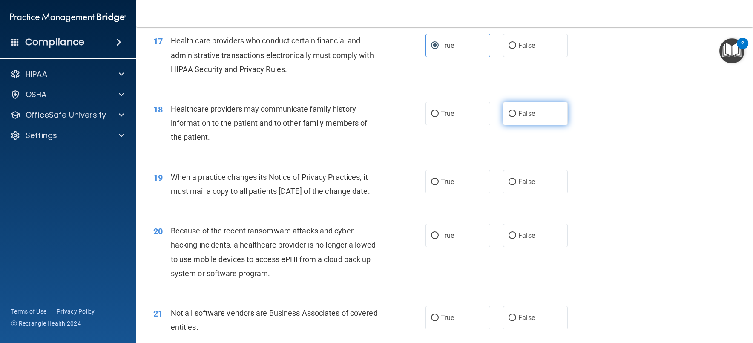
click at [522, 117] on span "False" at bounding box center [526, 113] width 17 height 8
click at [516, 117] on input "False" at bounding box center [512, 114] width 8 height 6
radio input "true"
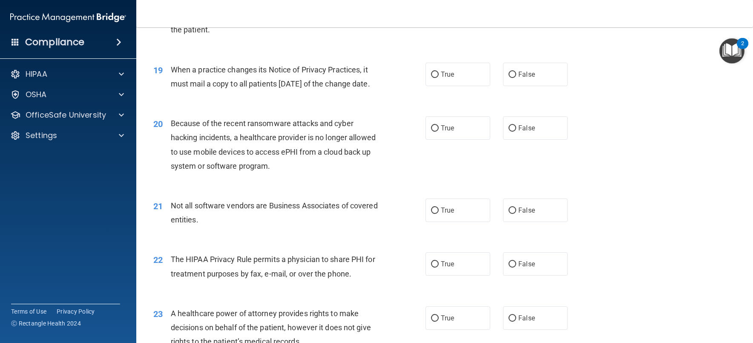
scroll to position [1277, 0]
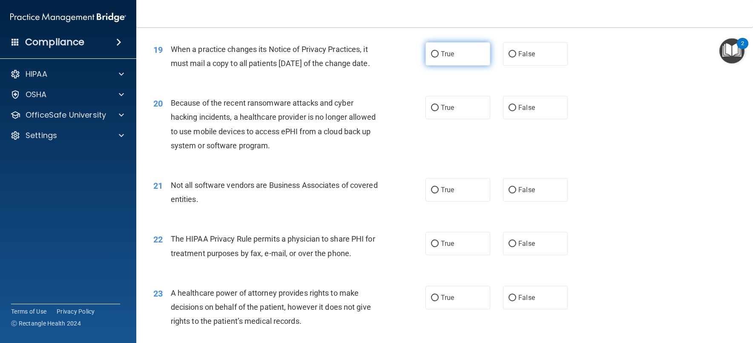
click at [466, 62] on label "True" at bounding box center [457, 53] width 65 height 23
click at [438, 57] on input "True" at bounding box center [435, 54] width 8 height 6
radio input "true"
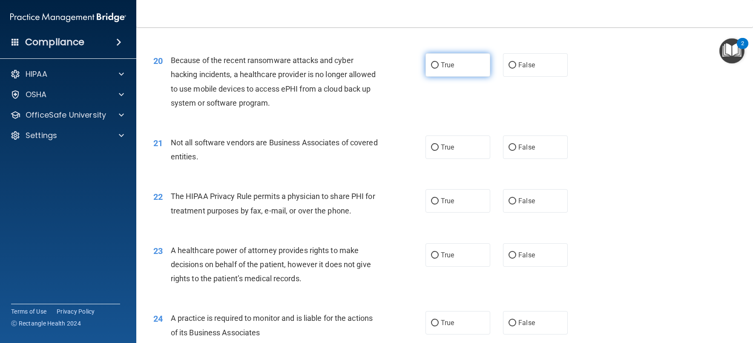
click at [454, 77] on label "True" at bounding box center [457, 64] width 65 height 23
click at [438, 69] on input "True" at bounding box center [435, 65] width 8 height 6
radio input "true"
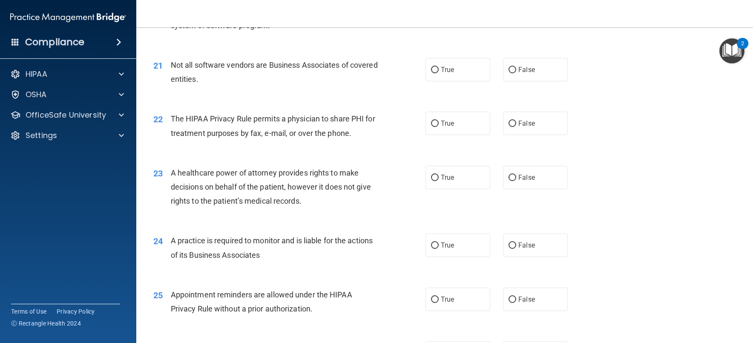
scroll to position [1405, 0]
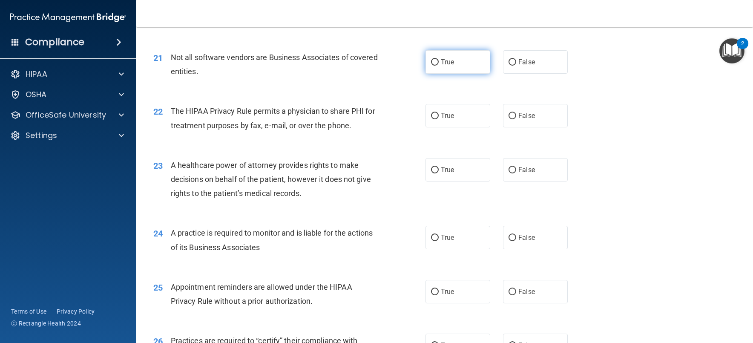
click at [460, 74] on label "True" at bounding box center [457, 61] width 65 height 23
click at [438, 66] on input "True" at bounding box center [435, 62] width 8 height 6
radio input "true"
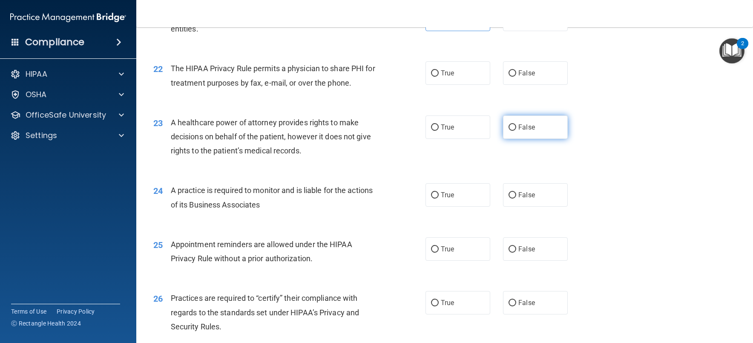
scroll to position [1490, 0]
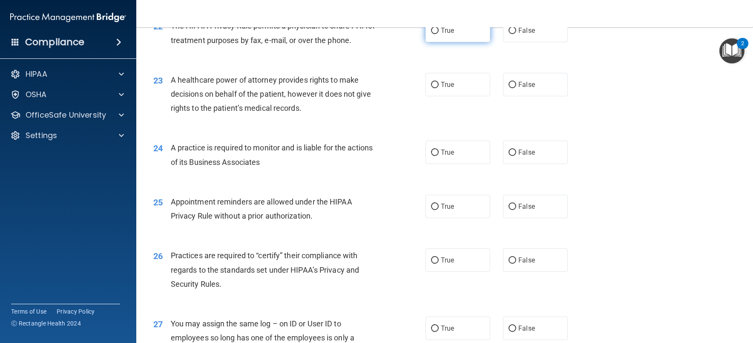
click at [476, 42] on label "True" at bounding box center [457, 30] width 65 height 23
click at [438, 34] on input "True" at bounding box center [435, 31] width 8 height 6
radio input "true"
click at [463, 96] on label "True" at bounding box center [457, 84] width 65 height 23
click at [438, 88] on input "True" at bounding box center [435, 85] width 8 height 6
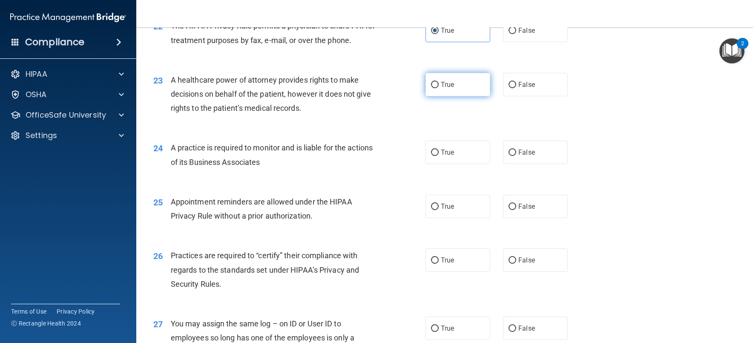
radio input "true"
click at [535, 96] on label "False" at bounding box center [535, 84] width 65 height 23
click at [516, 88] on input "False" at bounding box center [512, 85] width 8 height 6
radio input "true"
radio input "false"
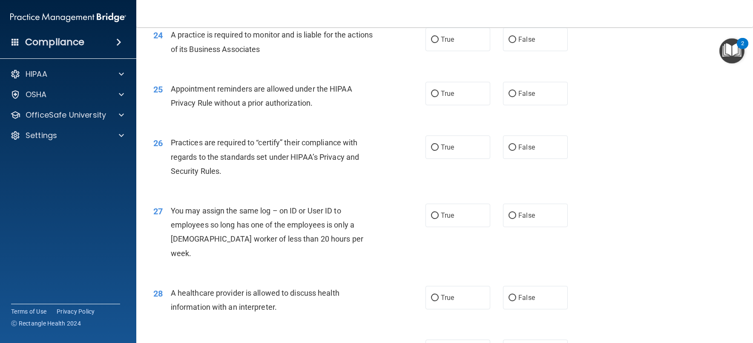
scroll to position [1618, 0]
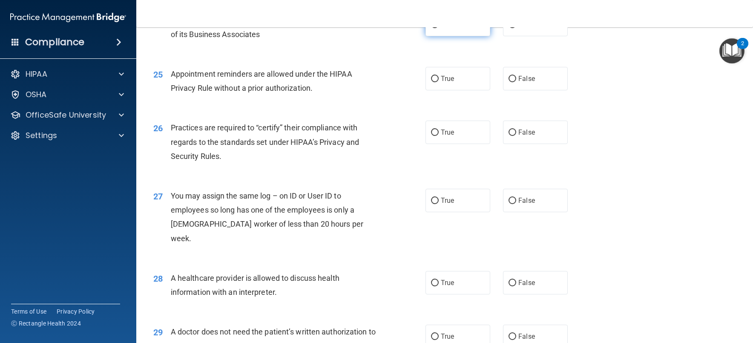
click at [455, 36] on label "True" at bounding box center [457, 24] width 65 height 23
click at [438, 28] on input "True" at bounding box center [435, 25] width 8 height 6
radio input "true"
click at [520, 83] on span "False" at bounding box center [526, 78] width 17 height 8
click at [516, 82] on input "False" at bounding box center [512, 79] width 8 height 6
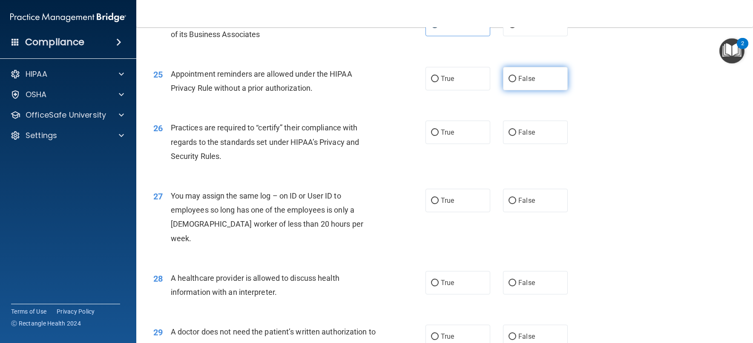
radio input "true"
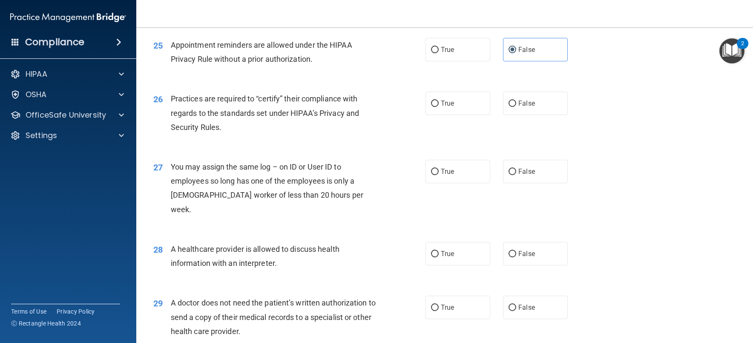
scroll to position [1703, 0]
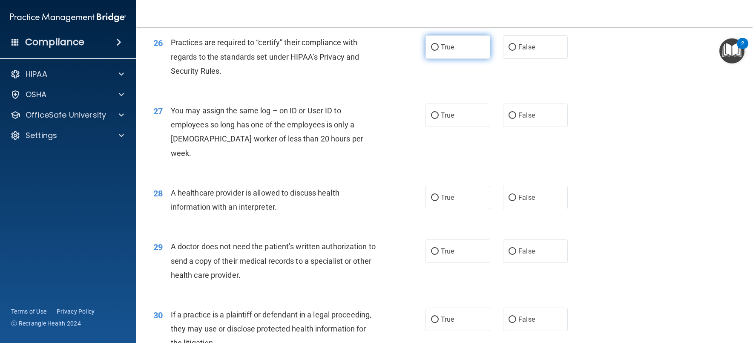
click at [477, 59] on label "True" at bounding box center [457, 46] width 65 height 23
click at [438, 51] on input "True" at bounding box center [435, 47] width 8 height 6
radio input "true"
click at [530, 127] on label "False" at bounding box center [535, 114] width 65 height 23
click at [516, 119] on input "False" at bounding box center [512, 115] width 8 height 6
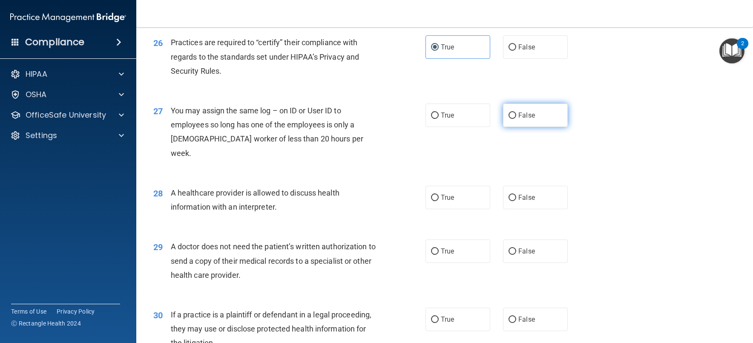
radio input "true"
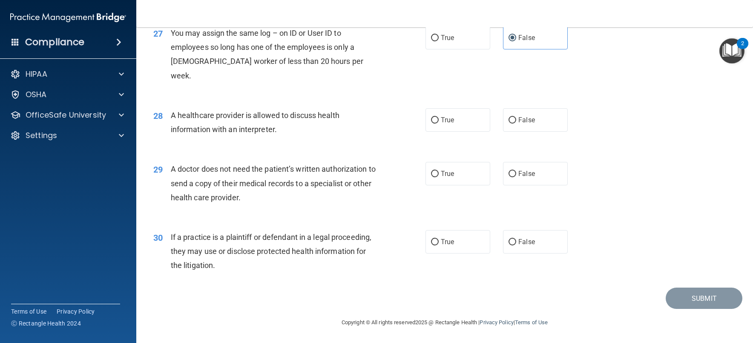
scroll to position [1794, 0]
drag, startPoint x: 448, startPoint y: 126, endPoint x: 561, endPoint y: 98, distance: 116.2
click at [448, 125] on label "True" at bounding box center [457, 119] width 65 height 23
click at [438, 123] on input "True" at bounding box center [435, 120] width 8 height 6
radio input "true"
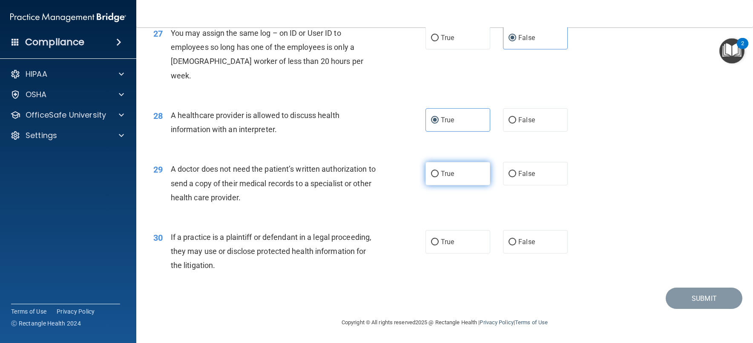
click at [464, 171] on label "True" at bounding box center [457, 173] width 65 height 23
click at [438, 171] on input "True" at bounding box center [435, 174] width 8 height 6
radio input "true"
click at [455, 239] on label "True" at bounding box center [457, 241] width 65 height 23
click at [438, 239] on input "True" at bounding box center [435, 242] width 8 height 6
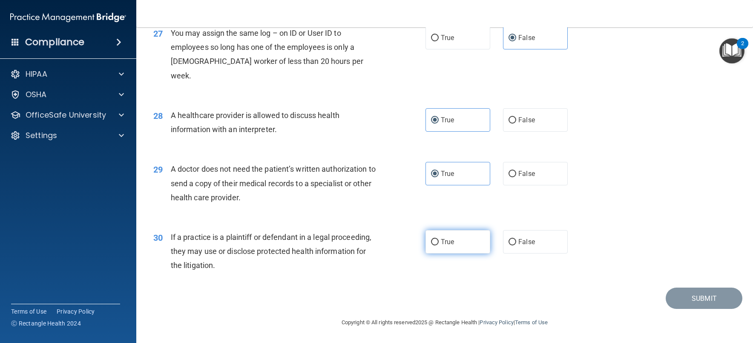
radio input "true"
click at [708, 304] on button "Submit" at bounding box center [703, 298] width 77 height 22
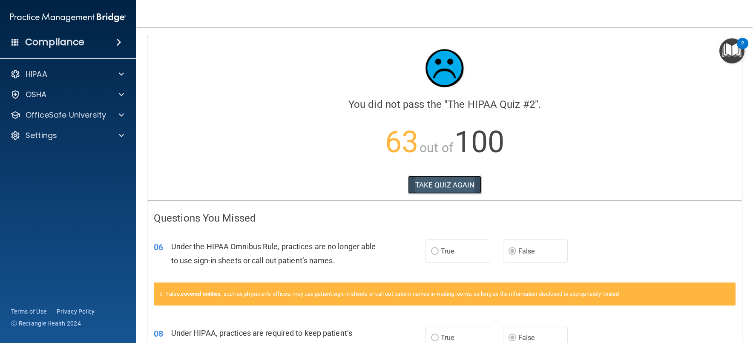
click at [440, 187] on button "TAKE QUIZ AGAIN" at bounding box center [445, 184] width 74 height 19
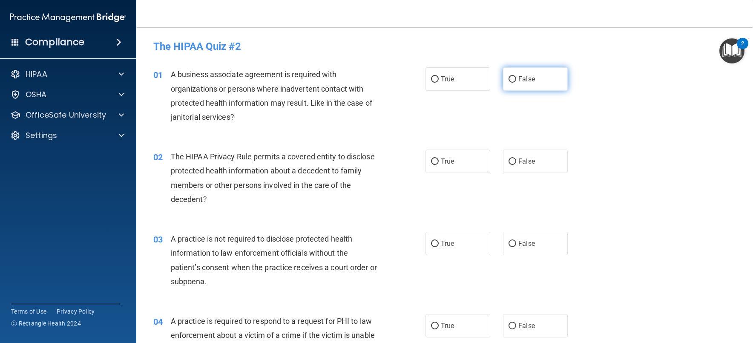
click at [521, 80] on span "False" at bounding box center [526, 79] width 17 height 8
click at [516, 80] on input "False" at bounding box center [512, 79] width 8 height 6
radio input "true"
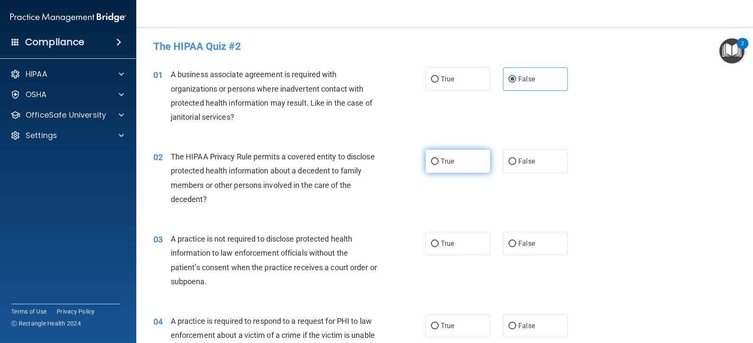
click at [462, 158] on label "True" at bounding box center [457, 160] width 65 height 23
click at [438, 158] on input "True" at bounding box center [435, 161] width 8 height 6
radio input "true"
click at [525, 241] on span "False" at bounding box center [526, 243] width 17 height 8
click at [516, 241] on input "False" at bounding box center [512, 244] width 8 height 6
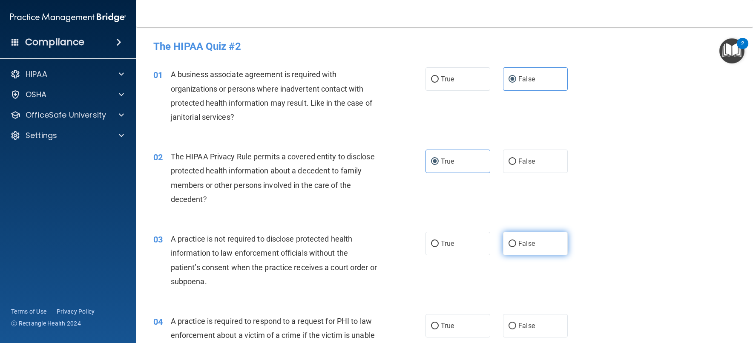
radio input "true"
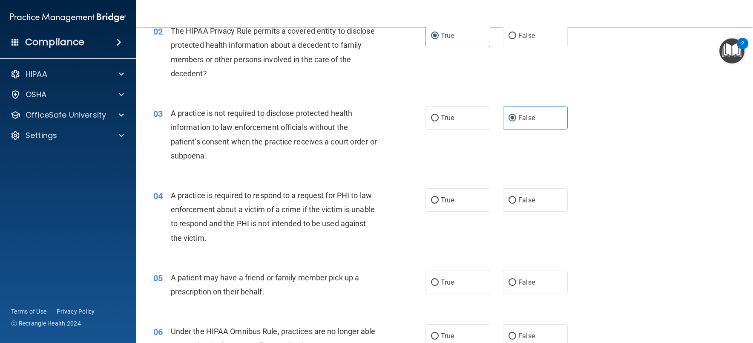
scroll to position [128, 0]
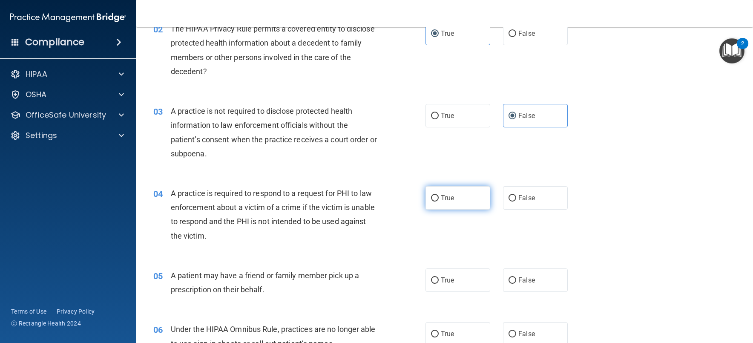
click at [462, 203] on label "True" at bounding box center [457, 197] width 65 height 23
click at [438, 201] on input "True" at bounding box center [435, 198] width 8 height 6
radio input "true"
click at [465, 270] on label "True" at bounding box center [457, 279] width 65 height 23
click at [438, 277] on input "True" at bounding box center [435, 280] width 8 height 6
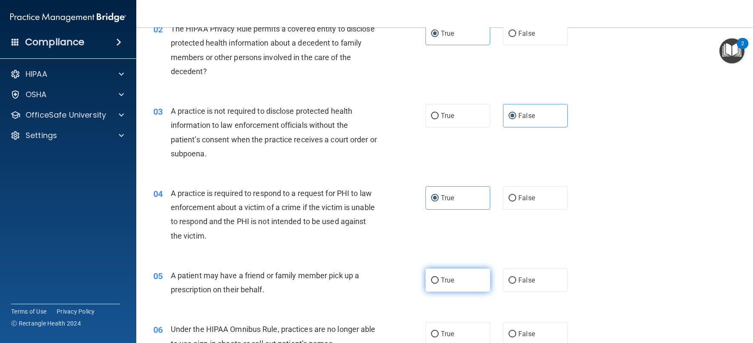
radio input "true"
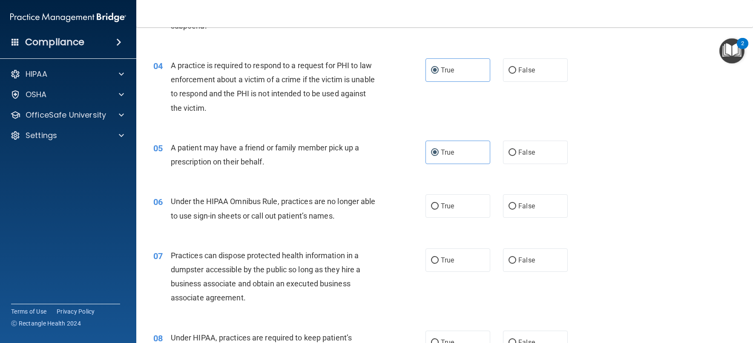
scroll to position [383, 0]
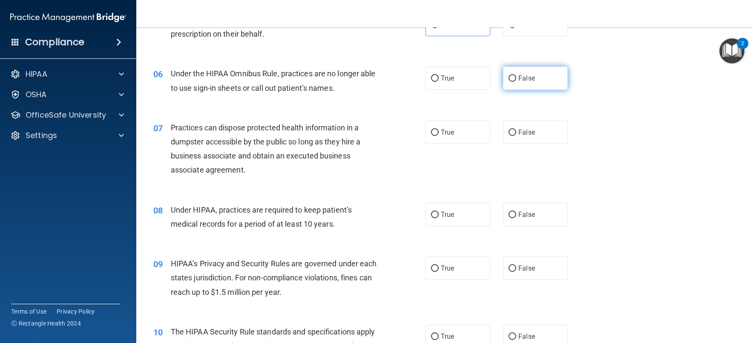
click at [534, 78] on label "False" at bounding box center [535, 77] width 65 height 23
click at [516, 78] on input "False" at bounding box center [512, 78] width 8 height 6
radio input "true"
click at [520, 131] on span "False" at bounding box center [526, 132] width 17 height 8
click at [547, 137] on label "False" at bounding box center [535, 131] width 65 height 23
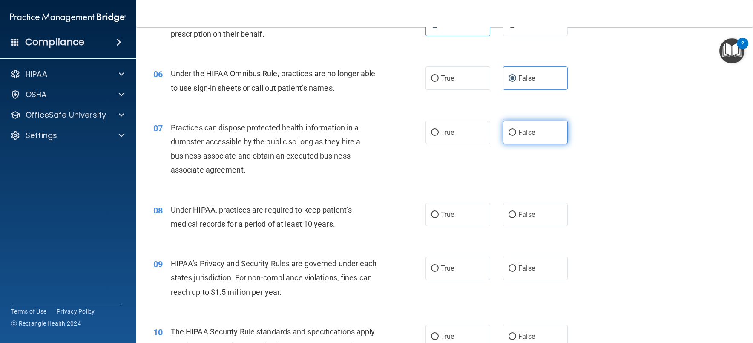
click at [516, 136] on input "False" at bounding box center [512, 132] width 8 height 6
radio input "true"
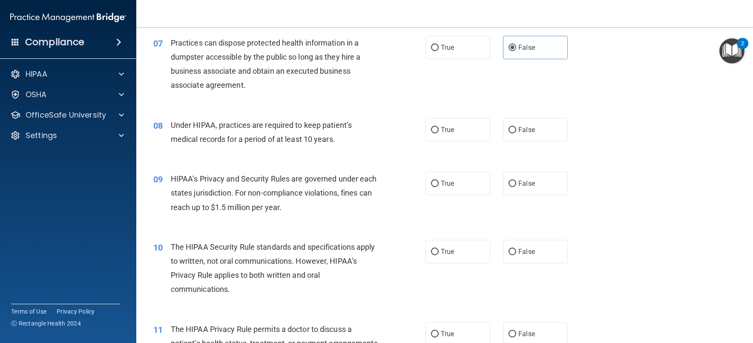
scroll to position [468, 0]
click at [533, 133] on label "False" at bounding box center [535, 128] width 65 height 23
click at [516, 133] on input "False" at bounding box center [512, 129] width 8 height 6
radio input "true"
click at [518, 189] on label "False" at bounding box center [535, 182] width 65 height 23
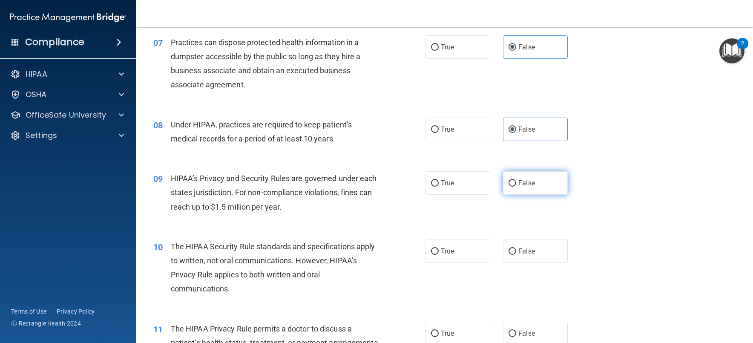
click at [516, 186] on input "False" at bounding box center [512, 183] width 8 height 6
radio input "true"
click at [448, 252] on span "True" at bounding box center [447, 251] width 13 height 8
click at [438, 252] on input "True" at bounding box center [435, 251] width 8 height 6
radio input "true"
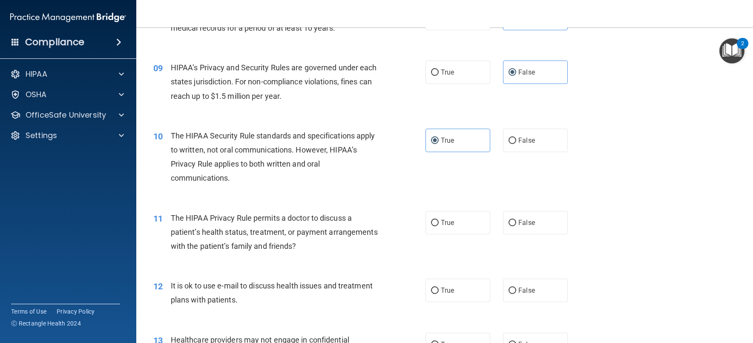
scroll to position [639, 0]
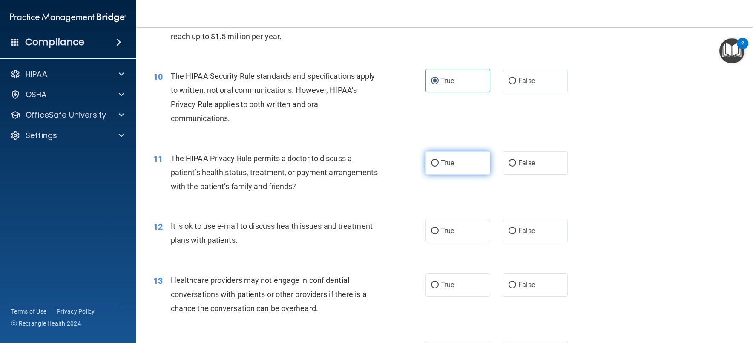
click at [443, 169] on label "True" at bounding box center [457, 162] width 65 height 23
click at [438, 166] on input "True" at bounding box center [435, 163] width 8 height 6
radio input "true"
click at [449, 224] on label "True" at bounding box center [457, 230] width 65 height 23
click at [438, 228] on input "True" at bounding box center [435, 231] width 8 height 6
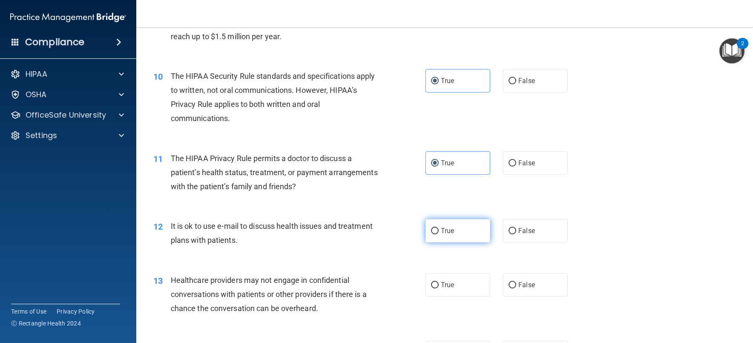
radio input "true"
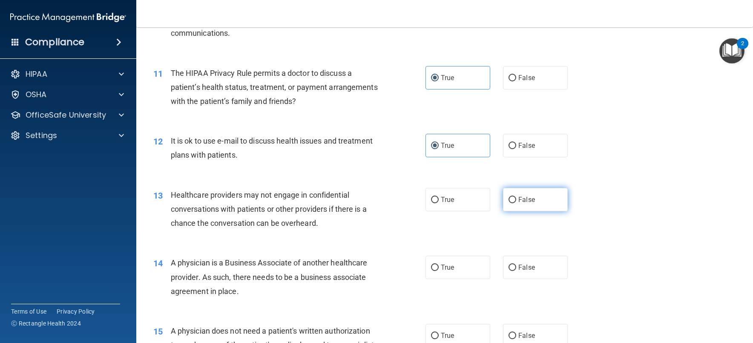
click at [513, 197] on label "False" at bounding box center [535, 199] width 65 height 23
click at [513, 197] on input "False" at bounding box center [512, 200] width 8 height 6
radio input "true"
click at [524, 272] on label "False" at bounding box center [535, 266] width 65 height 23
click at [516, 271] on input "False" at bounding box center [512, 267] width 8 height 6
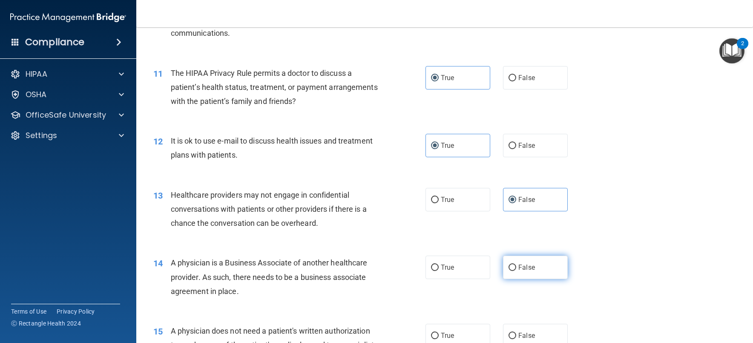
radio input "true"
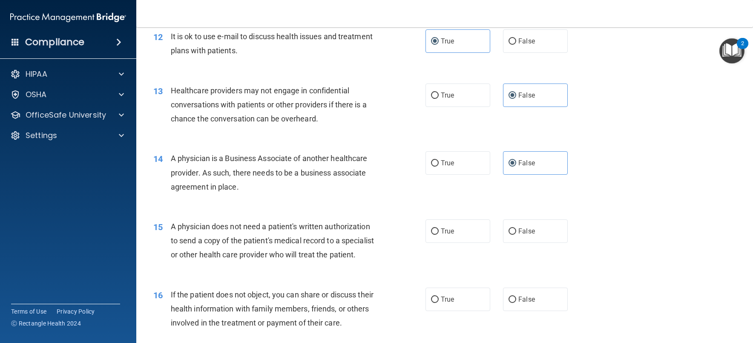
scroll to position [851, 0]
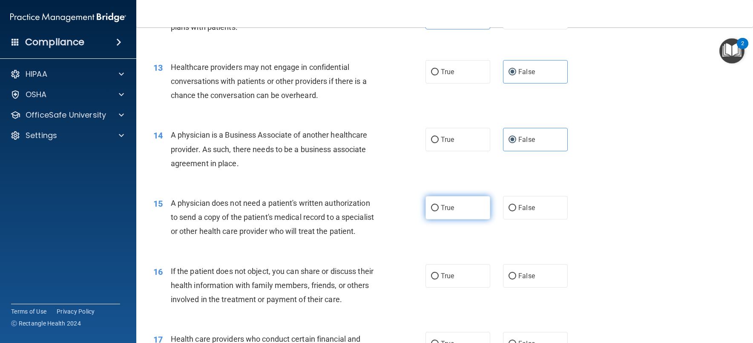
click at [455, 209] on label "True" at bounding box center [457, 207] width 65 height 23
click at [438, 209] on input "True" at bounding box center [435, 208] width 8 height 6
radio input "true"
click at [454, 285] on label "True" at bounding box center [457, 275] width 65 height 23
click at [438, 279] on input "True" at bounding box center [435, 276] width 8 height 6
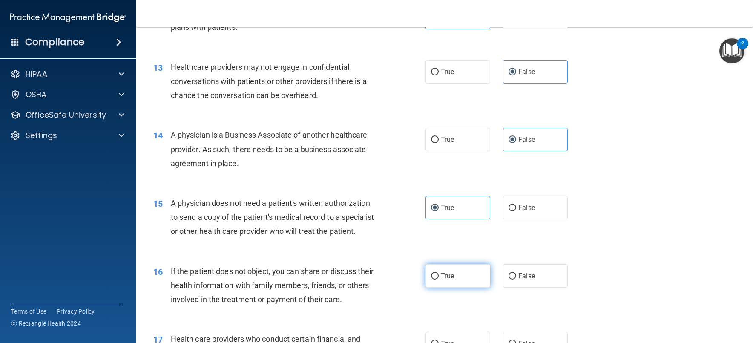
radio input "true"
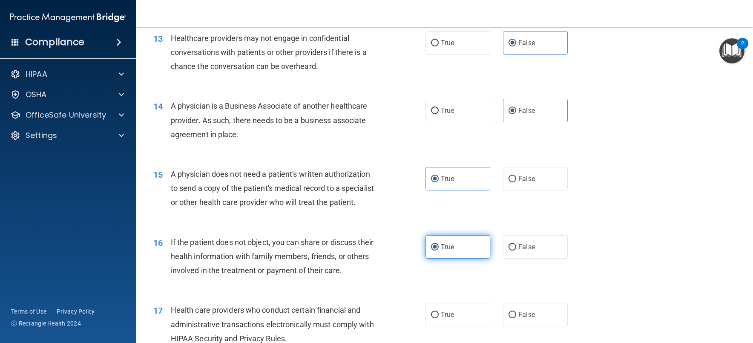
scroll to position [1022, 0]
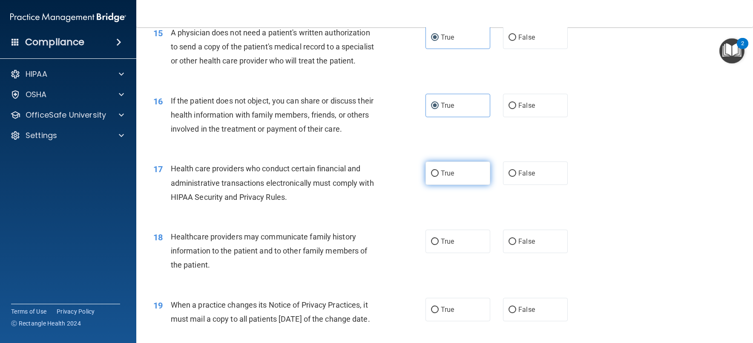
click at [451, 185] on label "True" at bounding box center [457, 172] width 65 height 23
click at [438, 177] on input "True" at bounding box center [435, 173] width 8 height 6
radio input "true"
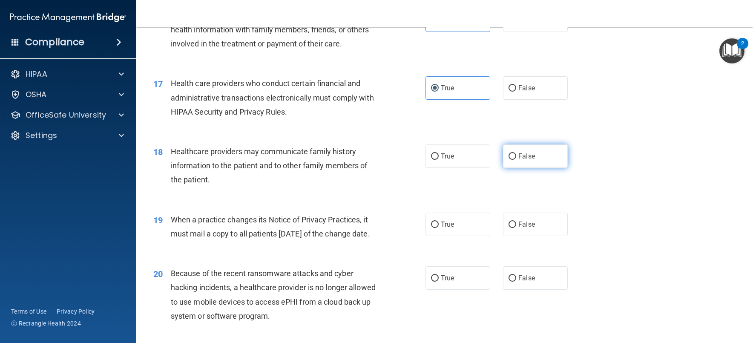
click at [514, 168] on label "False" at bounding box center [535, 155] width 65 height 23
click at [514, 160] on input "False" at bounding box center [512, 156] width 8 height 6
radio input "true"
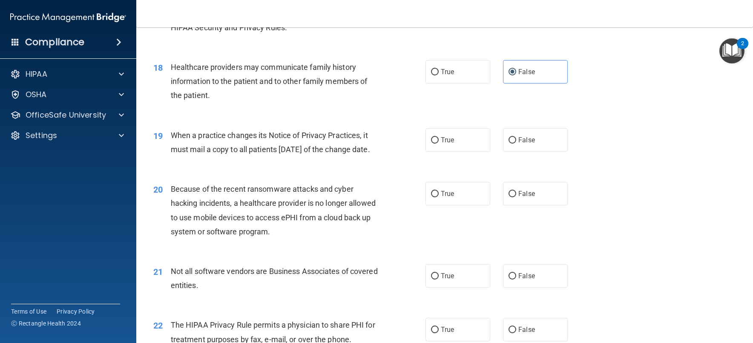
scroll to position [1192, 0]
click at [519, 151] on label "False" at bounding box center [535, 138] width 65 height 23
click at [516, 143] on input "False" at bounding box center [512, 139] width 8 height 6
radio input "true"
click at [528, 197] on span "False" at bounding box center [526, 193] width 17 height 8
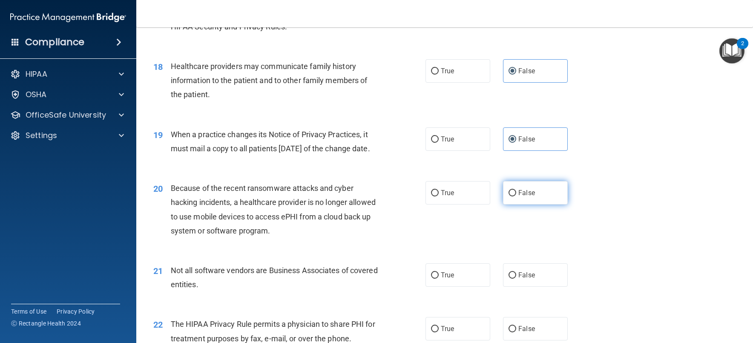
click at [516, 196] on input "False" at bounding box center [512, 193] width 8 height 6
radio input "true"
click at [468, 286] on label "True" at bounding box center [457, 274] width 65 height 23
click at [438, 278] on input "True" at bounding box center [435, 275] width 8 height 6
radio input "true"
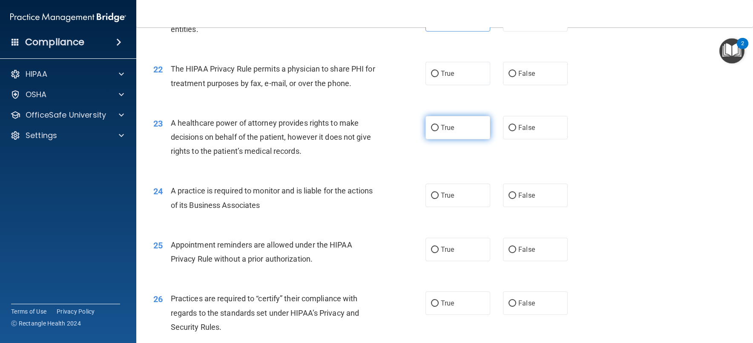
scroll to position [1447, 0]
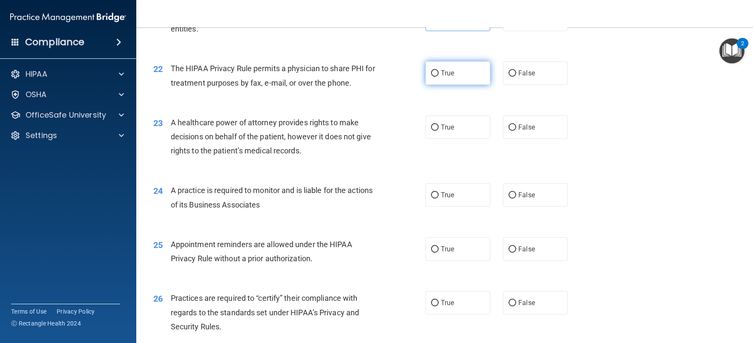
click at [449, 77] on span "True" at bounding box center [447, 73] width 13 height 8
click at [438, 77] on input "True" at bounding box center [435, 73] width 8 height 6
radio input "true"
click at [514, 139] on label "False" at bounding box center [535, 126] width 65 height 23
click at [514, 131] on input "False" at bounding box center [512, 127] width 8 height 6
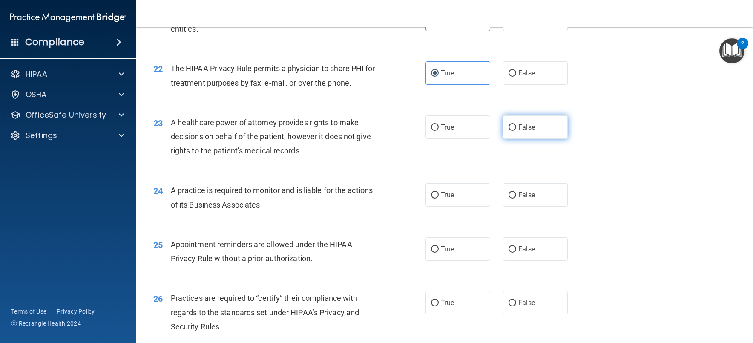
radio input "true"
click at [519, 206] on label "False" at bounding box center [535, 194] width 65 height 23
click at [516, 198] on input "False" at bounding box center [512, 195] width 8 height 6
radio input "true"
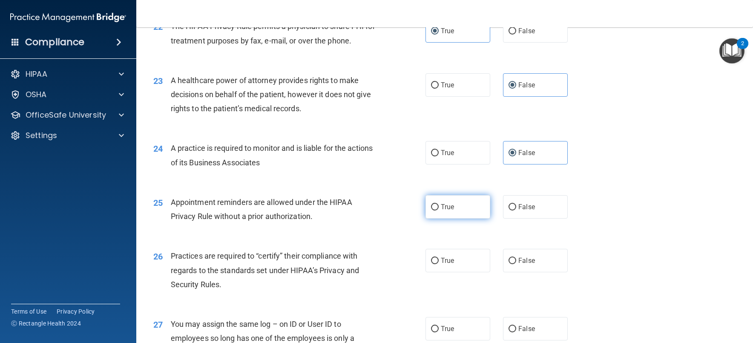
scroll to position [1490, 0]
click at [476, 218] on label "True" at bounding box center [457, 206] width 65 height 23
click at [438, 210] on input "True" at bounding box center [435, 206] width 8 height 6
radio input "true"
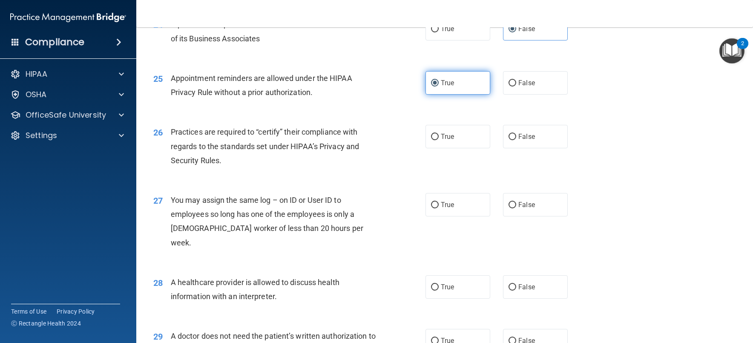
scroll to position [1618, 0]
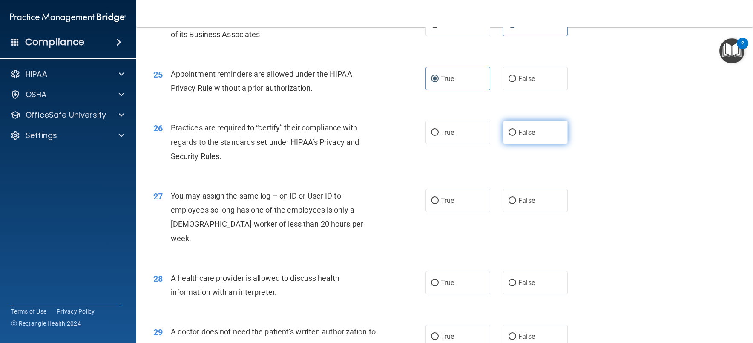
click at [518, 136] on span "False" at bounding box center [526, 132] width 17 height 8
click at [516, 136] on input "False" at bounding box center [512, 132] width 8 height 6
radio input "true"
click at [530, 204] on span "False" at bounding box center [526, 200] width 17 height 8
click at [516, 204] on input "False" at bounding box center [512, 201] width 8 height 6
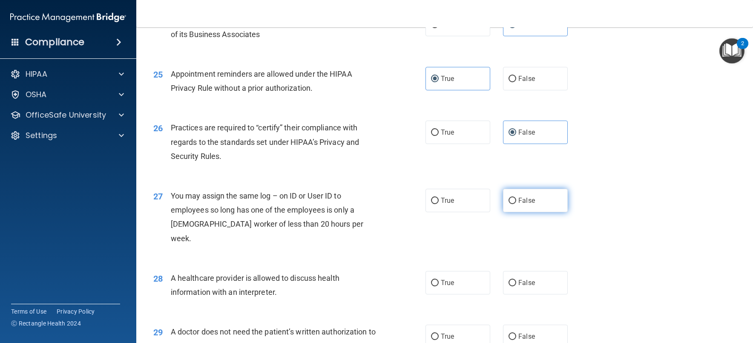
radio input "true"
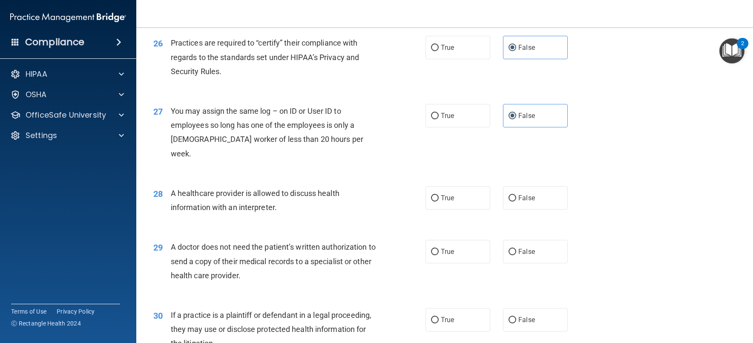
scroll to position [1703, 0]
click at [455, 209] on label "True" at bounding box center [457, 197] width 65 height 23
click at [438, 201] on input "True" at bounding box center [435, 198] width 8 height 6
radio input "true"
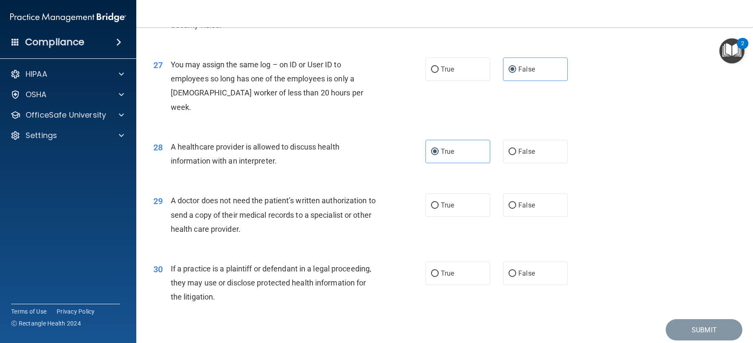
scroll to position [1788, 0]
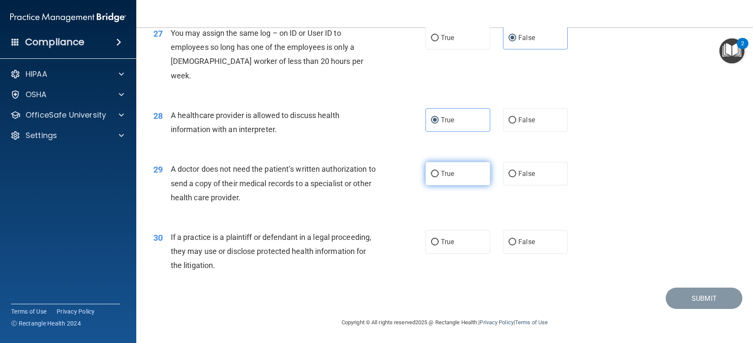
click at [450, 178] on span "True" at bounding box center [447, 173] width 13 height 8
click at [438, 177] on input "True" at bounding box center [435, 174] width 8 height 6
radio input "true"
click at [450, 238] on label "True" at bounding box center [457, 241] width 65 height 23
click at [438, 239] on input "True" at bounding box center [435, 242] width 8 height 6
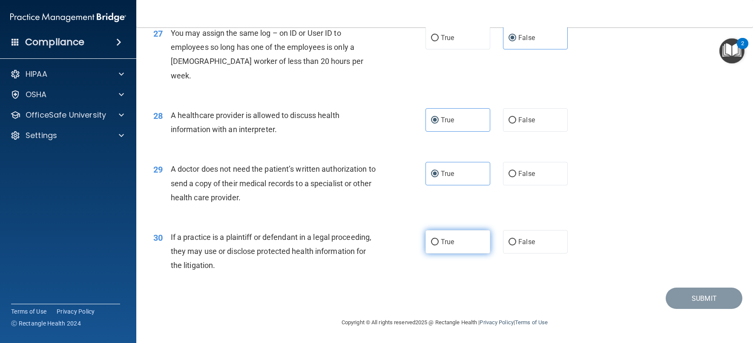
radio input "true"
click at [703, 296] on button "Submit" at bounding box center [703, 298] width 77 height 22
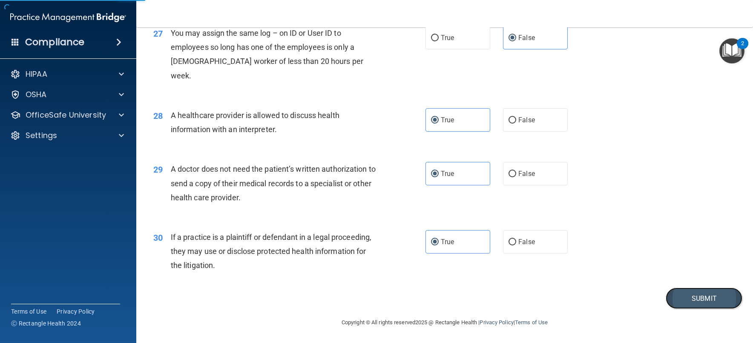
click at [705, 309] on button "Submit" at bounding box center [703, 298] width 77 height 22
click at [696, 307] on button "Submit" at bounding box center [703, 298] width 77 height 22
click at [696, 306] on button "Submit" at bounding box center [703, 298] width 77 height 22
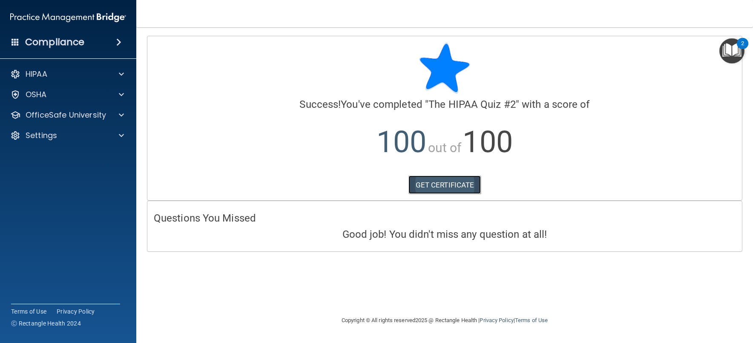
click at [459, 188] on link "GET CERTIFICATE" at bounding box center [444, 184] width 73 height 19
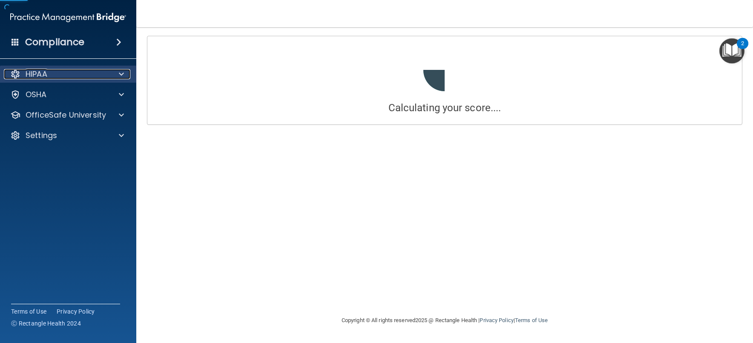
click at [122, 74] on span at bounding box center [121, 74] width 5 height 10
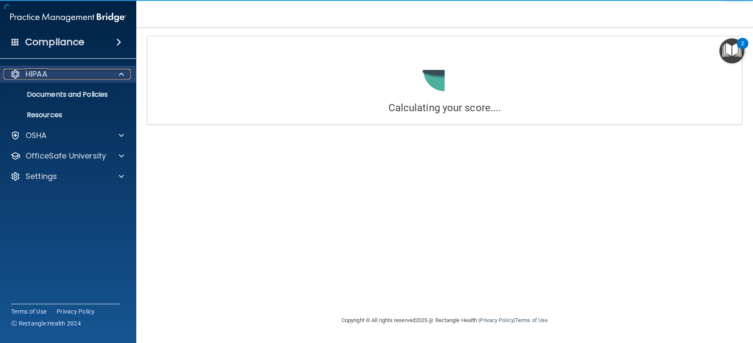
click at [120, 76] on span at bounding box center [121, 74] width 5 height 10
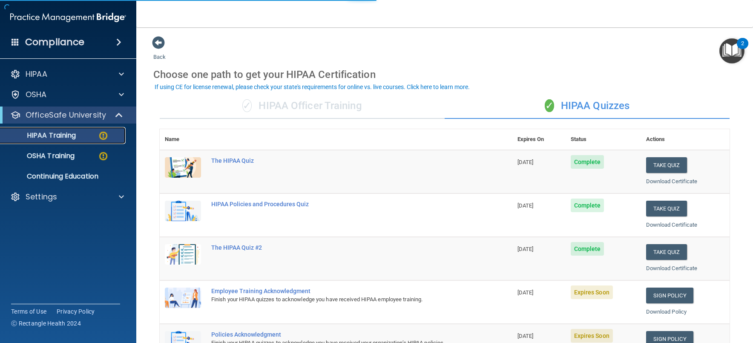
click at [58, 128] on link "HIPAA Training" at bounding box center [58, 135] width 134 height 17
click at [83, 141] on link "HIPAA Training" at bounding box center [58, 135] width 134 height 17
click at [106, 135] on img at bounding box center [103, 135] width 11 height 11
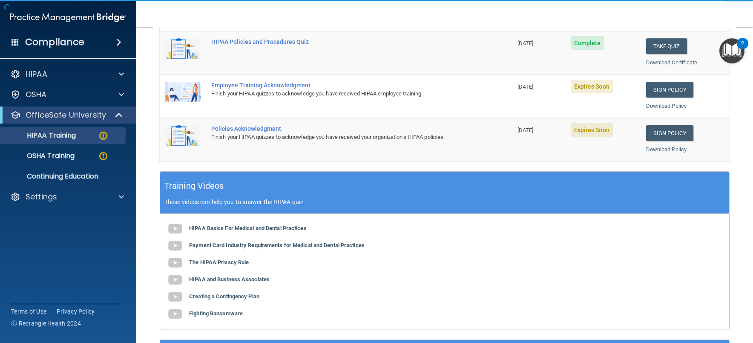
scroll to position [128, 0]
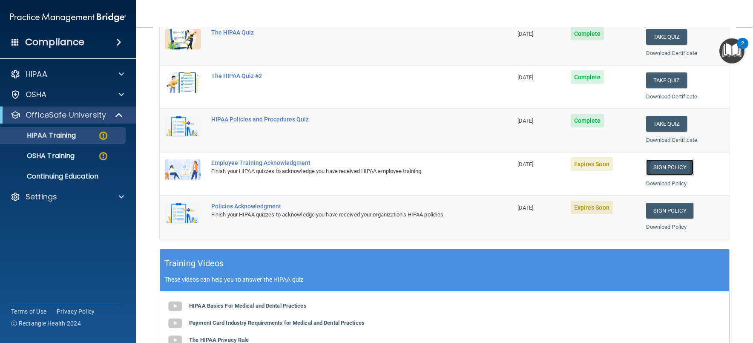
click at [662, 169] on link "Sign Policy" at bounding box center [669, 167] width 47 height 16
click at [662, 206] on link "Sign Policy" at bounding box center [669, 211] width 47 height 16
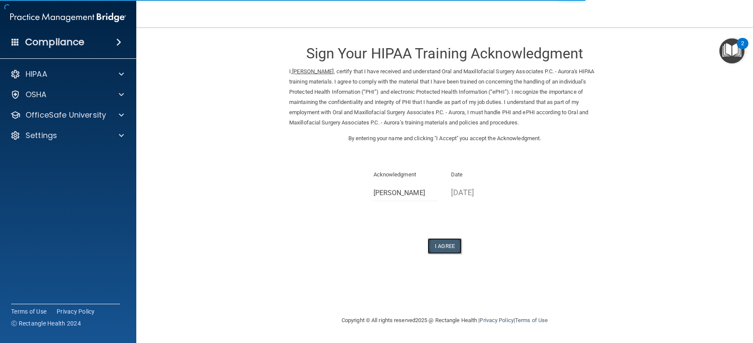
click at [448, 245] on button "I Agree" at bounding box center [444, 246] width 34 height 16
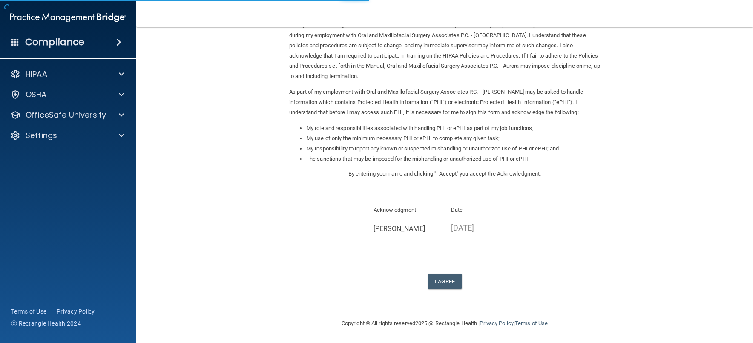
scroll to position [57, 0]
click at [440, 285] on button "I Agree" at bounding box center [444, 280] width 34 height 16
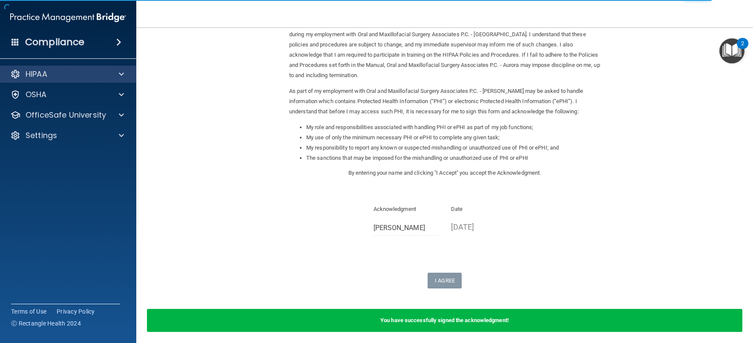
click at [73, 80] on div "HIPAA" at bounding box center [68, 74] width 137 height 17
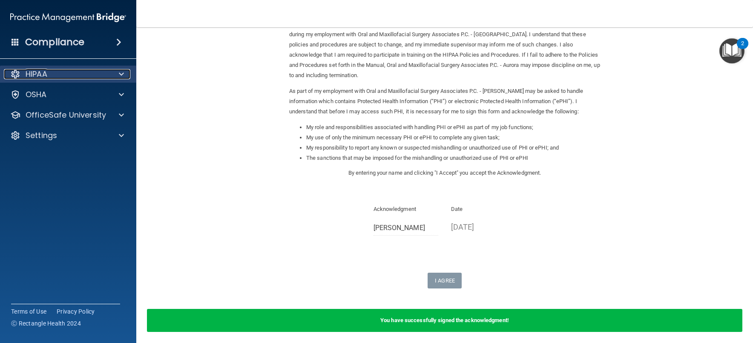
click at [120, 73] on span at bounding box center [121, 74] width 5 height 10
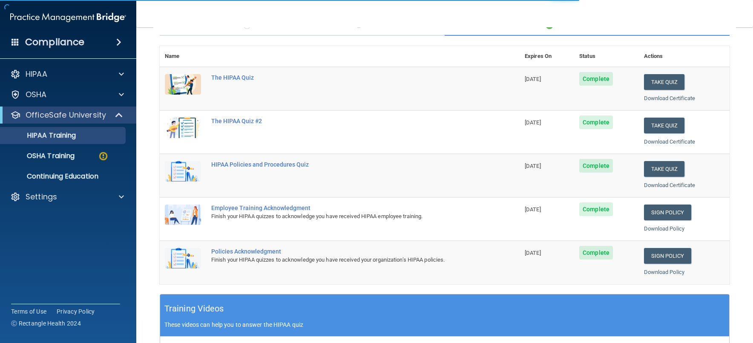
scroll to position [128, 0]
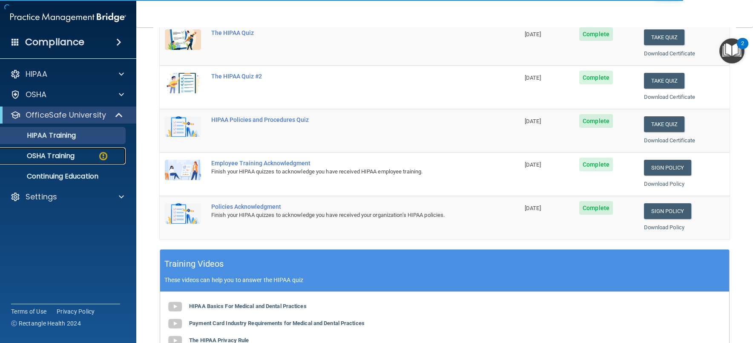
click at [72, 156] on p "OSHA Training" at bounding box center [40, 156] width 69 height 9
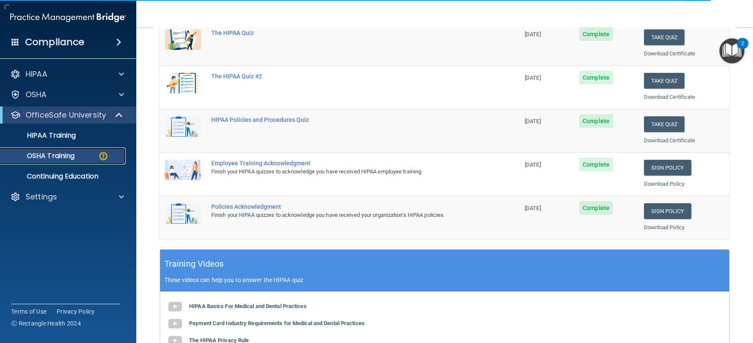
click at [76, 159] on div "OSHA Training" at bounding box center [64, 156] width 116 height 9
click at [65, 140] on link "HIPAA Training" at bounding box center [58, 135] width 134 height 17
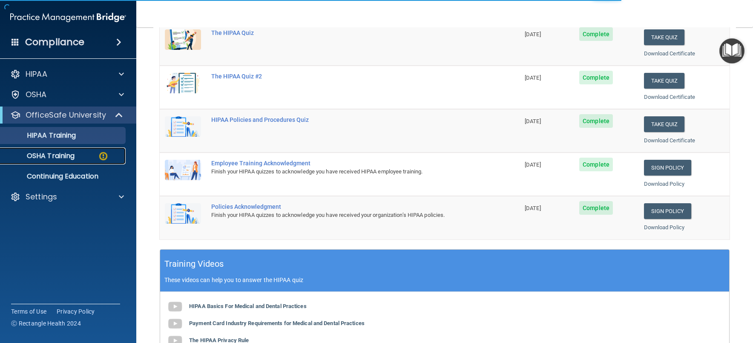
click at [61, 156] on p "OSHA Training" at bounding box center [40, 156] width 69 height 9
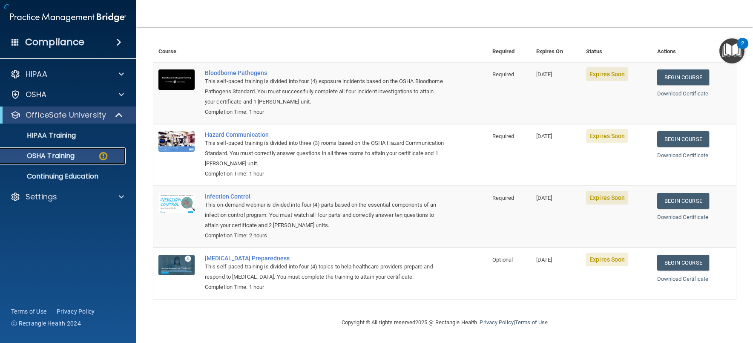
scroll to position [59, 0]
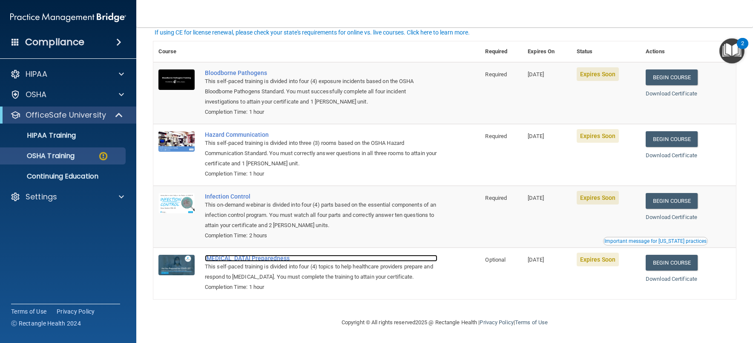
click at [245, 260] on div "COVID-19 Preparedness" at bounding box center [321, 258] width 232 height 7
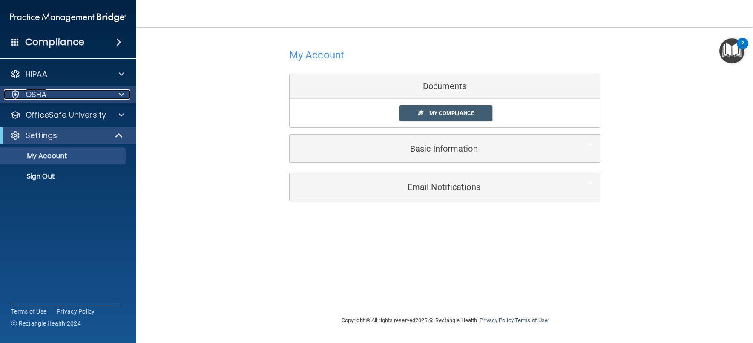
click at [49, 97] on div "OSHA" at bounding box center [57, 94] width 106 height 10
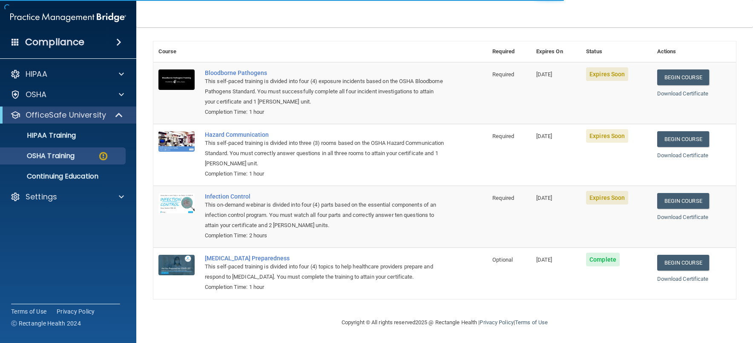
scroll to position [59, 0]
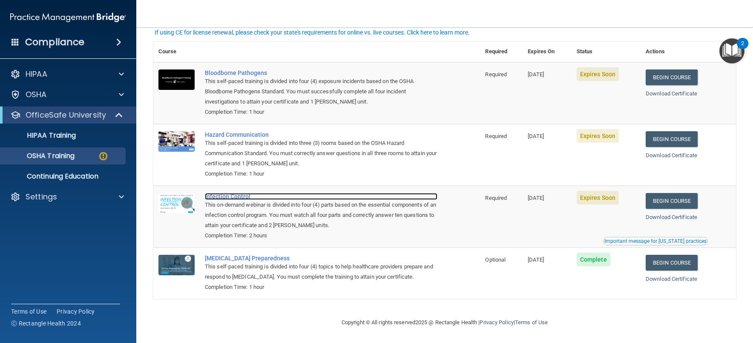
click at [225, 195] on div "Infection Control" at bounding box center [321, 196] width 232 height 7
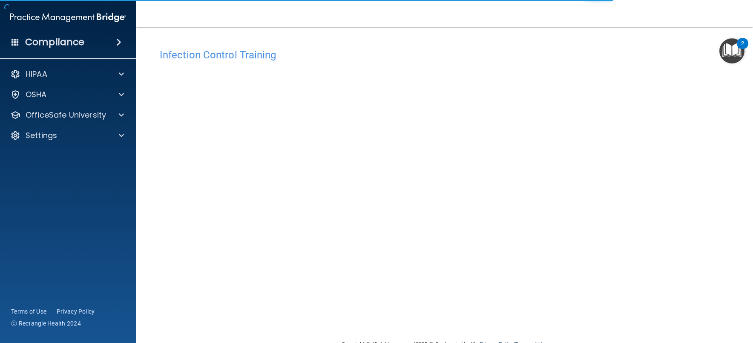
scroll to position [22, 0]
